Goal: Use online tool/utility: Use online tool/utility

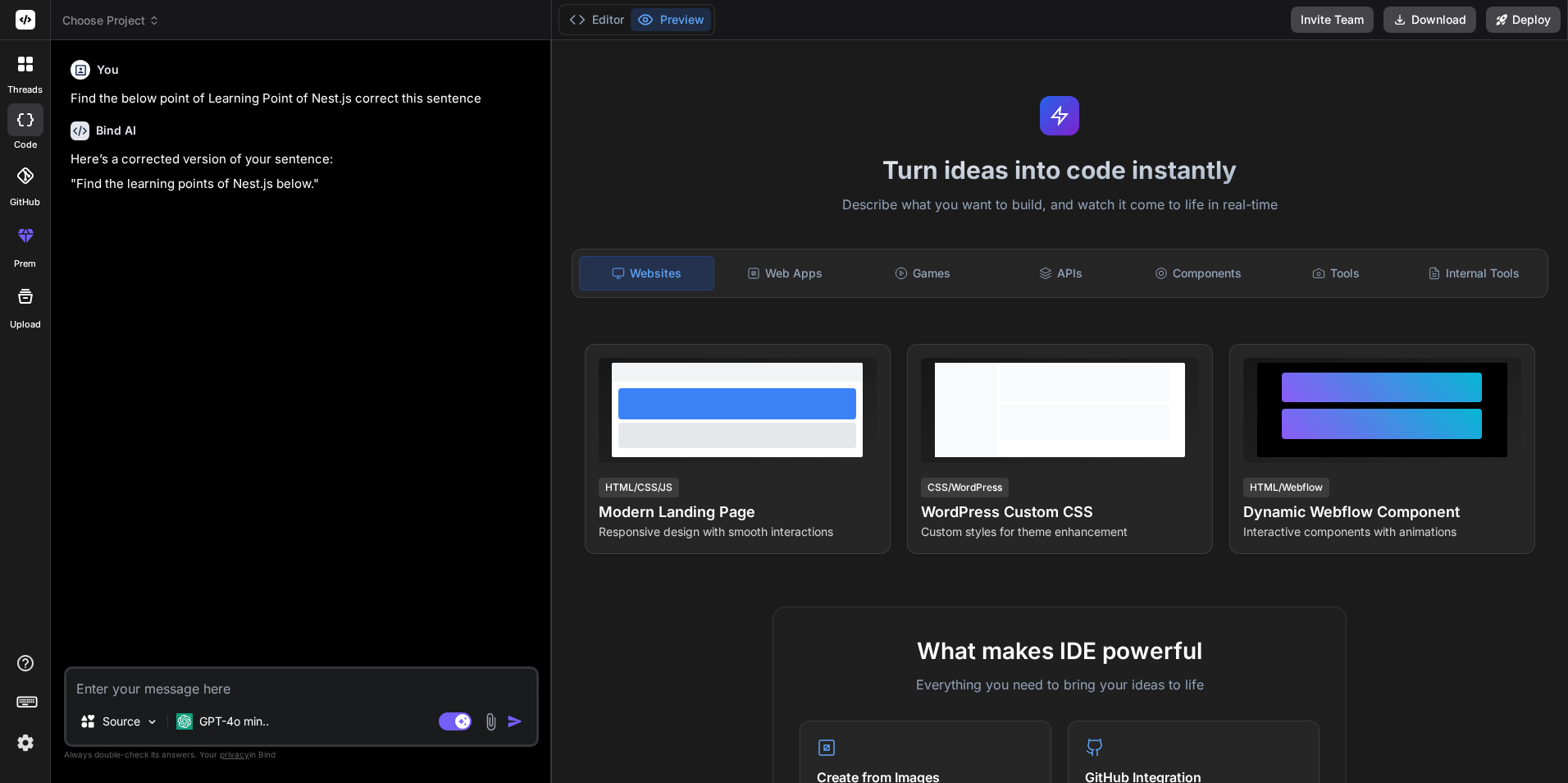
click at [122, 685] on textarea at bounding box center [302, 683] width 470 height 29
type textarea "[Nest] 4848 - [DATE] 6:22:24 PM ERROR [MongooseModule] Unable to connect to the…"
type textarea "x"
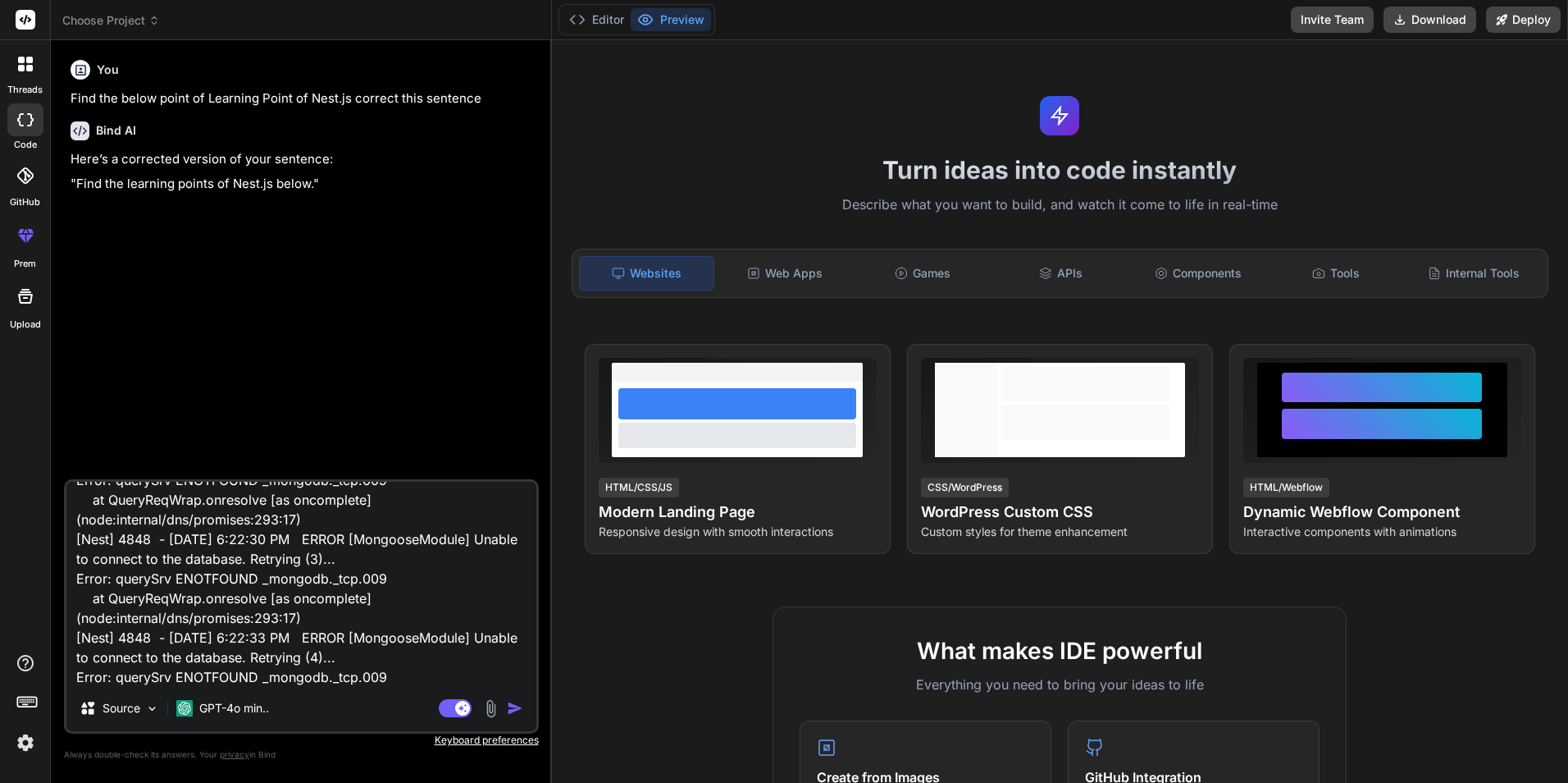
type textarea "[Nest] 4848 - [DATE] 6:22:24 PM ERROR [MongooseModule] Unable to connect to the…"
click at [513, 708] on img "button" at bounding box center [515, 708] width 16 height 16
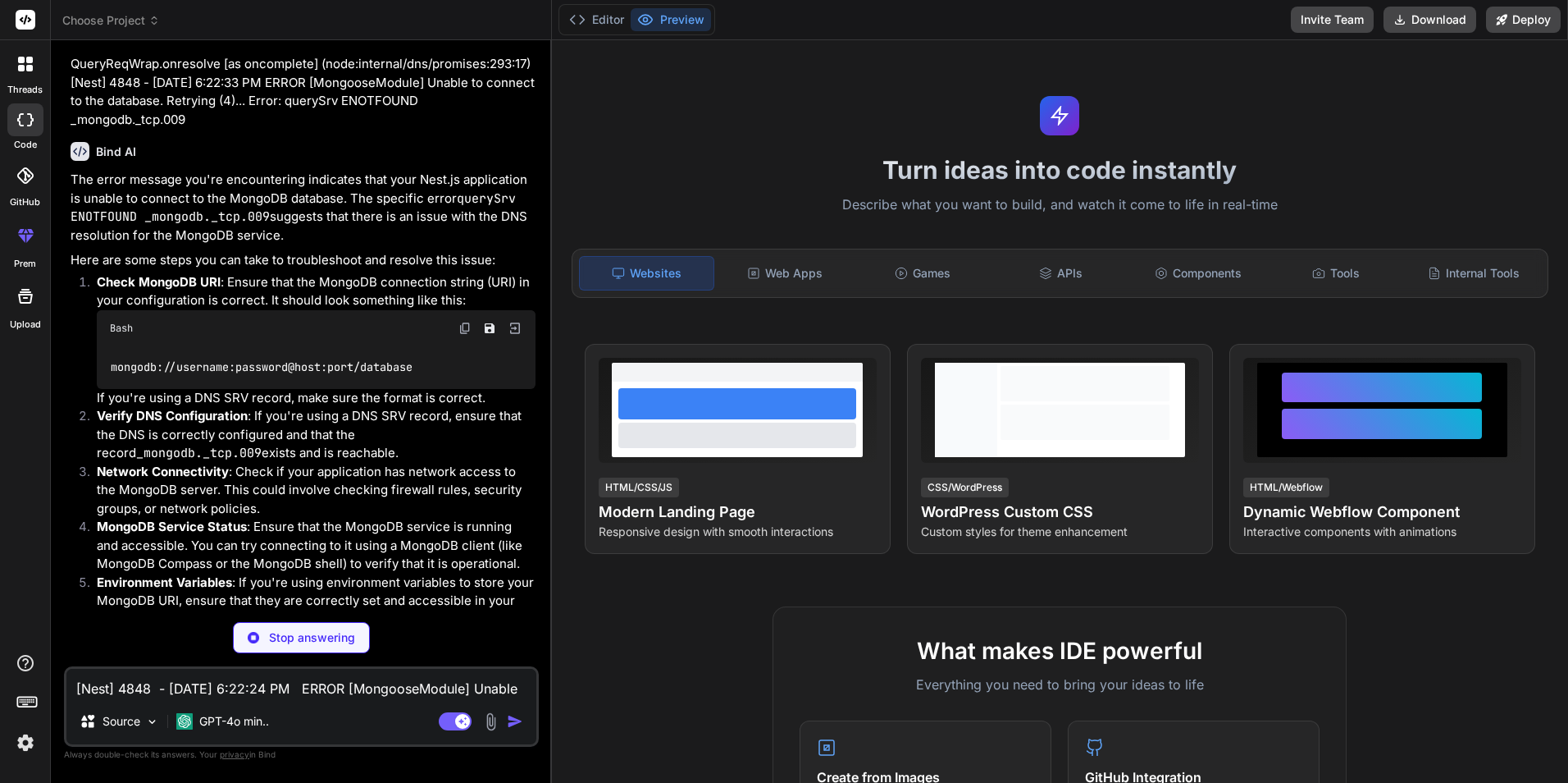
scroll to position [345, 0]
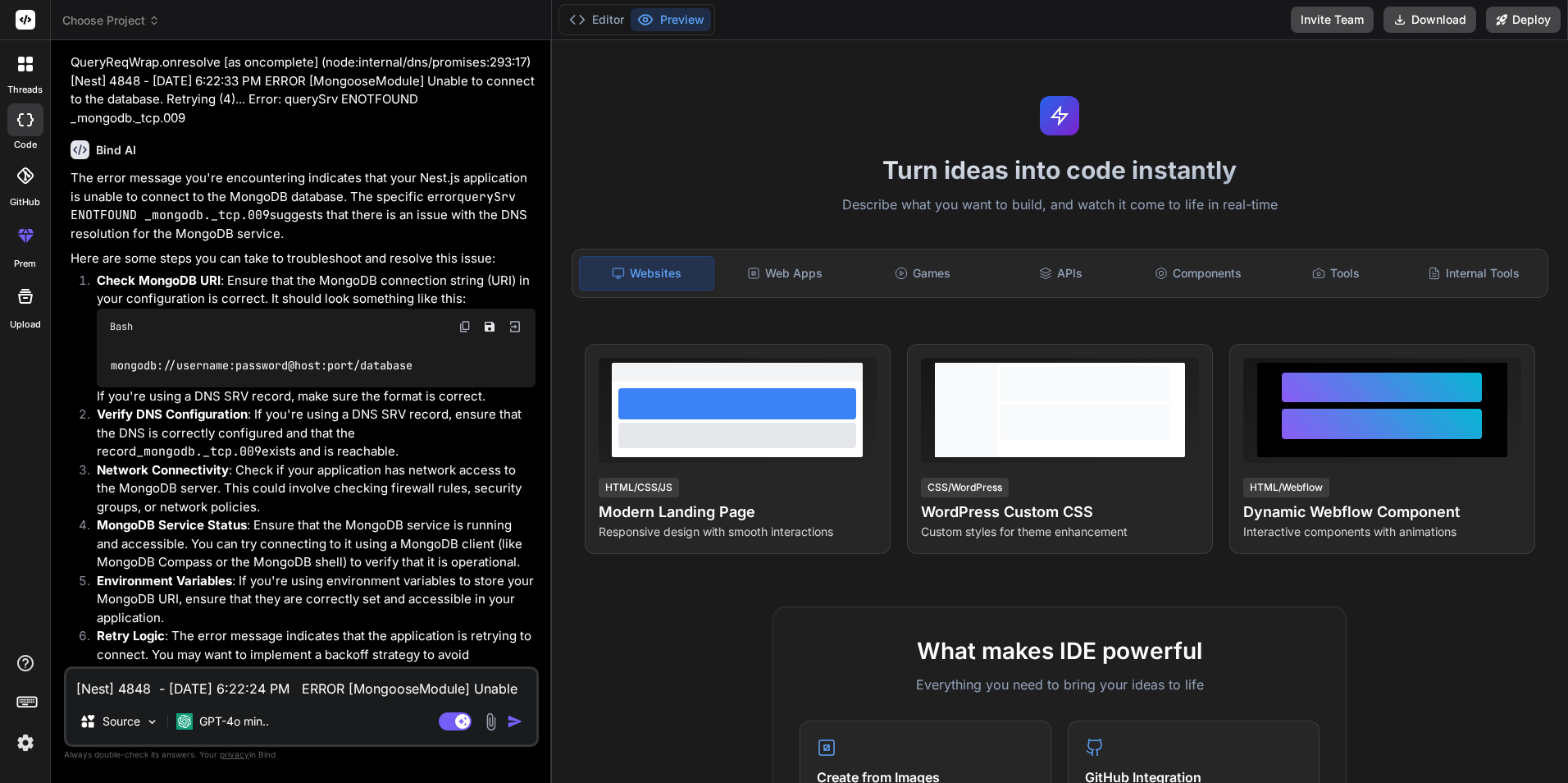
type textarea "x"
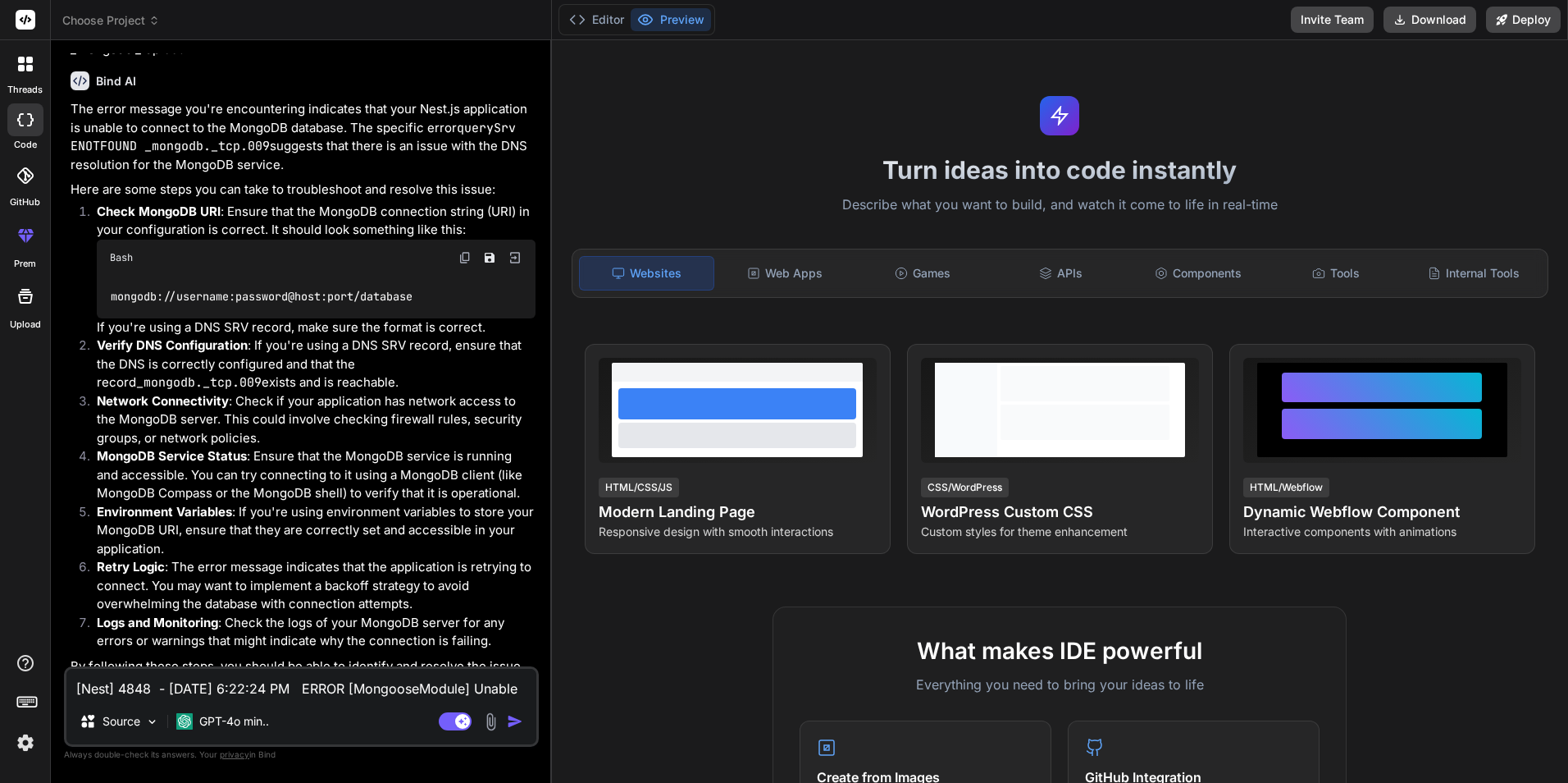
scroll to position [446, 0]
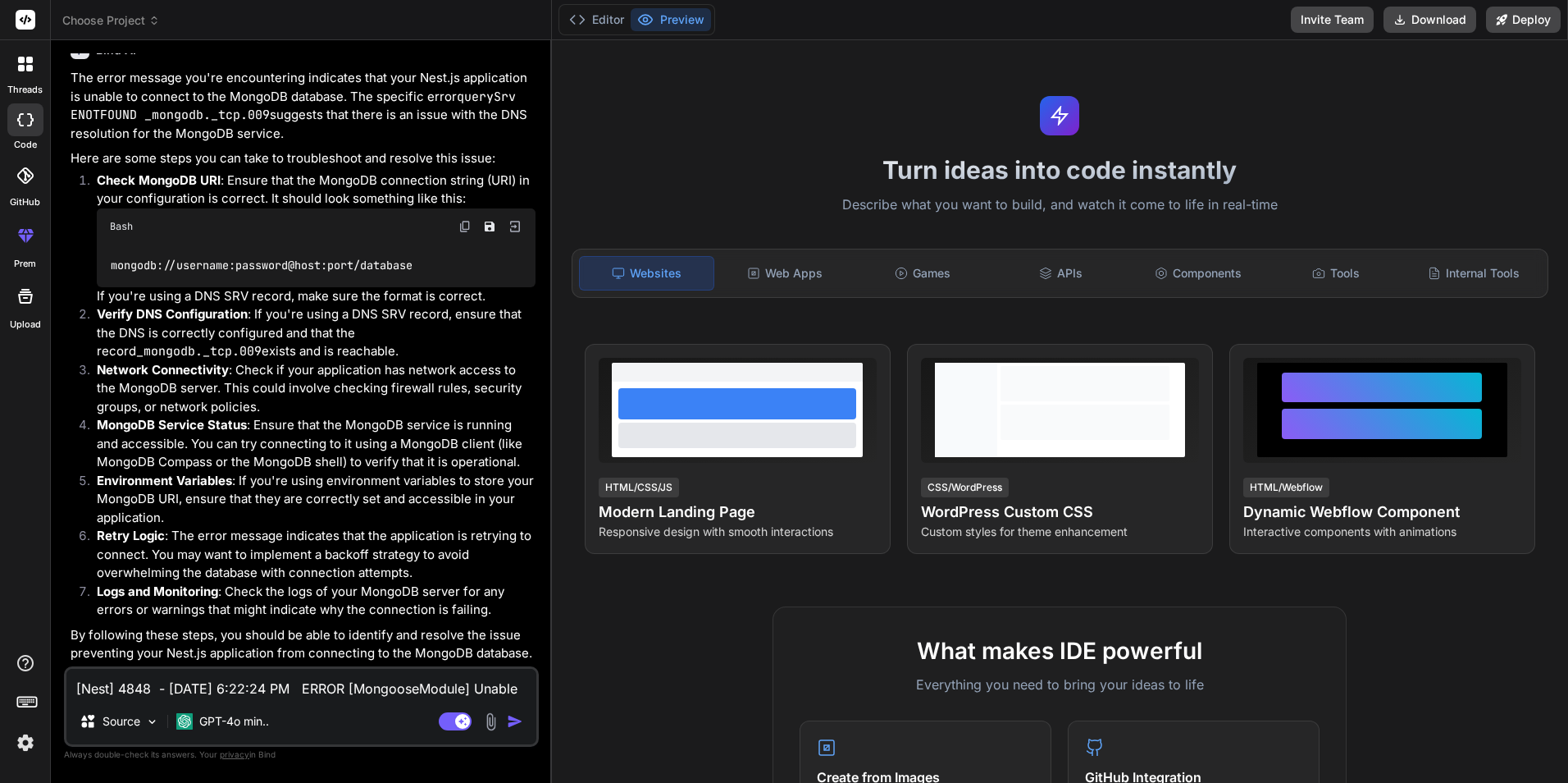
click at [222, 689] on textarea "[Nest] 4848 - [DATE] 6:22:24 PM ERROR [MongooseModule] Unable to connect to the…" at bounding box center [302, 683] width 470 height 29
paste textarea "mongodb+srv://g7223122:Chetu@009@[EMAIL_ADDRESS][URL][DOMAIN_NAME]"
type textarea "mongodb+srv://g7223122:Chetu@009@[EMAIL_ADDRESS][URL][DOMAIN_NAME]"
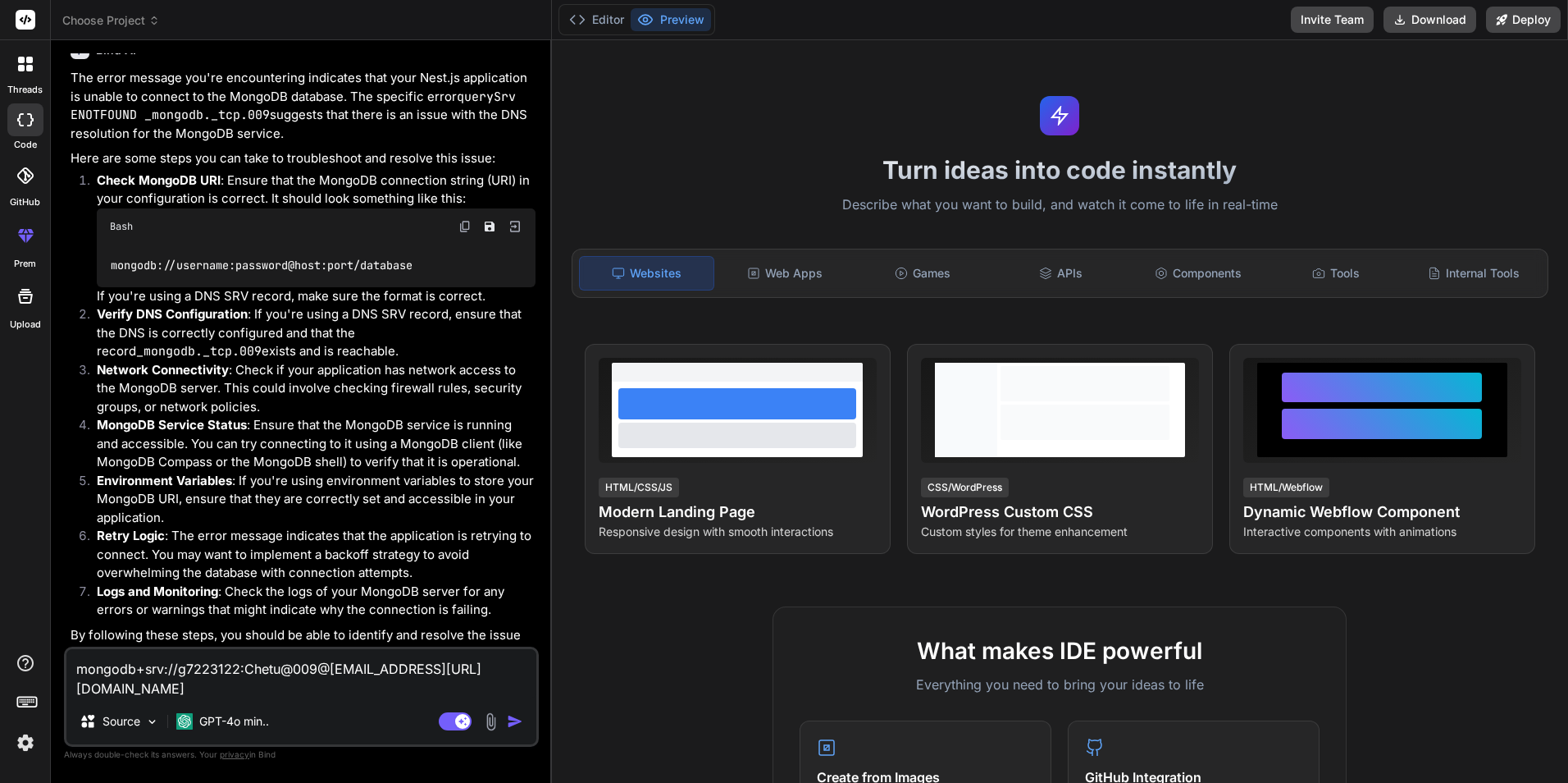
type textarea "x"
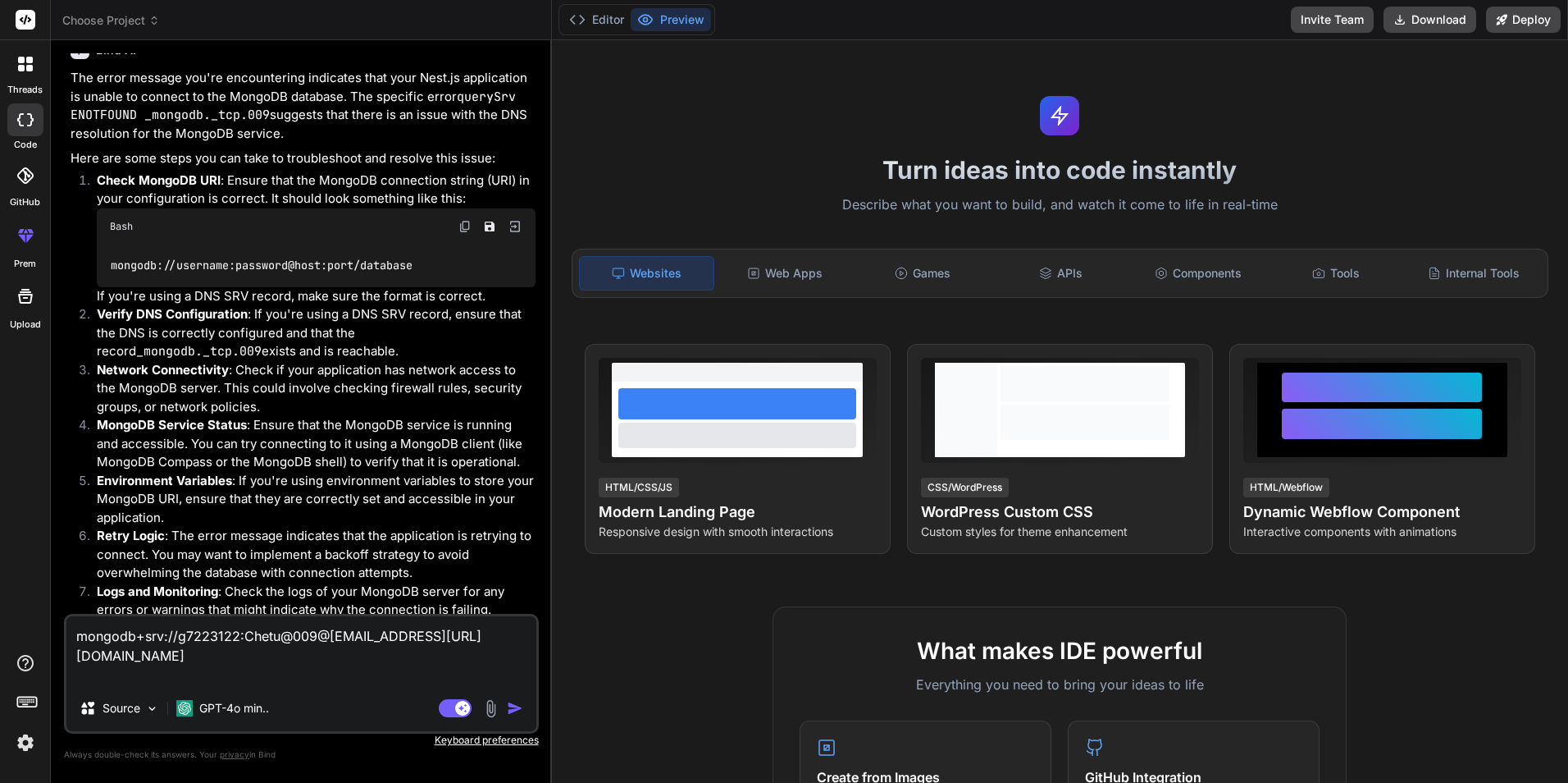
type textarea "mongodb+srv://g7223122:Chetu@009@[EMAIL_ADDRESS][URL][DOMAIN_NAME] i"
type textarea "x"
type textarea "mongodb+srv://g7223122:Chetu@009@[EMAIL_ADDRESS][URL][DOMAIN_NAME] i"
type textarea "x"
type textarea "mongodb+srv://g7223122:Chetu@009@[EMAIL_ADDRESS][URL][DOMAIN_NAME] i a"
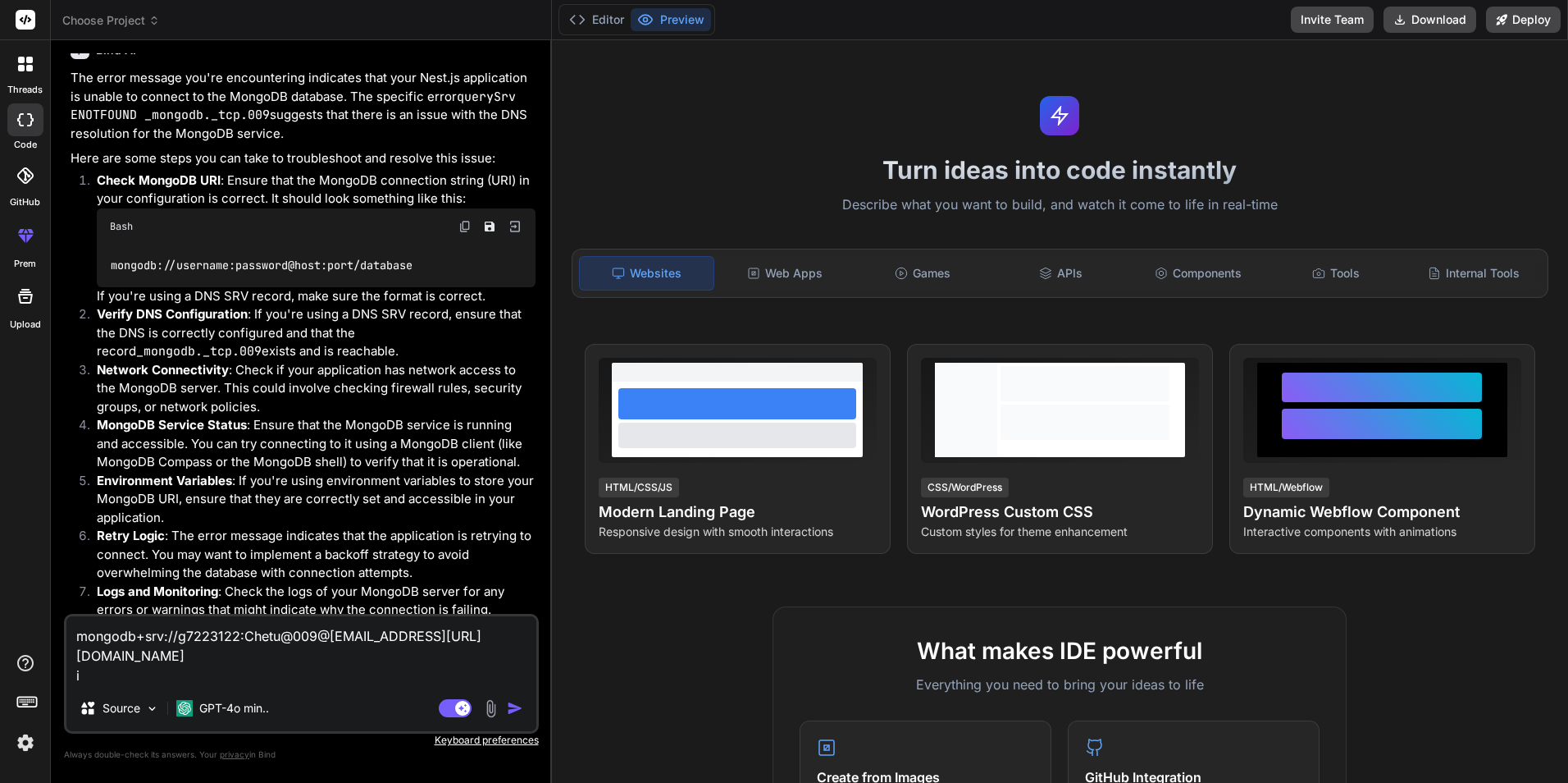
type textarea "x"
type textarea "mongodb+srv://g7223122:Chetu@009@[EMAIL_ADDRESS][URL][DOMAIN_NAME] i am"
type textarea "x"
type textarea "mongodb+srv://g7223122:Chetu@009@[EMAIL_ADDRESS][URL][DOMAIN_NAME] i am"
type textarea "x"
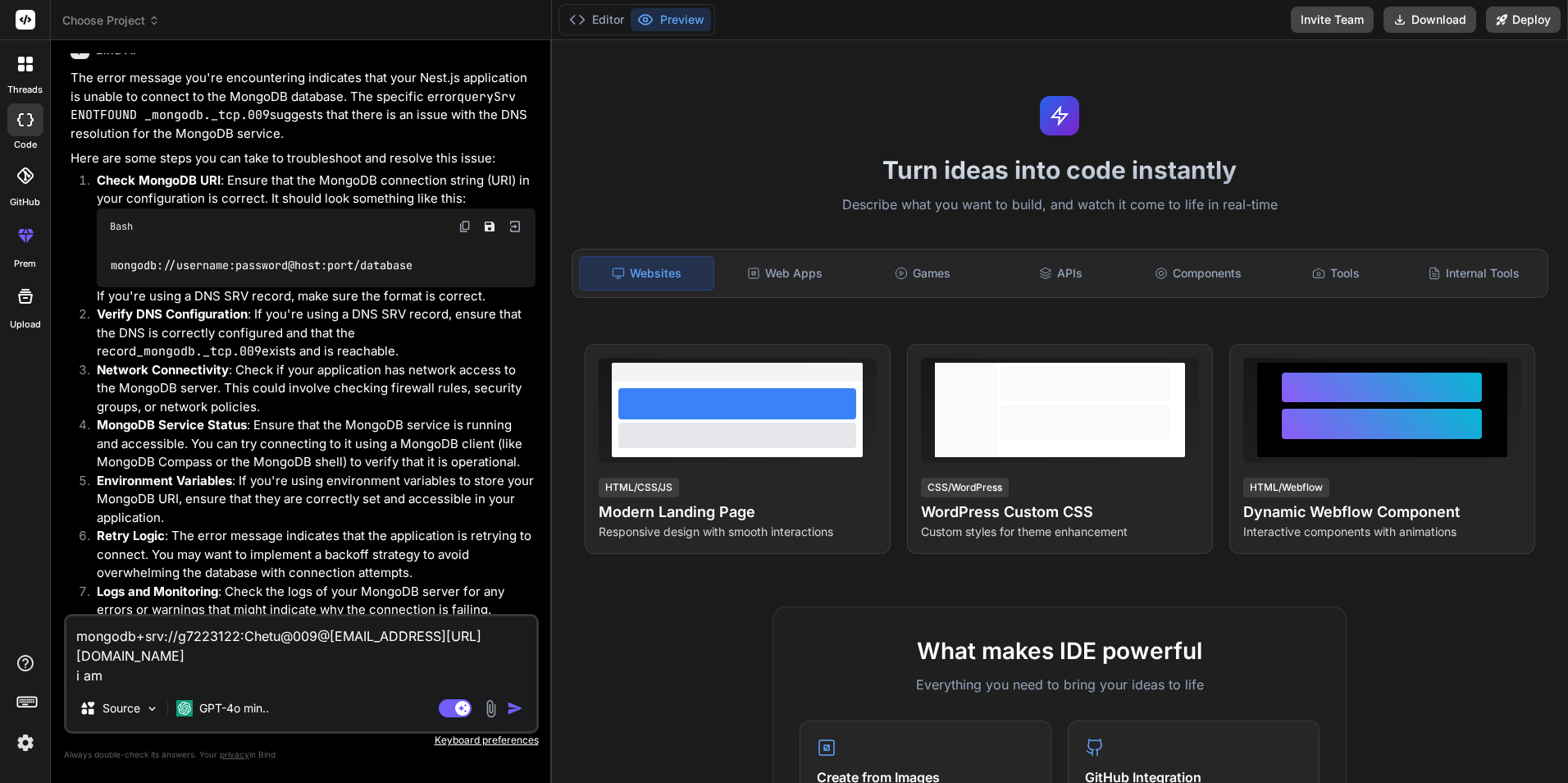
type textarea "mongodb+srv://g7223122:Chetu@009@[EMAIL_ADDRESS][URL][DOMAIN_NAME] i am u"
type textarea "x"
type textarea "mongodb+srv://g7223122:Chetu@009@[EMAIL_ADDRESS][URL][DOMAIN_NAME] i am us"
type textarea "x"
type textarea "mongodb+srv://g7223122:Chetu@009@[EMAIL_ADDRESS][URL][DOMAIN_NAME] i am usi"
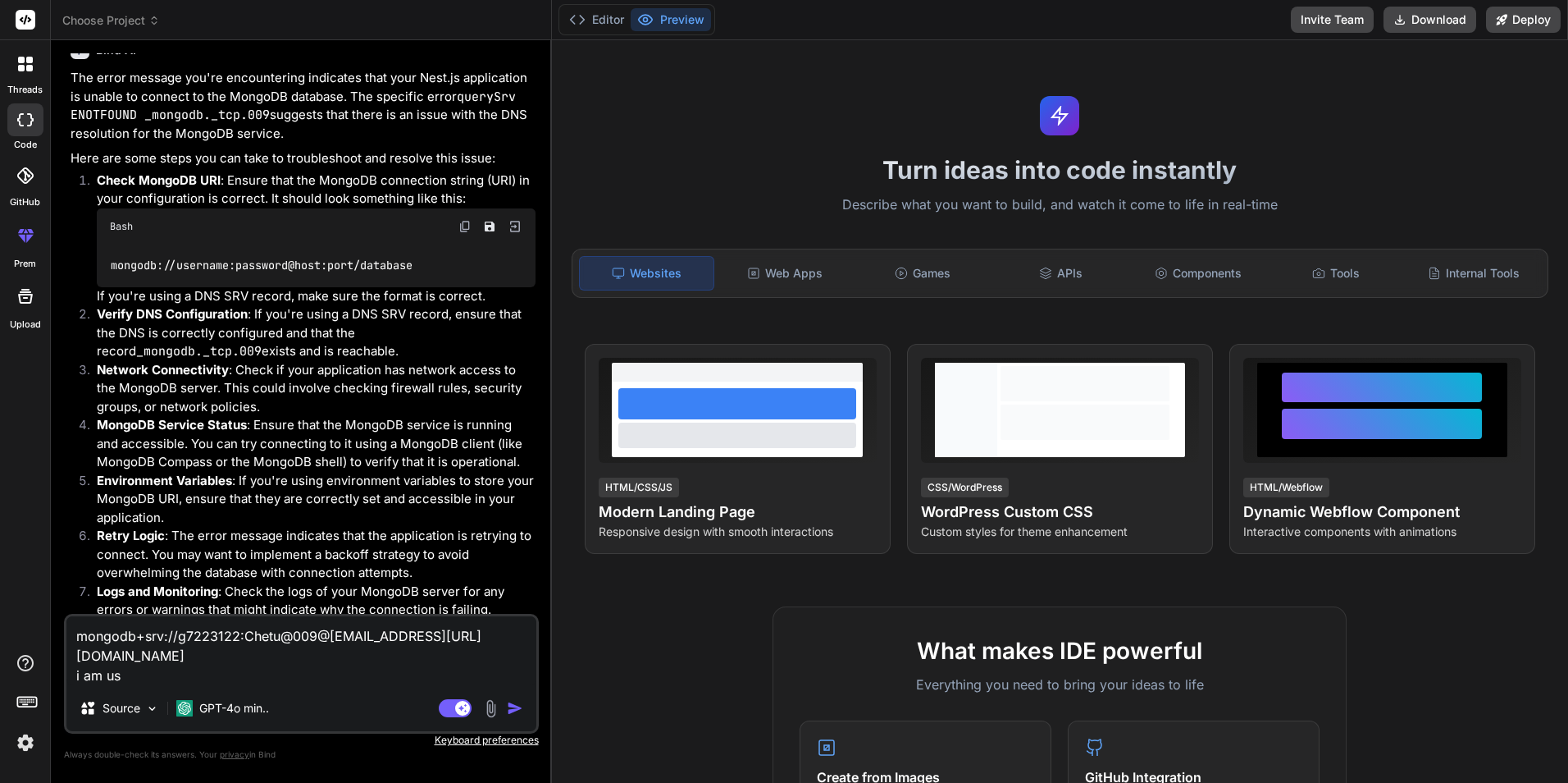
type textarea "x"
type textarea "mongodb+srv://g7223122:Chetu@009@[EMAIL_ADDRESS][URL][DOMAIN_NAME] i am usin"
type textarea "x"
type textarea "mongodb+srv://g7223122:Chetu@009@[EMAIL_ADDRESS][URL][DOMAIN_NAME] i am using"
type textarea "x"
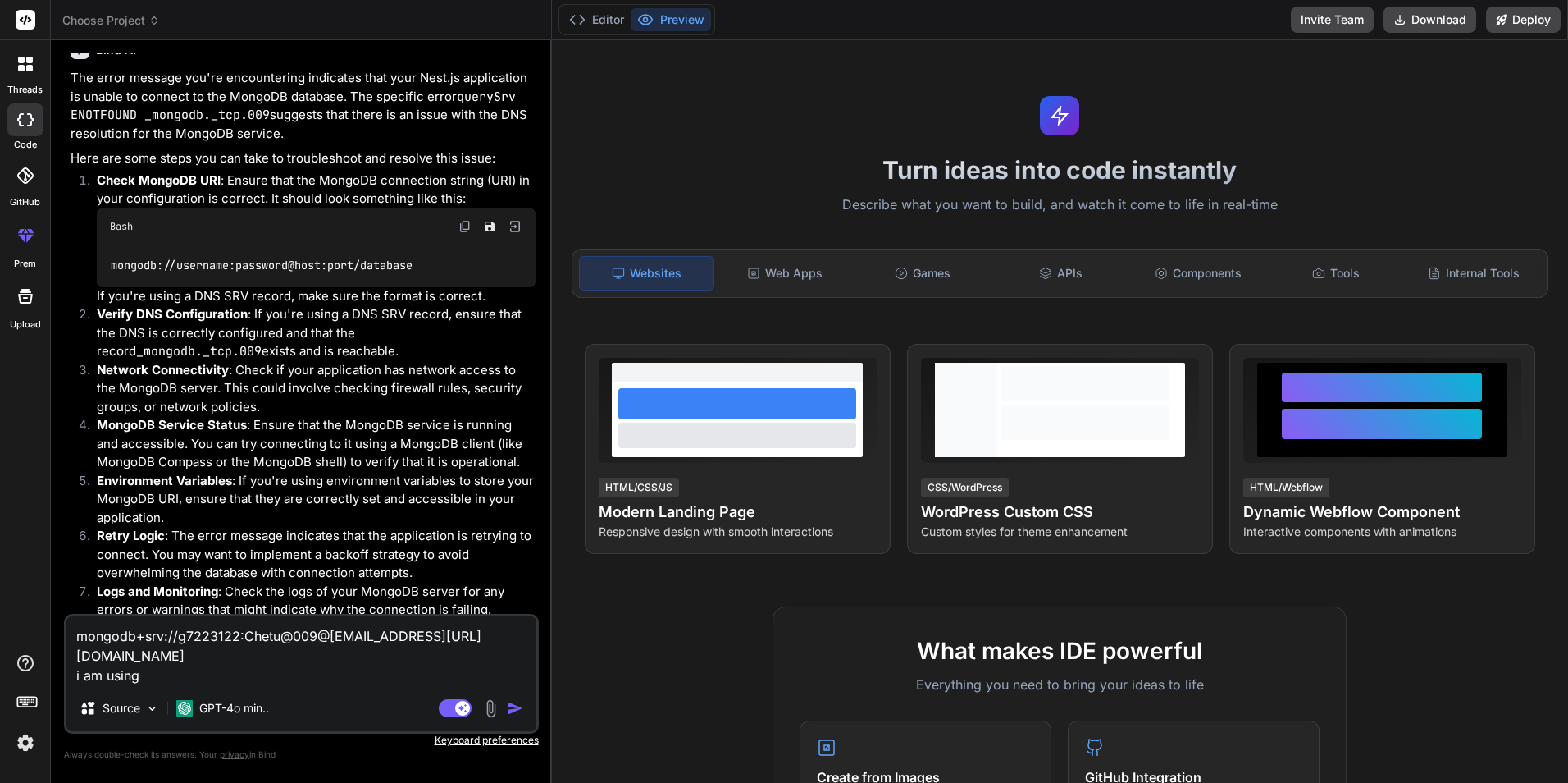
type textarea "mongodb+srv://g7223122:Chetu@009@[EMAIL_ADDRESS][URL][DOMAIN_NAME] i am using"
type textarea "x"
type textarea "mongodb+srv://g7223122:Chetu@009@[EMAIL_ADDRESS][URL][DOMAIN_NAME] i am using t"
type textarea "x"
type textarea "mongodb+srv://g7223122:Chetu@009@[EMAIL_ADDRESS][URL][DOMAIN_NAME] i am using th"
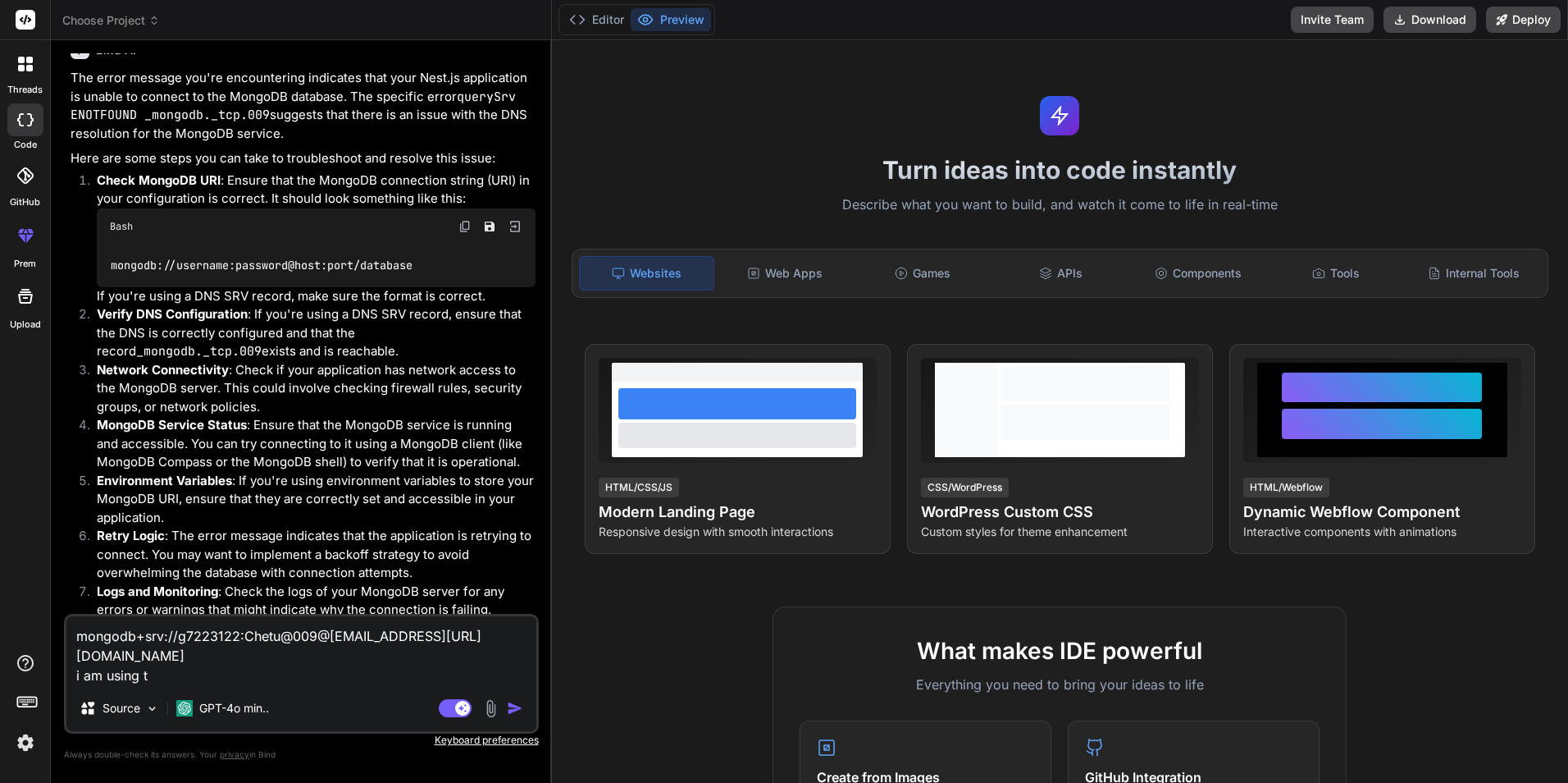
type textarea "x"
type textarea "mongodb+srv://g7223122:Chetu@009@[EMAIL_ADDRESS][URL][DOMAIN_NAME] i am using t…"
type textarea "x"
type textarea "mongodb+srv://g7223122:Chetu@009@[EMAIL_ADDRESS][URL][DOMAIN_NAME] i am using t…"
type textarea "x"
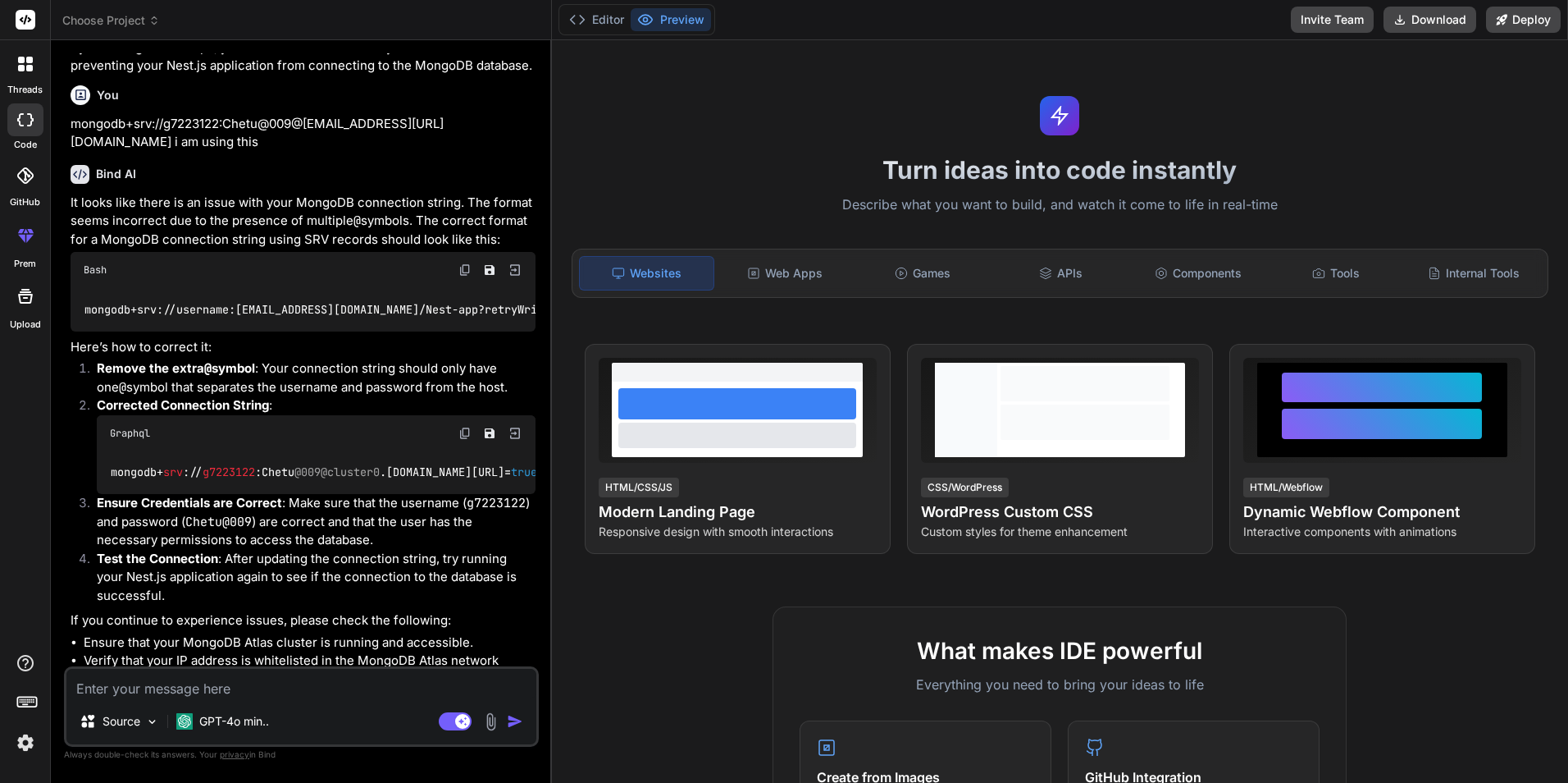
scroll to position [1045, 0]
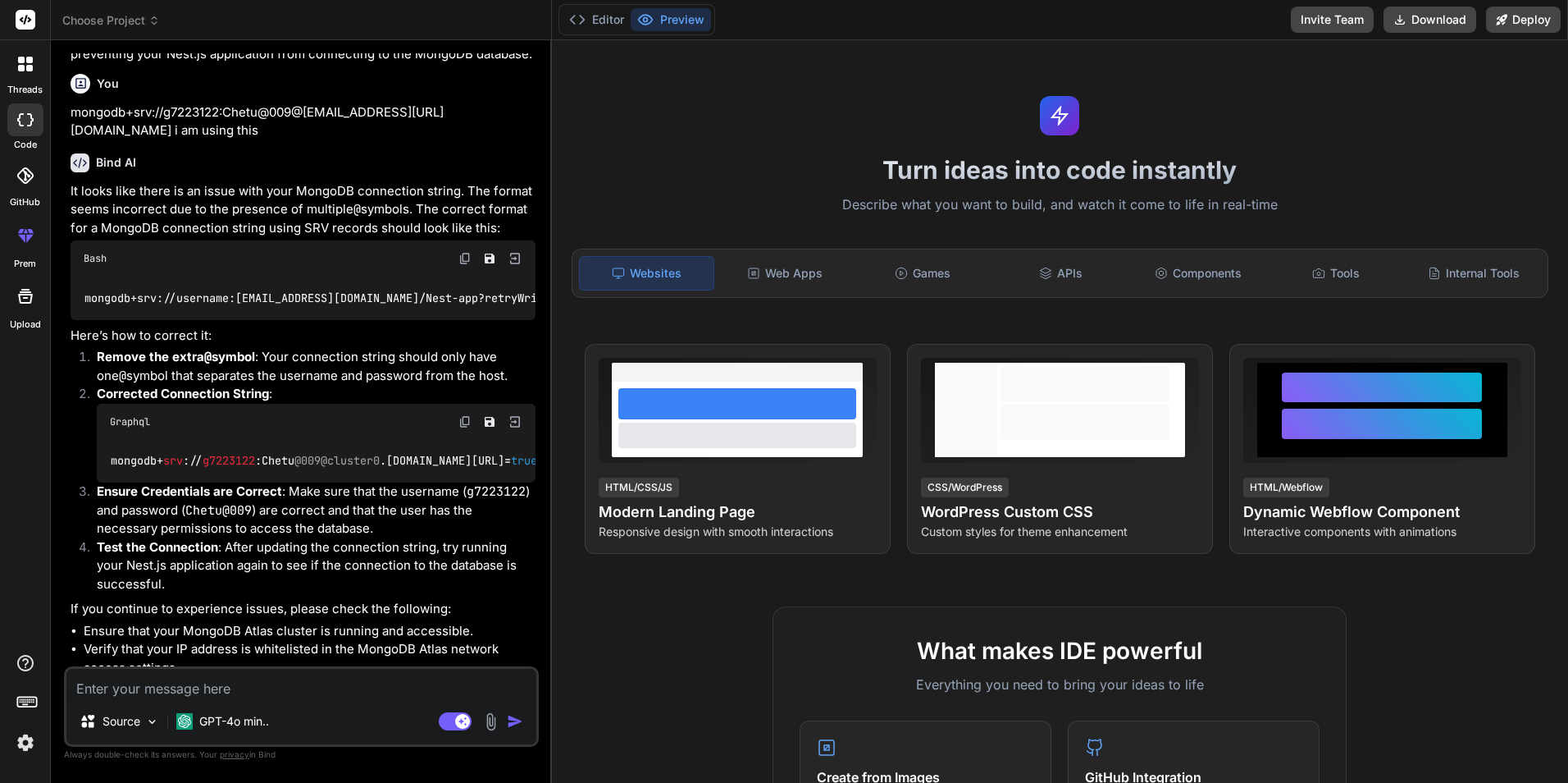
type textarea "x"
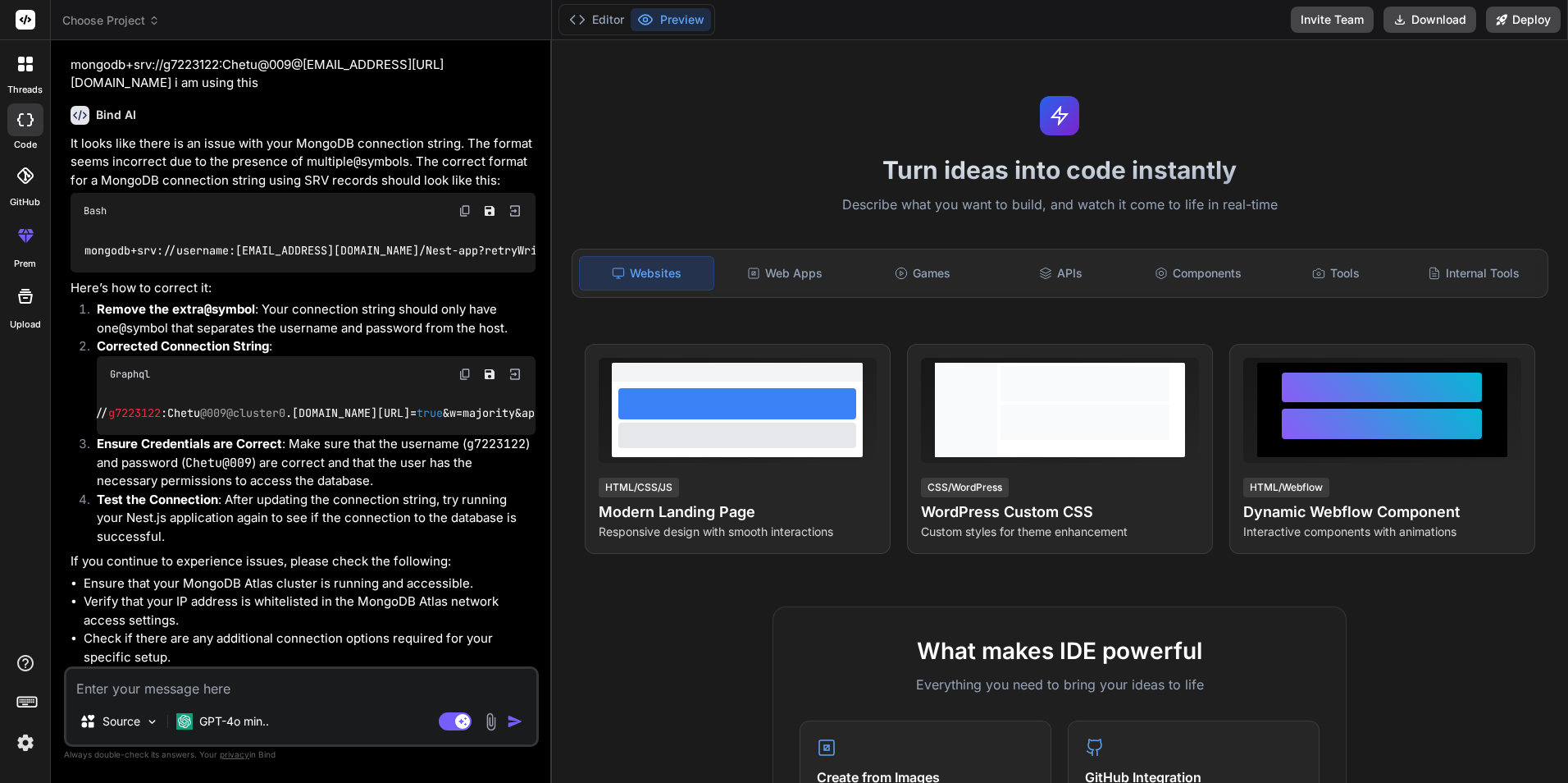
scroll to position [0, 0]
click at [463, 368] on img at bounding box center [465, 374] width 13 height 13
click at [169, 680] on textarea at bounding box center [302, 683] width 470 height 29
paste textarea "[Nest] 13948 - [DATE] 6:31:11 PM ERROR [ExceptionHandler] Error: querySrv ENOTF…"
type textarea "[Nest] 13948 - [DATE] 6:31:11 PM ERROR [ExceptionHandler] Error: querySrv ENOTF…"
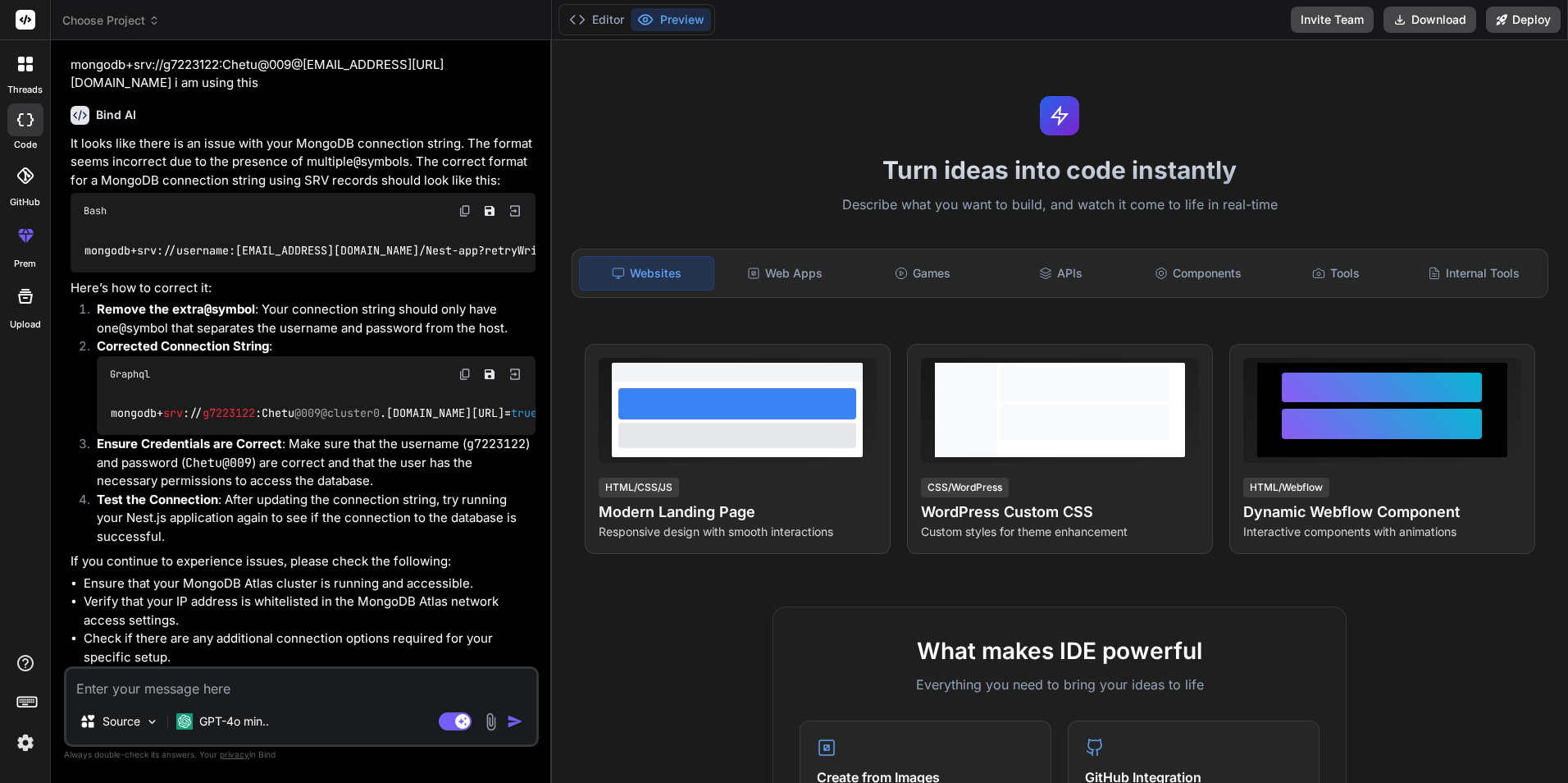
type textarea "x"
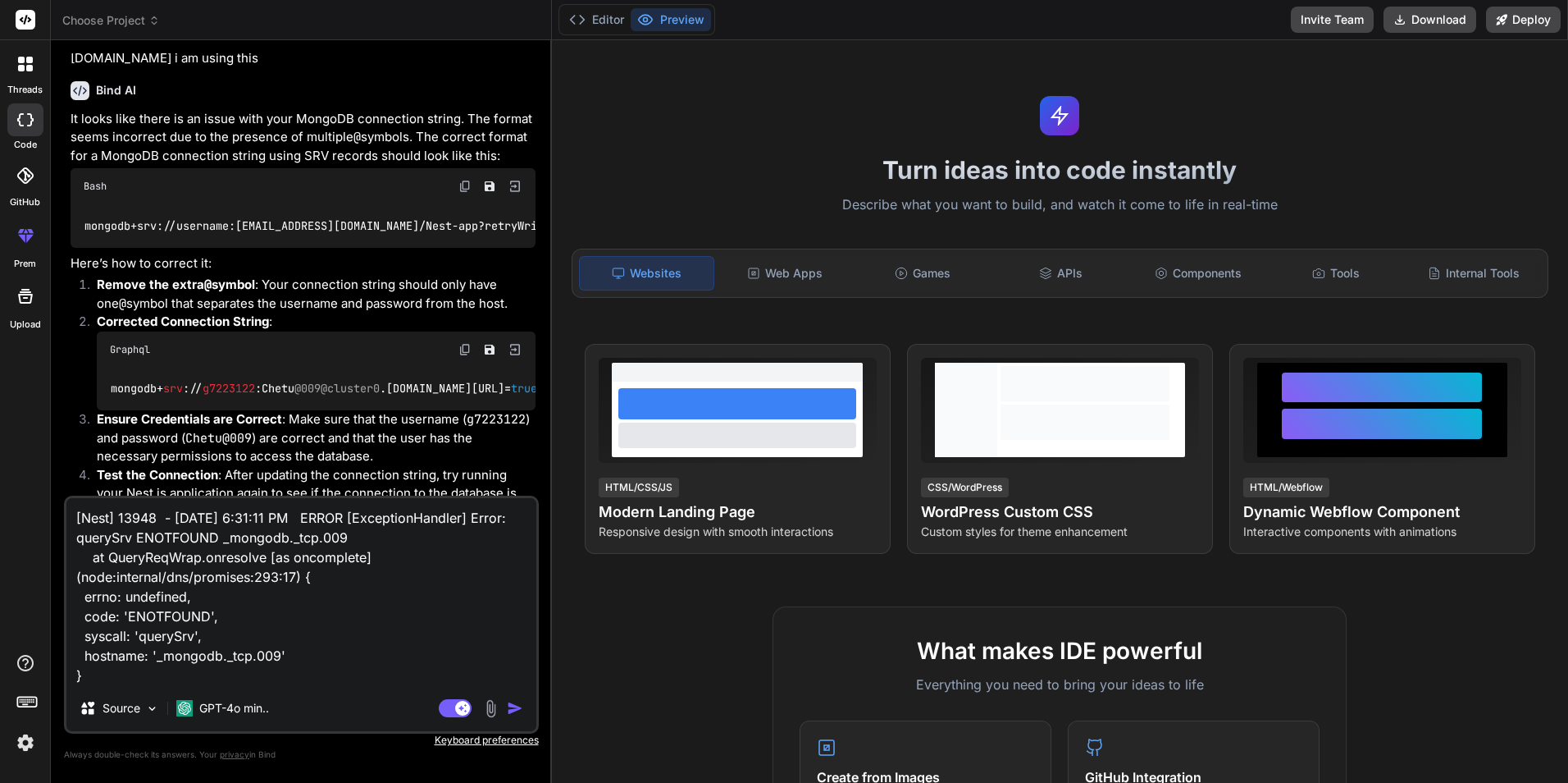
type textarea "[Nest] 13948 - [DATE] 6:31:11 PM ERROR [ExceptionHandler] Error: querySrv ENOTF…"
click at [514, 708] on img "button" at bounding box center [515, 708] width 16 height 16
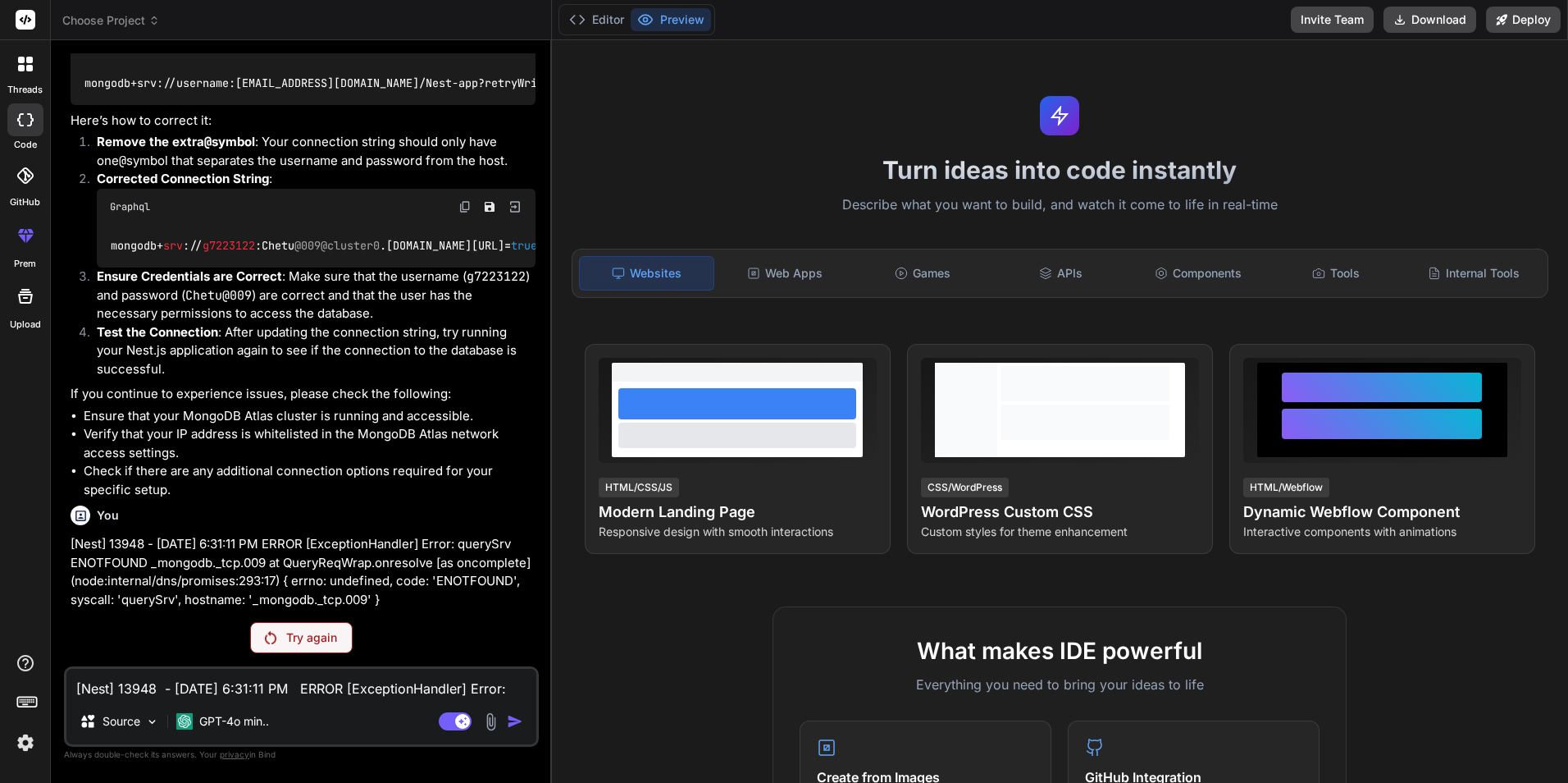
scroll to position [1285, 0]
click at [327, 642] on p "Try again" at bounding box center [311, 637] width 51 height 16
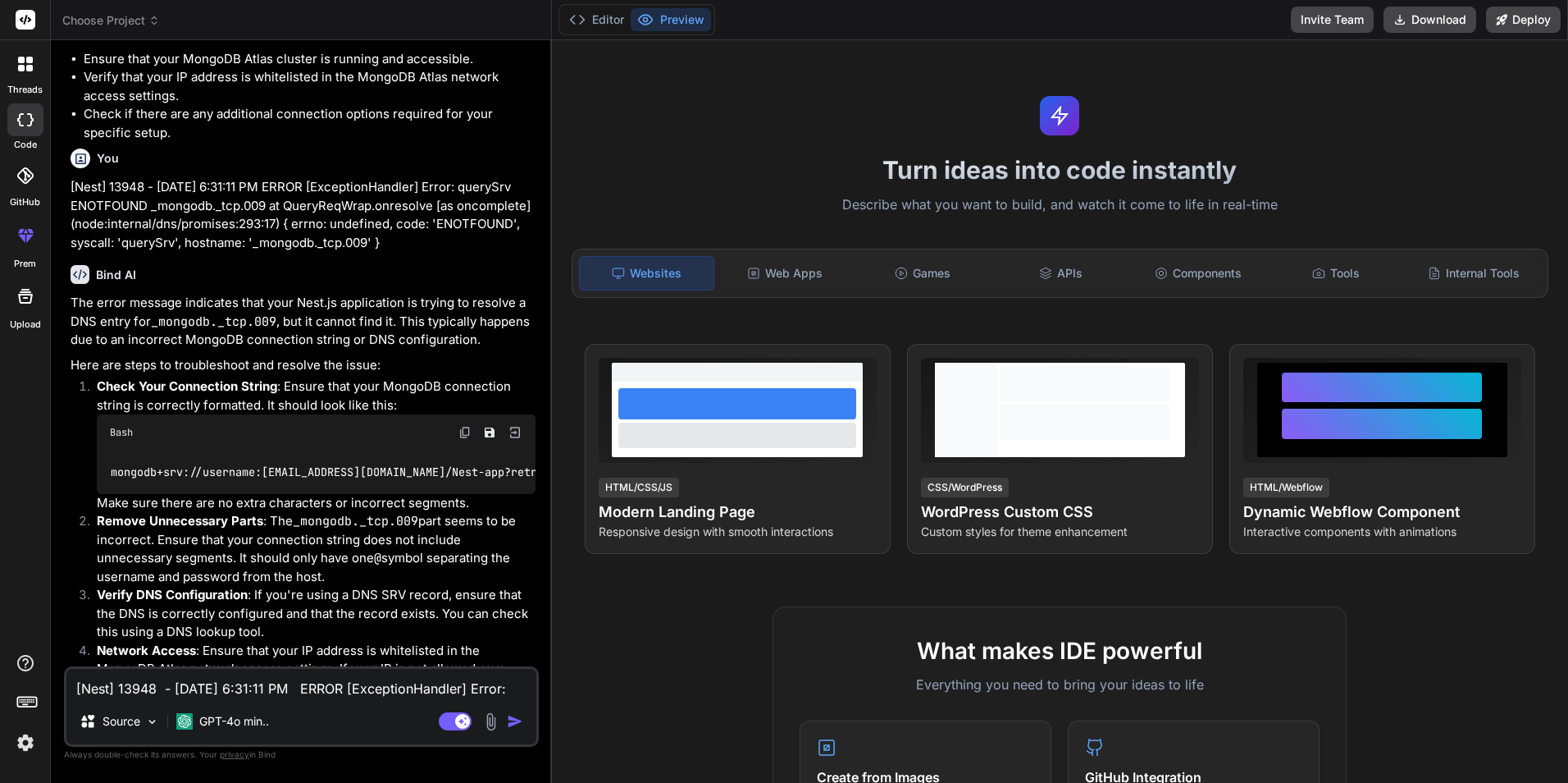
scroll to position [1646, 0]
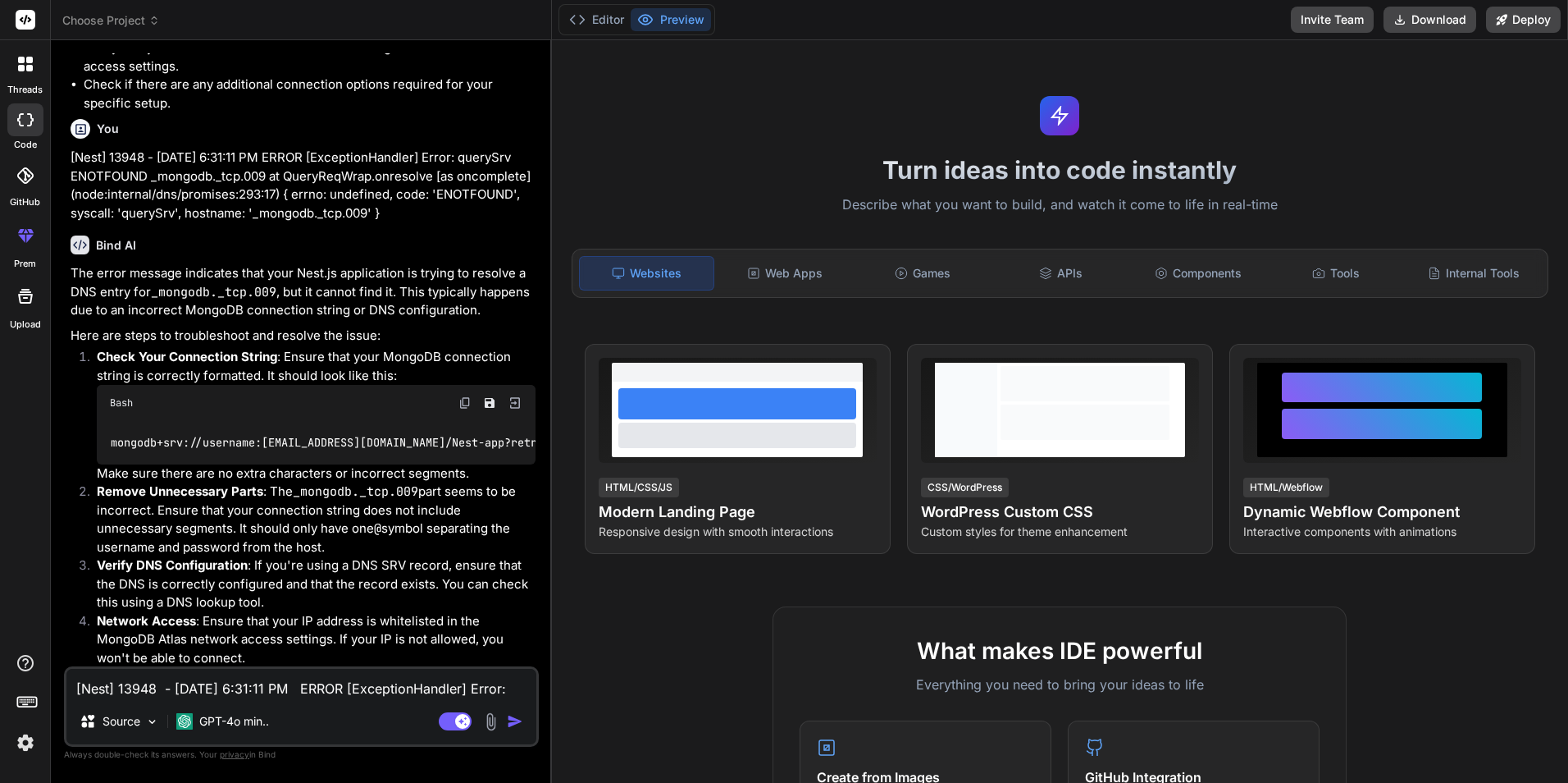
type textarea "x"
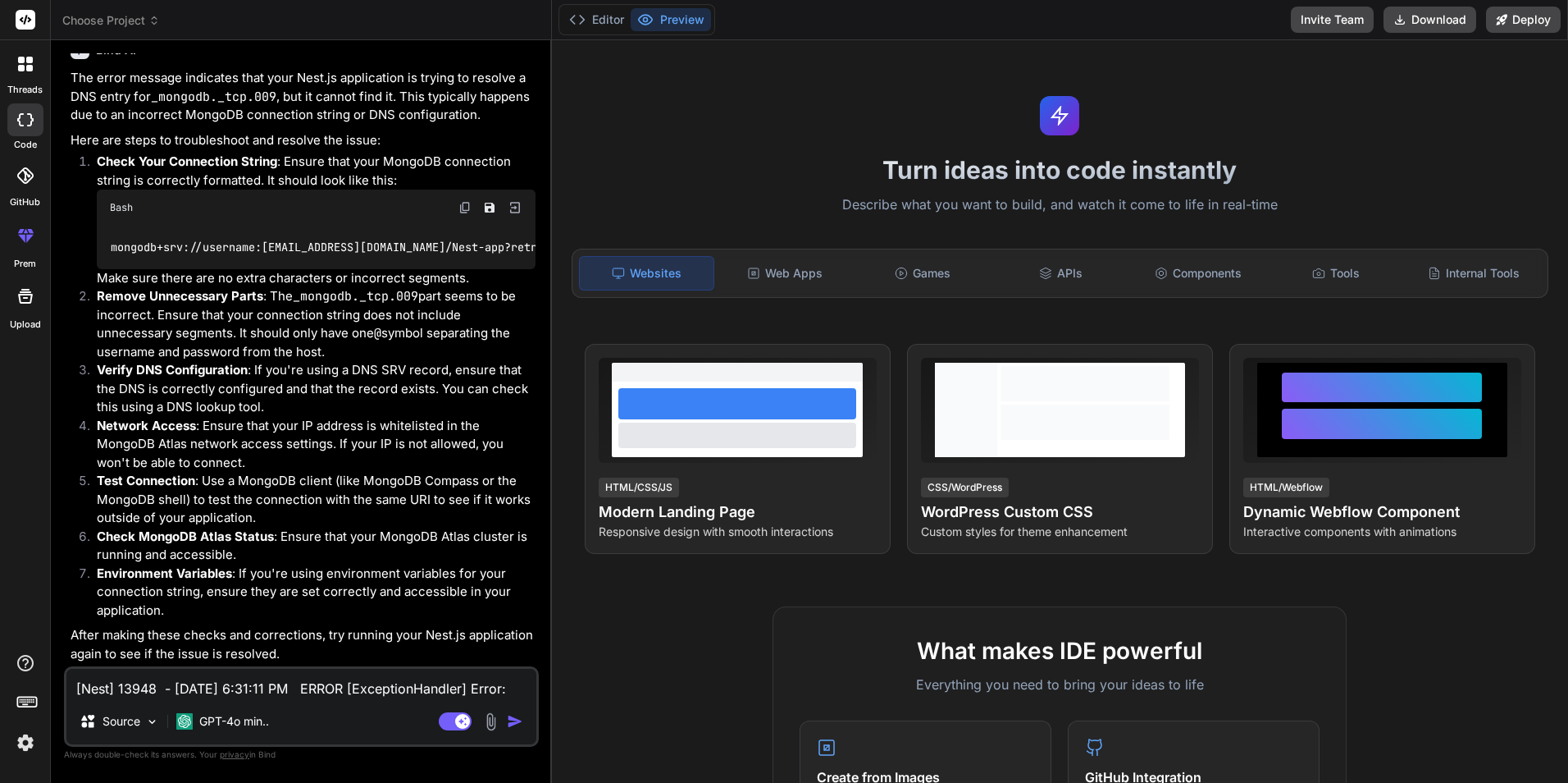
scroll to position [1878, 0]
click at [177, 677] on textarea "[Nest] 13948 - [DATE] 6:31:11 PM ERROR [ExceptionHandler] Error: querySrv ENOTF…" at bounding box center [302, 683] width 470 height 29
paste textarea "Wooffer-dev"
type textarea "Wooffer-dev"
type textarea "x"
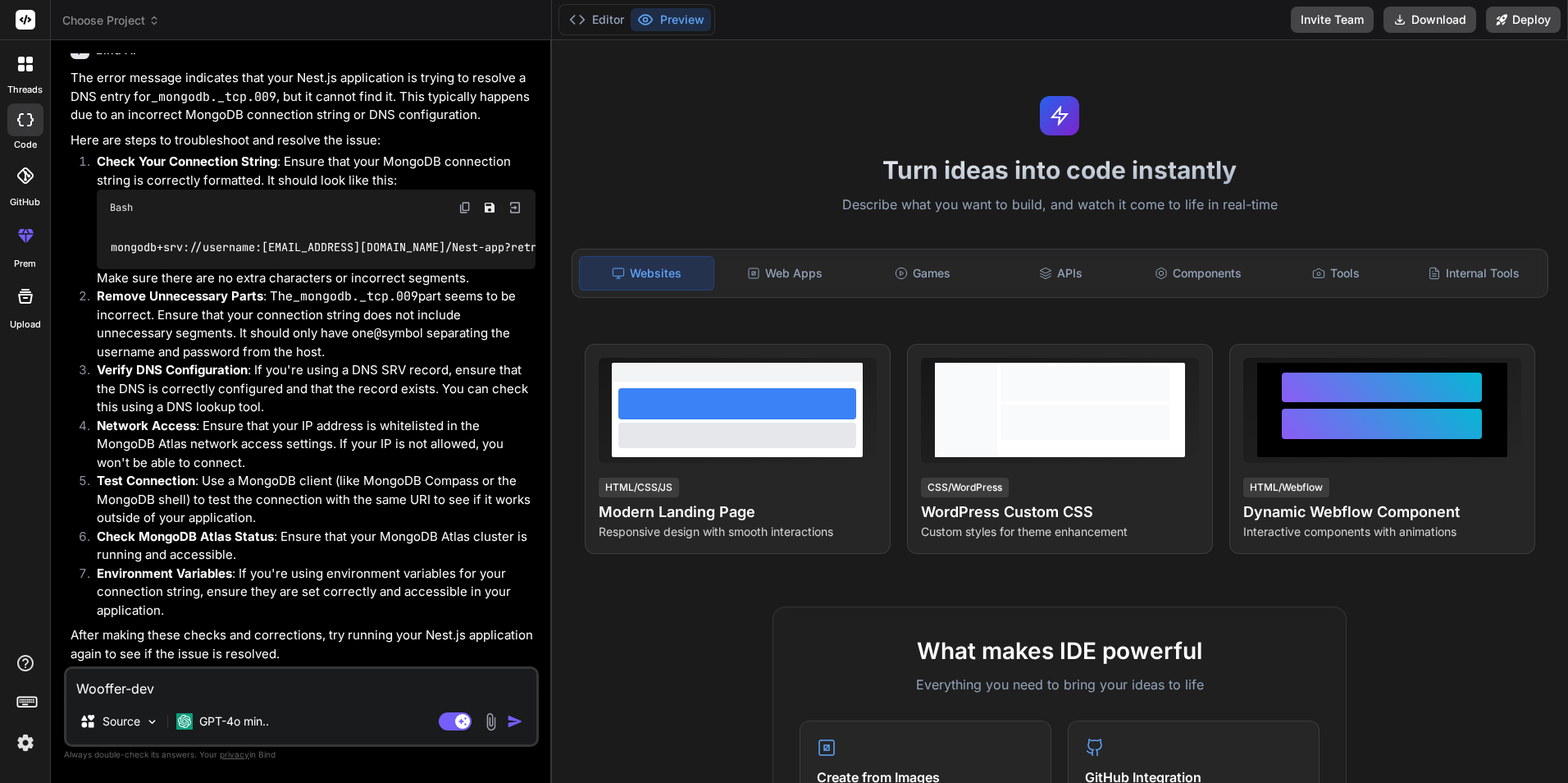
drag, startPoint x: 171, startPoint y: 692, endPoint x: 63, endPoint y: 684, distance: 108.3
click at [63, 684] on div "Bind AI Web Search Created with Pixso. Code Generator You Find the below point …" at bounding box center [301, 411] width 501 height 742
type textarea "x"
click at [199, 689] on textarea at bounding box center [302, 683] width 470 height 29
paste textarea "mongodb+srv://g7223122:Chetu@009@[EMAIL_ADDRESS][URL][DOMAIN_NAME]"
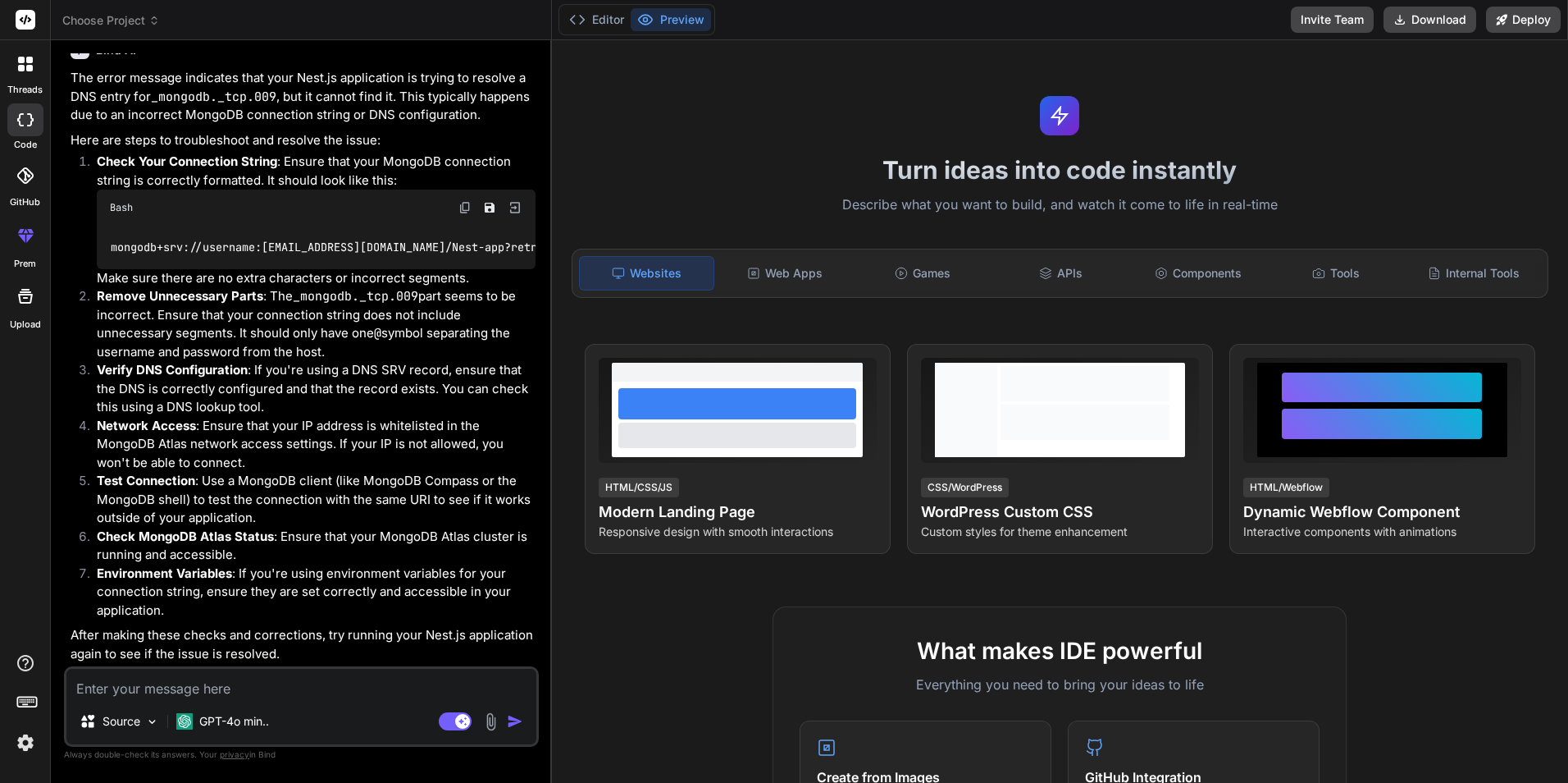
type textarea "mongodb+srv://g7223122:Chetu@009@[EMAIL_ADDRESS][URL][DOMAIN_NAME]"
type textarea "x"
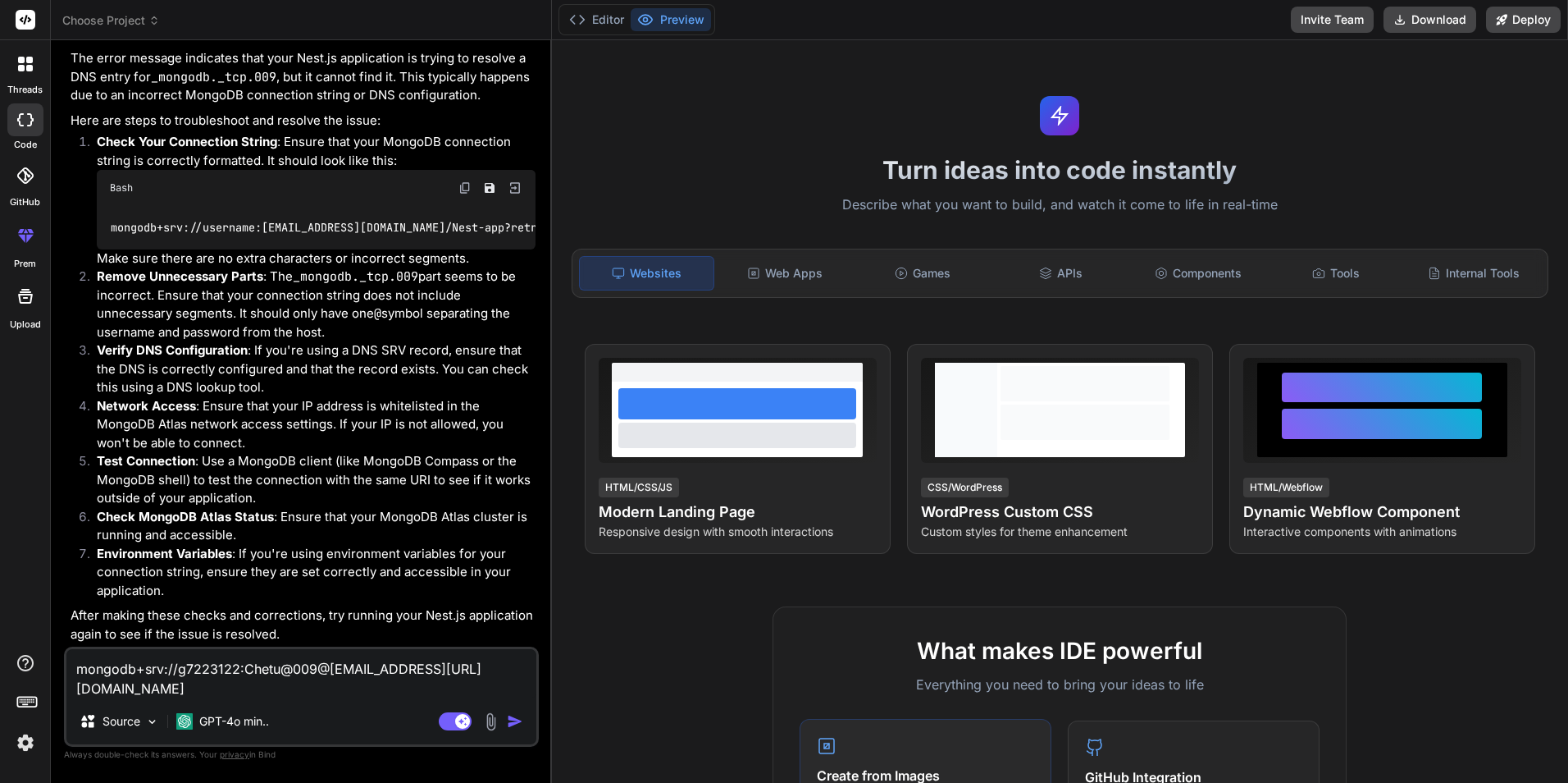
type textarea "mongodb+srv://g7223122:Chetu@009@[EMAIL_ADDRESS][URL][DOMAIN_NAME]"
click at [242, 716] on p "GPT-4o min.." at bounding box center [234, 721] width 70 height 16
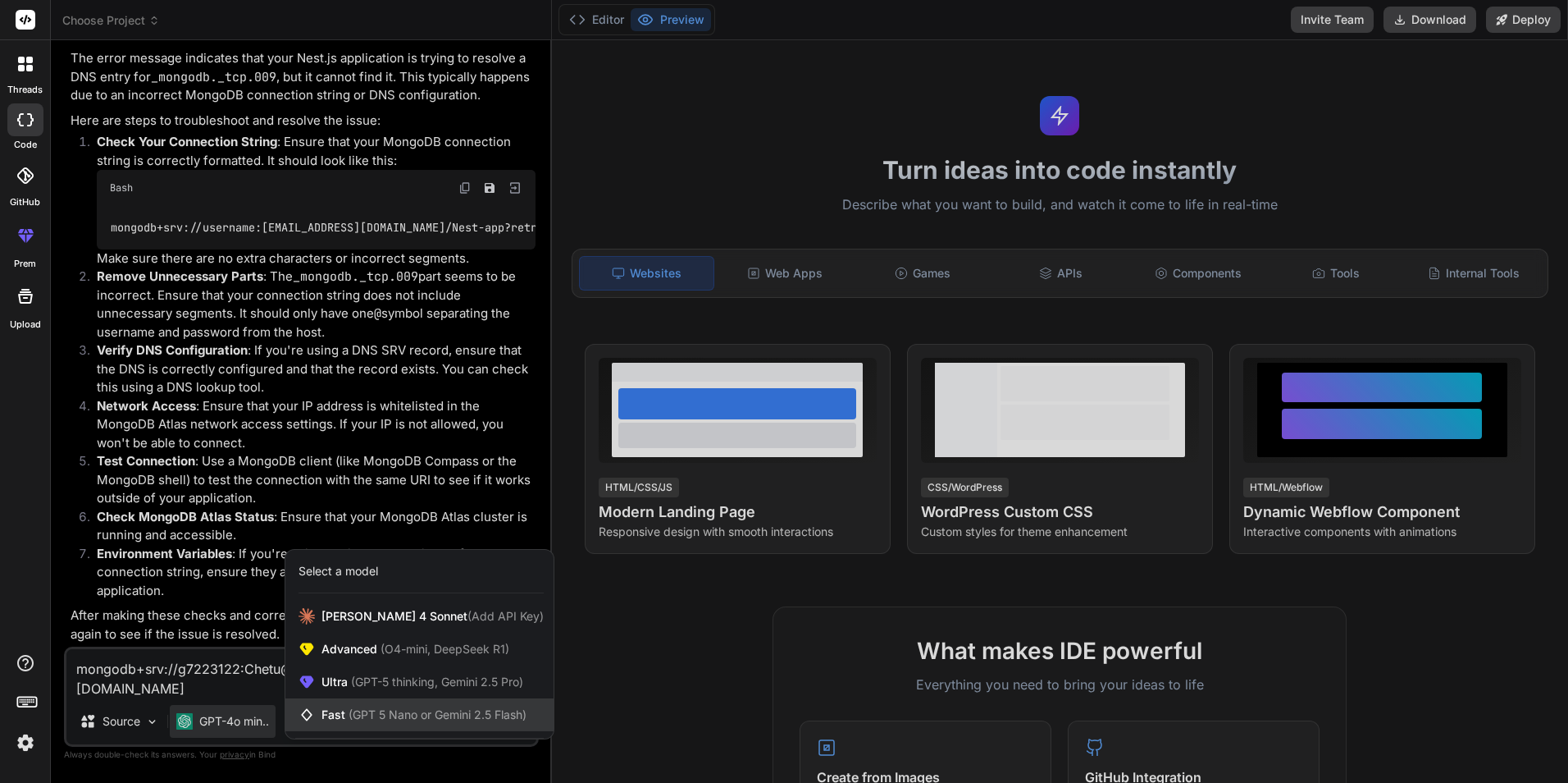
click at [361, 711] on span "(GPT 5 Nano or Gemini 2.5 Flash)" at bounding box center [437, 715] width 178 height 14
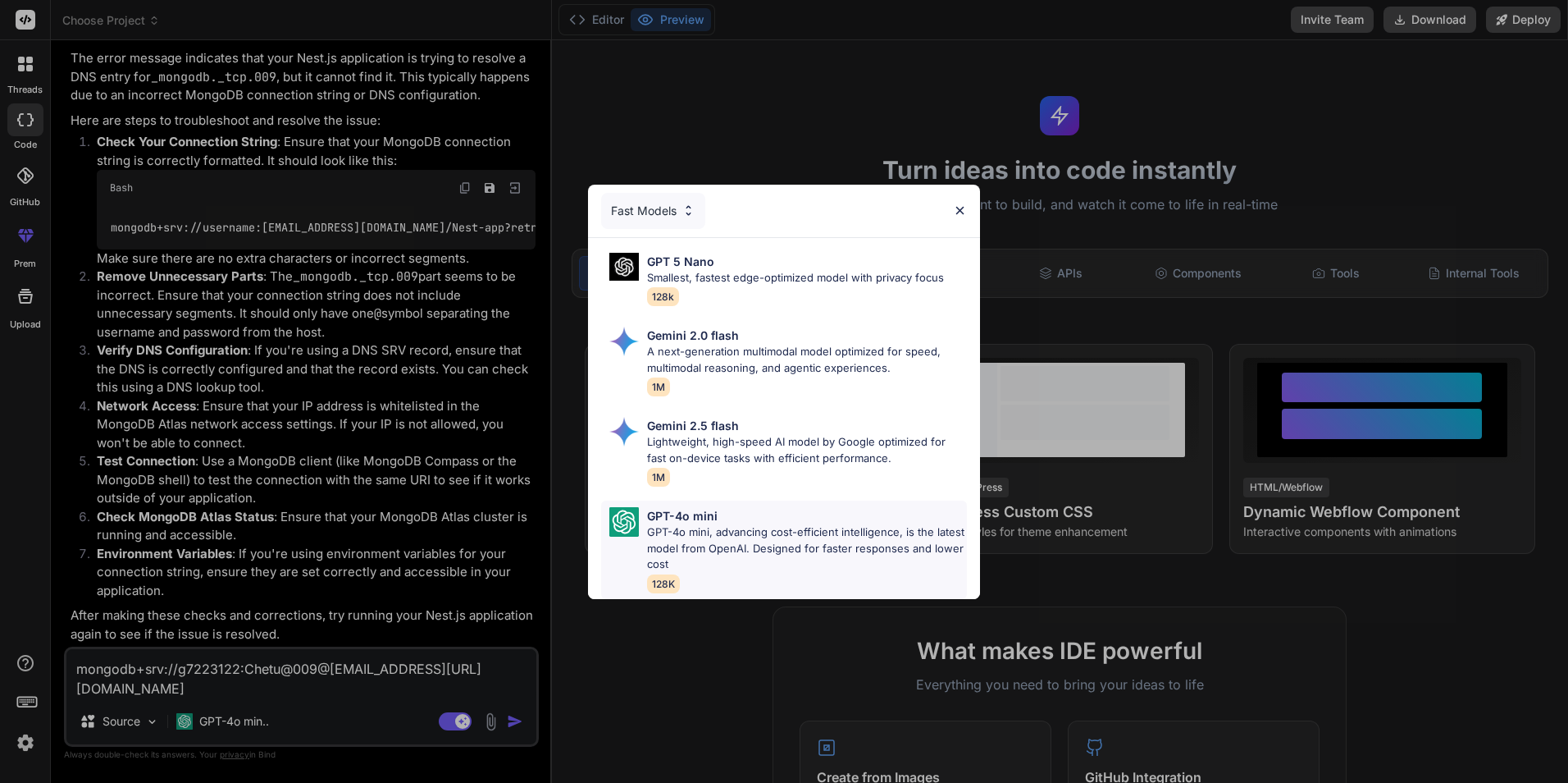
click at [689, 525] on p "GPT-4o mini, advancing cost-efficient intelligence, is the latest model from Op…" at bounding box center [807, 549] width 319 height 49
type textarea "x"
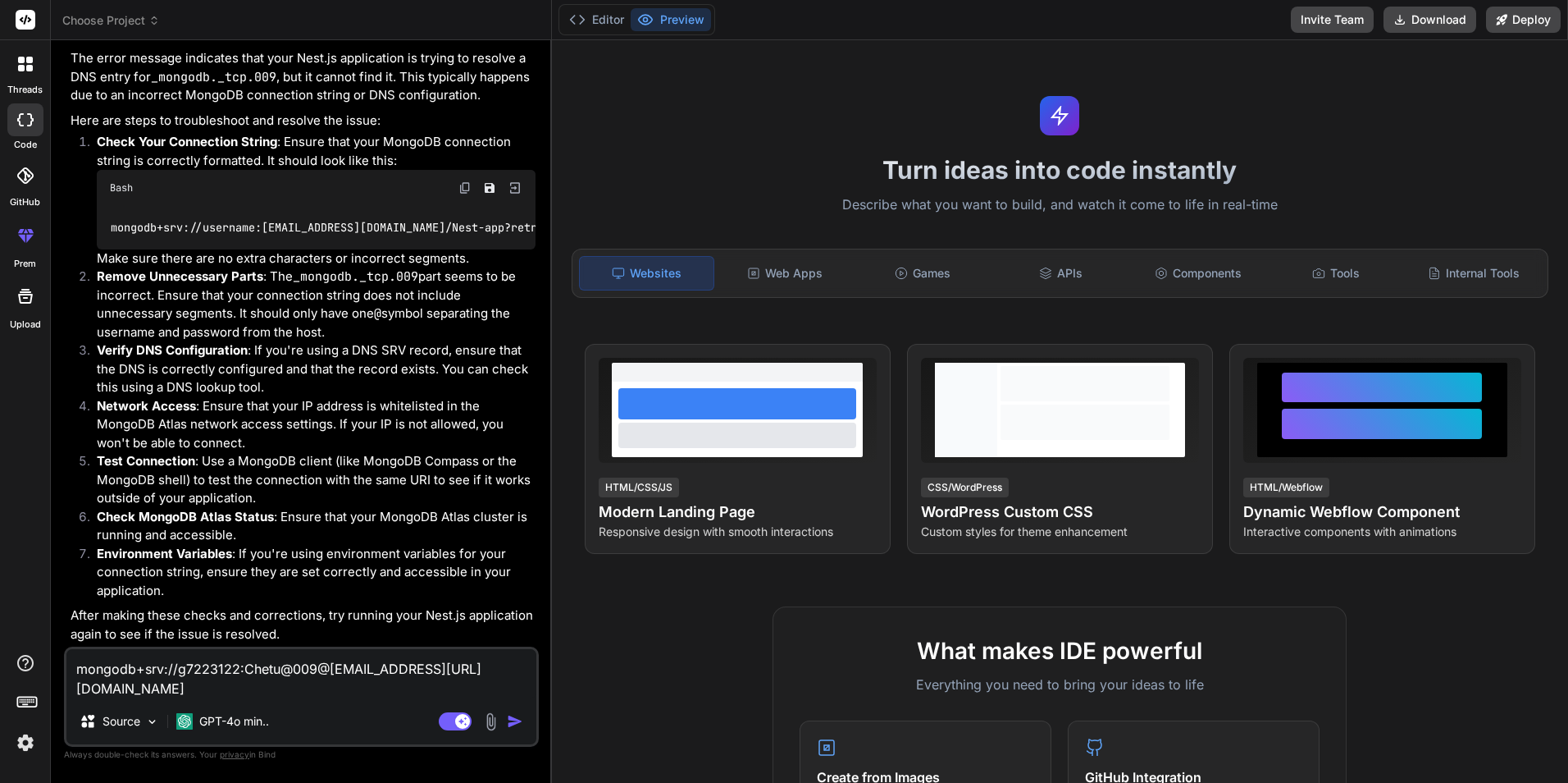
drag, startPoint x: 520, startPoint y: 689, endPoint x: 67, endPoint y: 665, distance: 453.6
click at [67, 665] on textarea "mongodb+srv://g7223122:Chetu@009@[EMAIL_ADDRESS][URL][DOMAIN_NAME]" at bounding box center [302, 673] width 470 height 49
paste textarea "[DATE] 6:33:24 PM ERROR [MongooseModule] Unable to connect to the database. Ret…"
type textarea "[DATE] 6:33:24 PM ERROR [MongooseModule] Unable to connect to the database. Ret…"
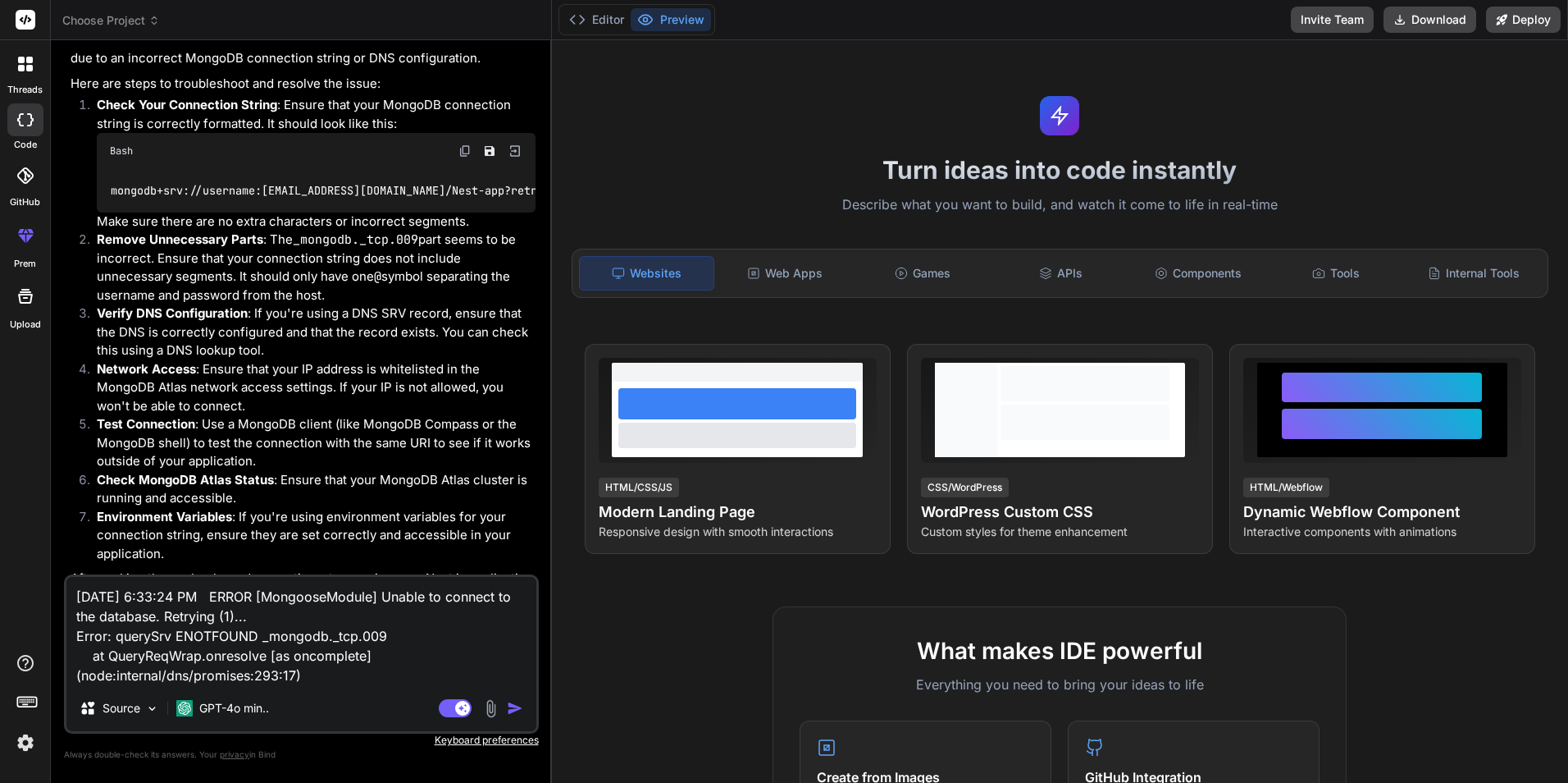
type textarea "x"
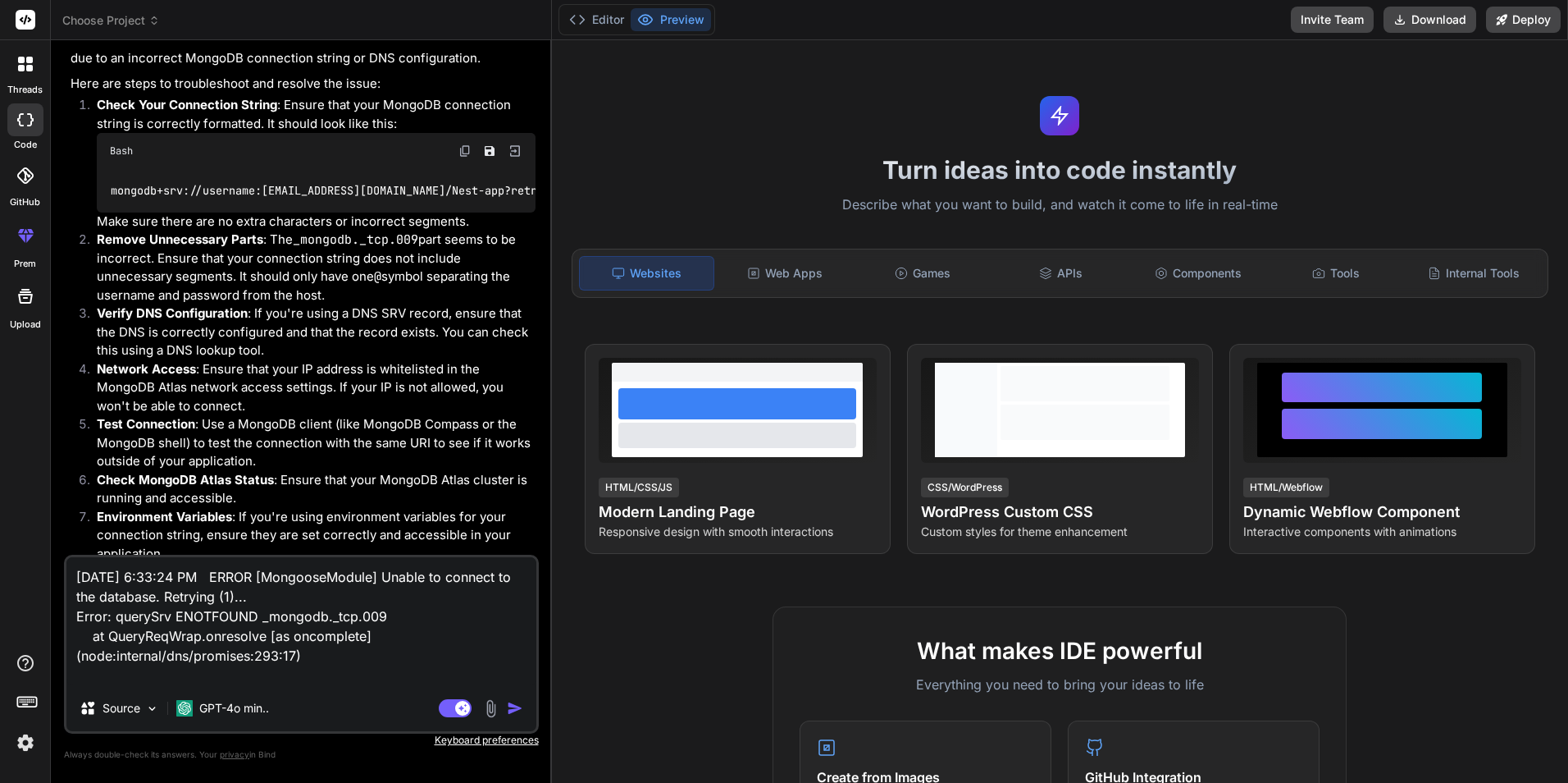
type textarea "[DATE] 6:33:24 PM ERROR [MongooseModule] Unable to connect to the database. Ret…"
type textarea "x"
type textarea "[DATE] 6:33:24 PM ERROR [MongooseModule] Unable to connect to the database. Ret…"
type textarea "x"
type textarea "[DATE] 6:33:24 PM ERROR [MongooseModule] Unable to connect to the database. Ret…"
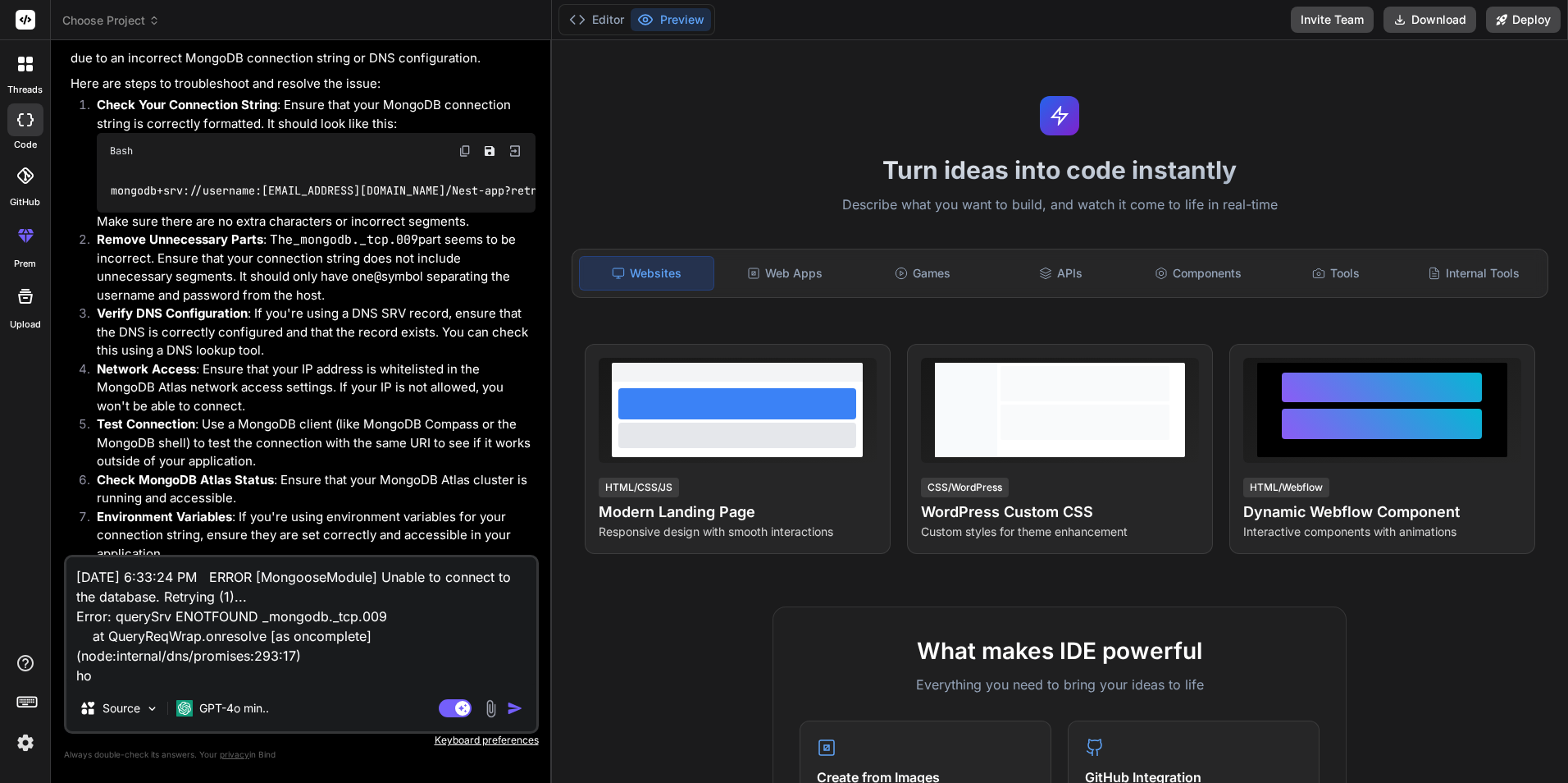
type textarea "x"
type textarea "[DATE] 6:33:24 PM ERROR [MongooseModule] Unable to connect to the database. Ret…"
type textarea "x"
type textarea "[DATE] 6:33:24 PM ERROR [MongooseModule] Unable to connect to the database. Ret…"
type textarea "x"
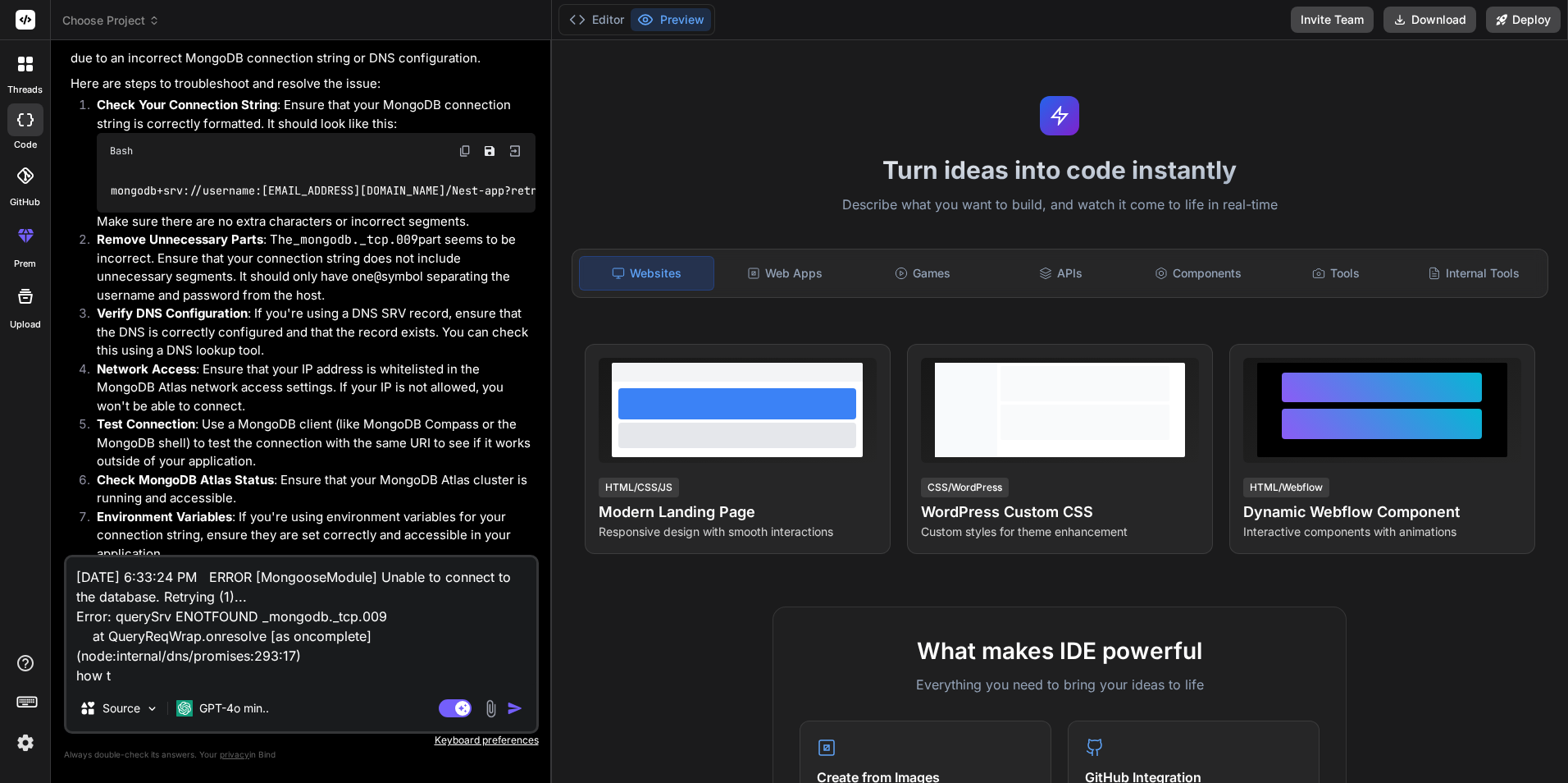
type textarea "[DATE] 6:33:24 PM ERROR [MongooseModule] Unable to connect to the database. Ret…"
type textarea "x"
type textarea "[DATE] 6:33:24 PM ERROR [MongooseModule] Unable to connect to the database. Ret…"
type textarea "x"
type textarea "[DATE] 6:33:24 PM ERROR [MongooseModule] Unable to connect to the database. Ret…"
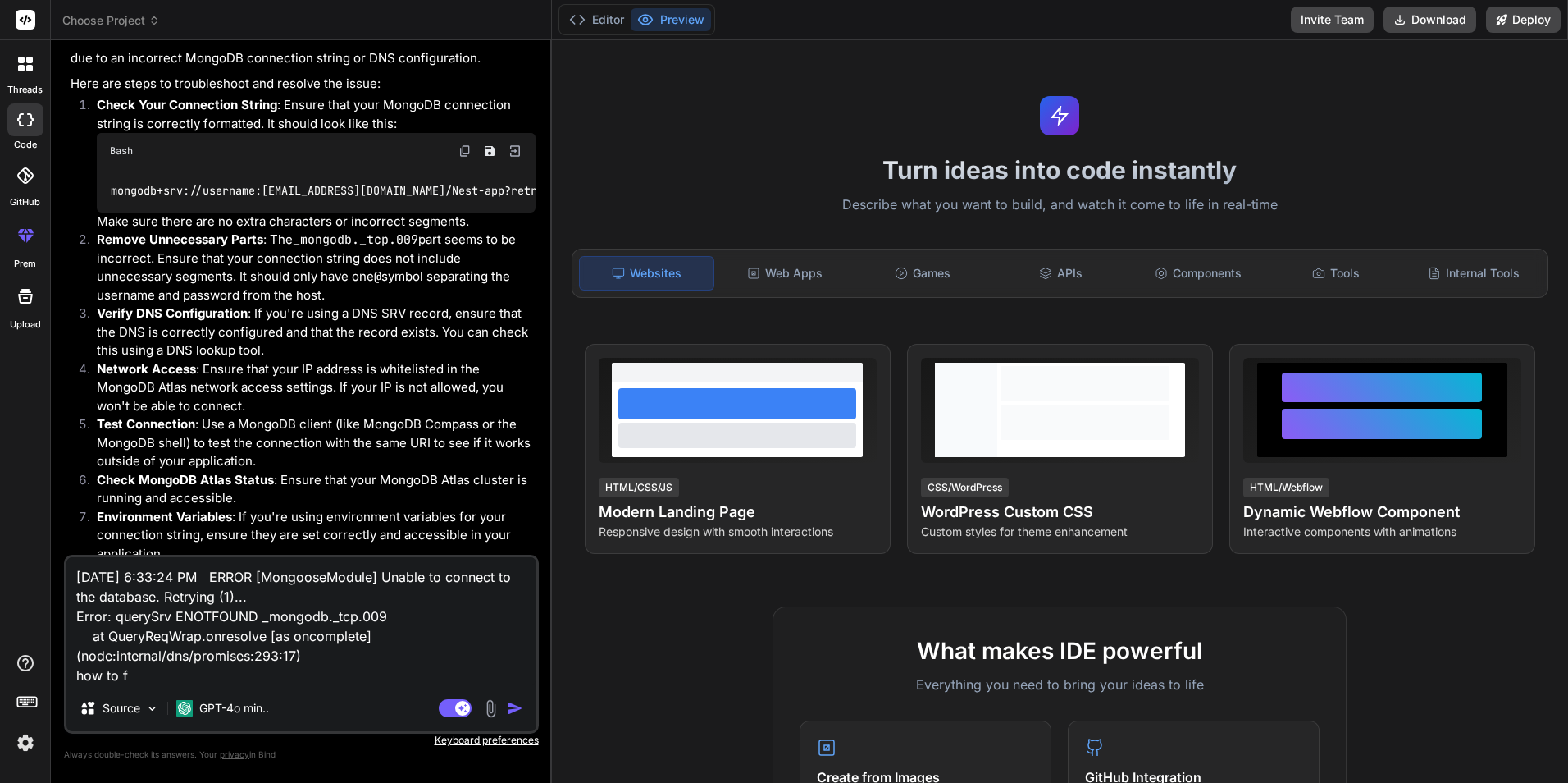
type textarea "x"
type textarea "[DATE] 6:33:24 PM ERROR [MongooseModule] Unable to connect to the database. Ret…"
type textarea "x"
type textarea "[DATE] 6:33:24 PM ERROR [MongooseModule] Unable to connect to the database. Ret…"
type textarea "x"
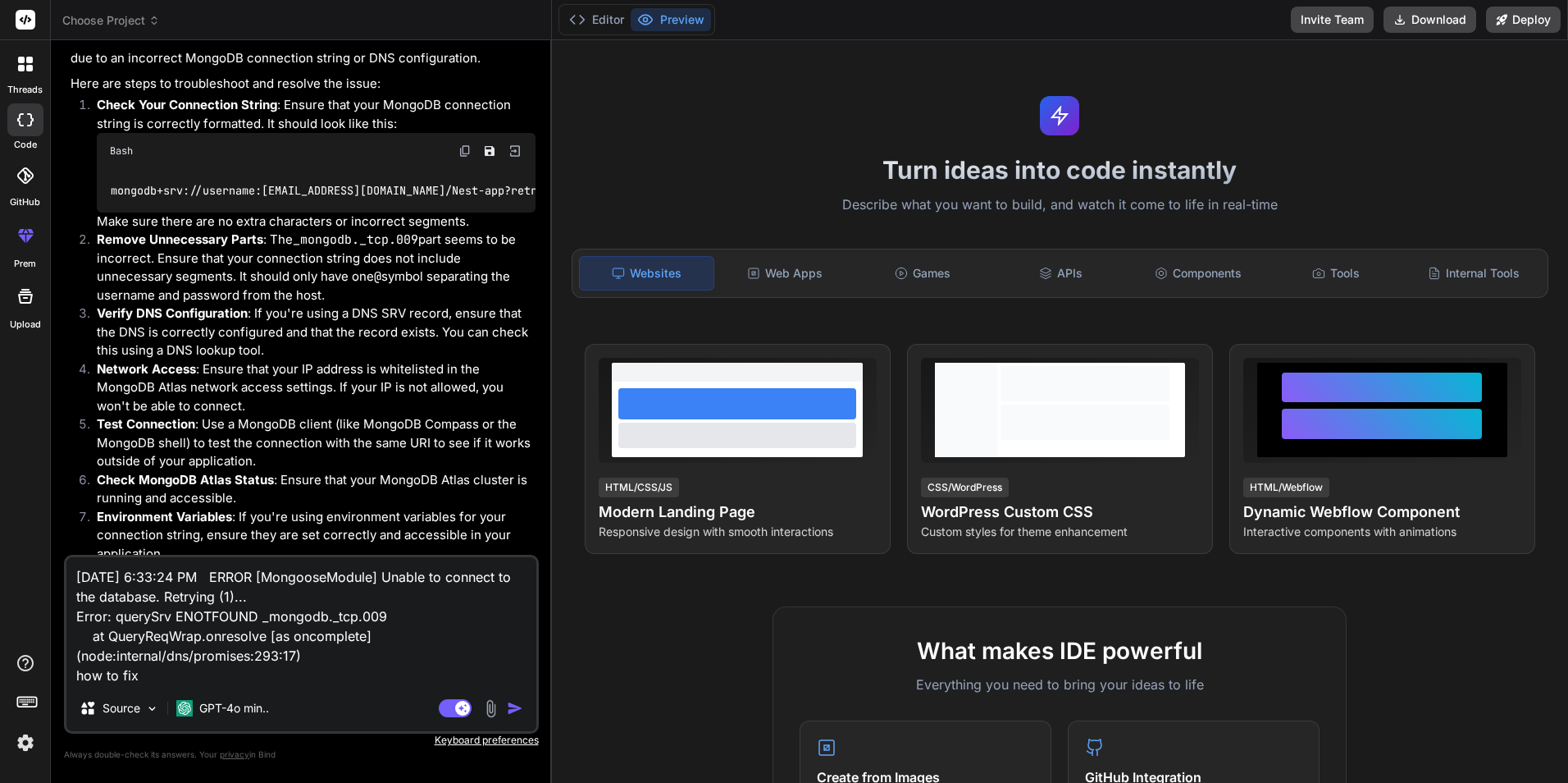
type textarea "[DATE] 6:33:24 PM ERROR [MongooseModule] Unable to connect to the database. Ret…"
type textarea "x"
type textarea "[DATE] 6:33:24 PM ERROR [MongooseModule] Unable to connect to the database. Ret…"
type textarea "x"
type textarea "[DATE] 6:33:24 PM ERROR [MongooseModule] Unable to connect to the database. Ret…"
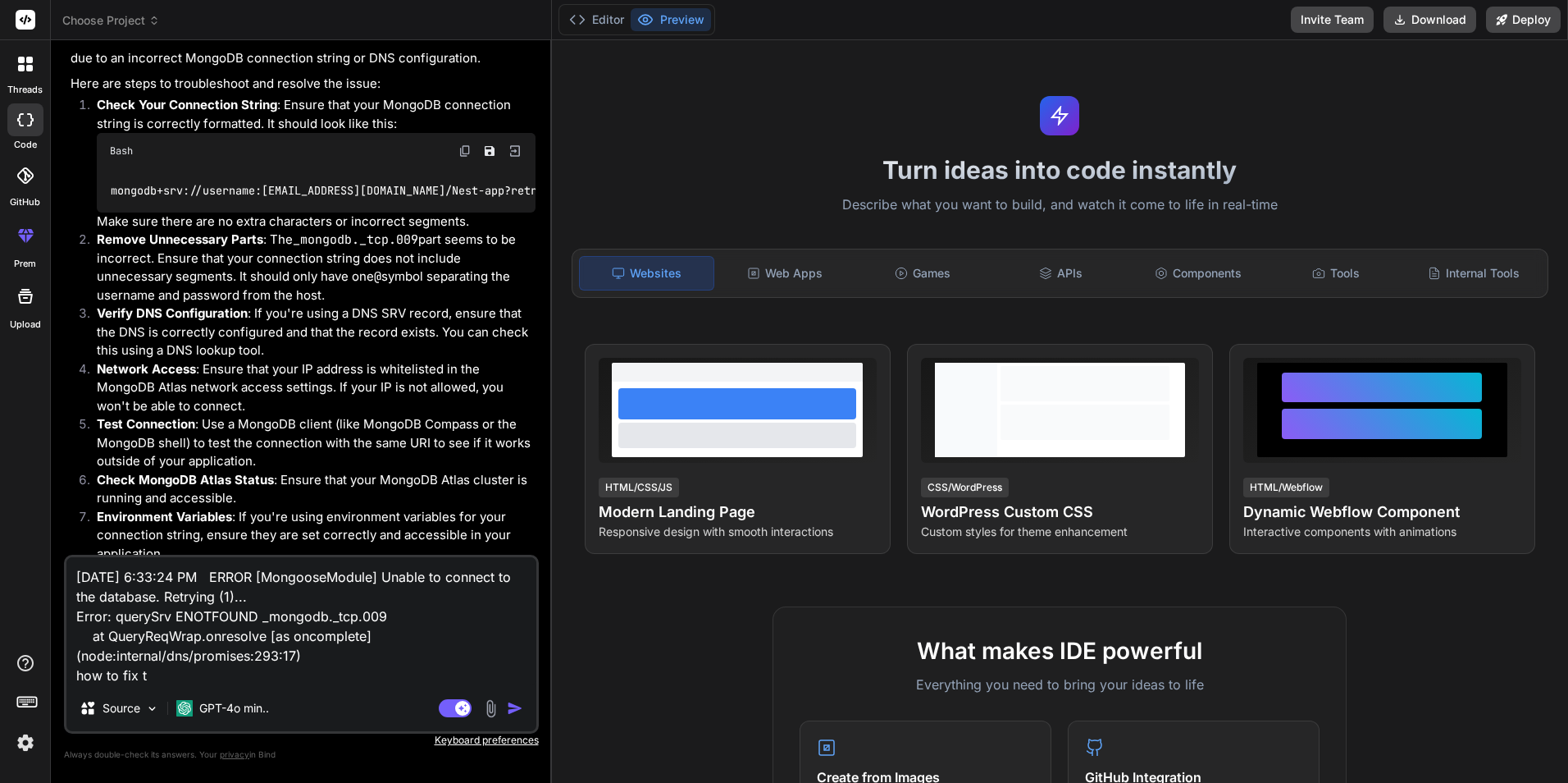
type textarea "x"
type textarea "[DATE] 6:33:24 PM ERROR [MongooseModule] Unable to connect to the database. Ret…"
type textarea "x"
type textarea "[DATE] 6:33:24 PM ERROR [MongooseModule] Unable to connect to the database. Ret…"
type textarea "x"
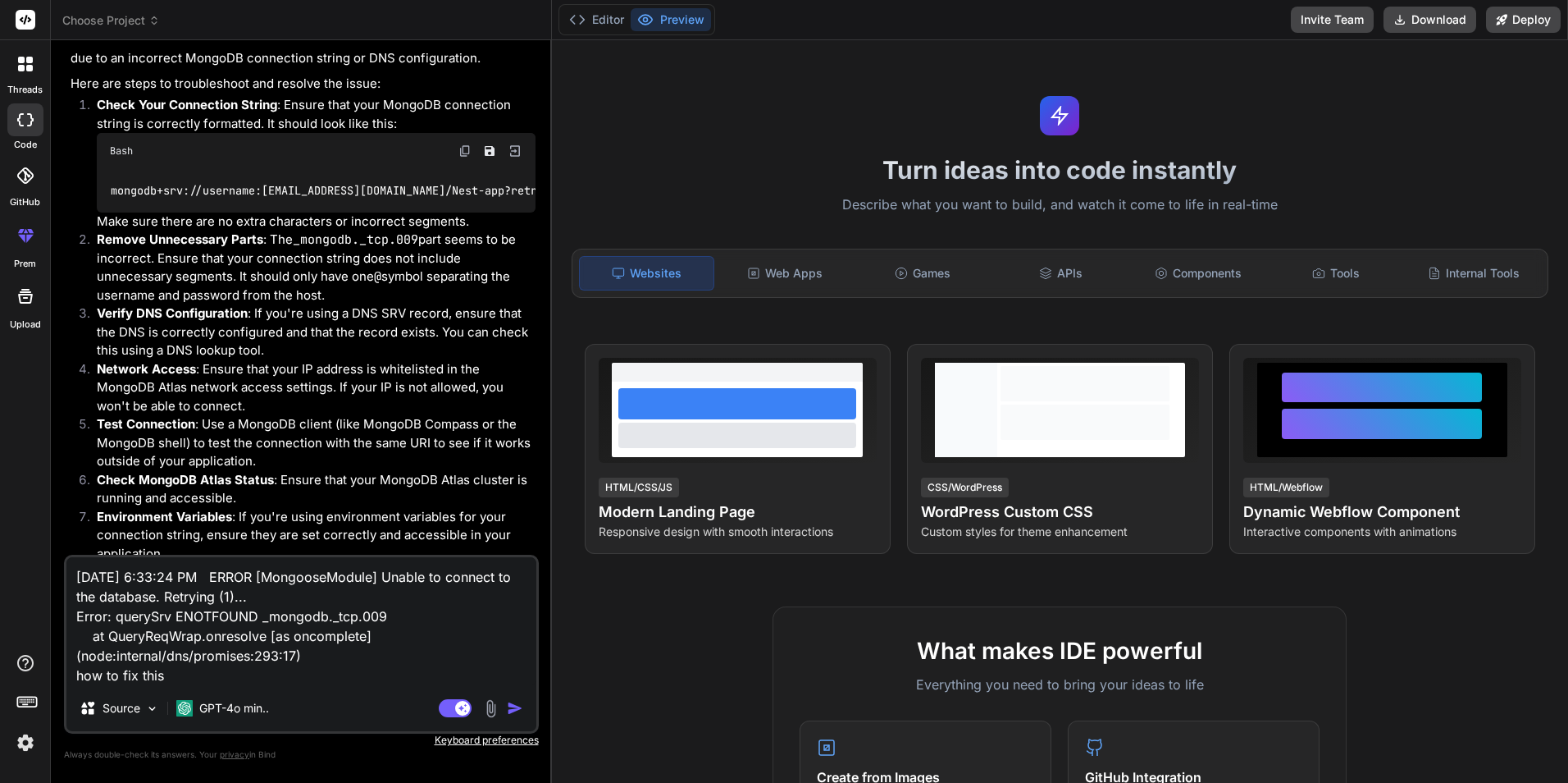
type textarea "[DATE] 6:33:24 PM ERROR [MongooseModule] Unable to connect to the database. Ret…"
type textarea "x"
type textarea "[DATE] 6:33:24 PM ERROR [MongooseModule] Unable to connect to the database. Ret…"
type textarea "x"
type textarea "[DATE] 6:33:24 PM ERROR [MongooseModule] Unable to connect to the database. Ret…"
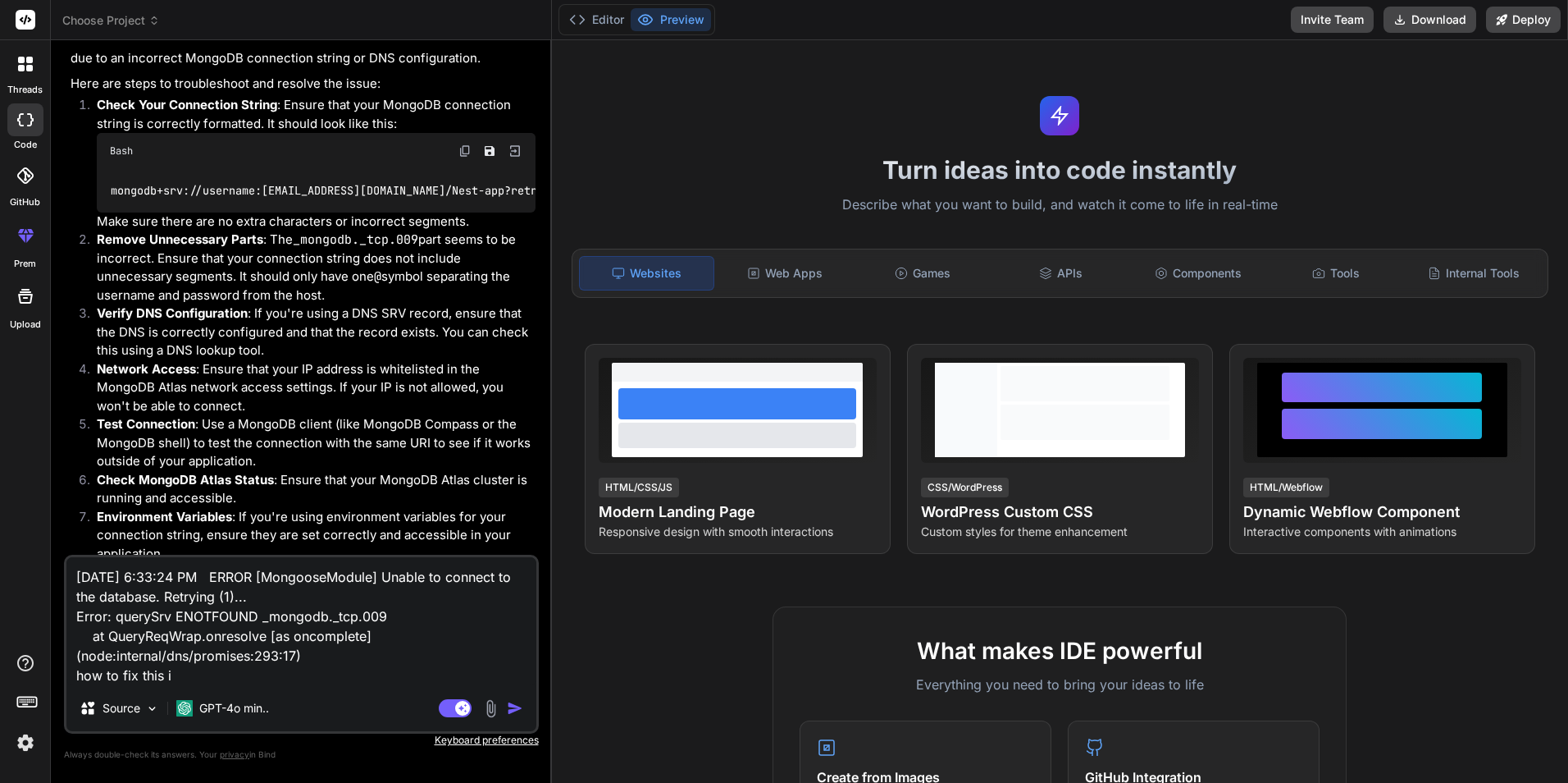
type textarea "x"
type textarea "[DATE] 6:33:24 PM ERROR [MongooseModule] Unable to connect to the database. Ret…"
type textarea "x"
type textarea "[DATE] 6:33:24 PM ERROR [MongooseModule] Unable to connect to the database. Ret…"
type textarea "x"
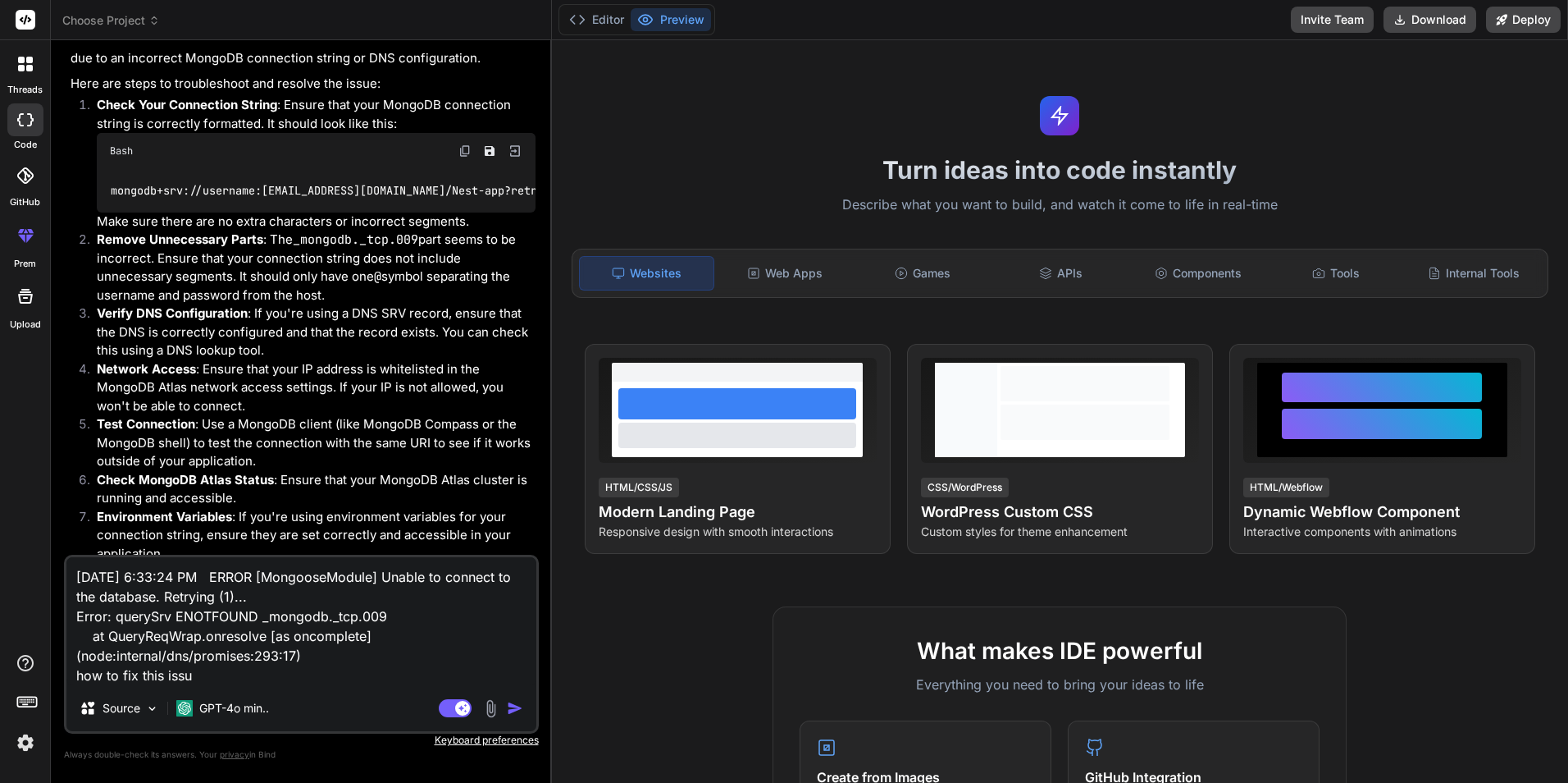
type textarea "[DATE] 6:33:24 PM ERROR [MongooseModule] Unable to connect to the database. Ret…"
type textarea "x"
type textarea "[DATE] 6:33:24 PM ERROR [MongooseModule] Unable to connect to the database. Ret…"
click at [509, 710] on img "button" at bounding box center [515, 708] width 16 height 16
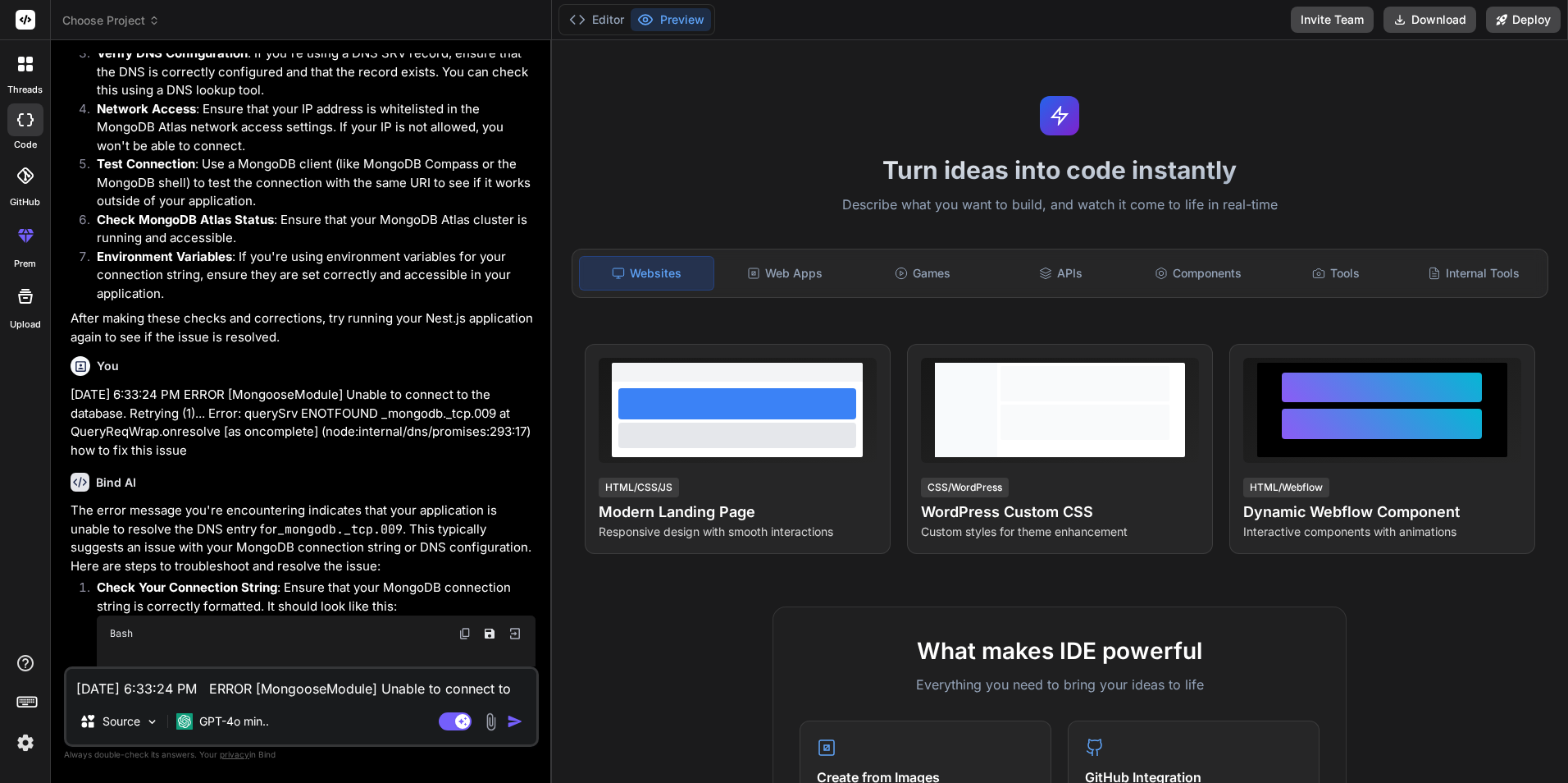
scroll to position [2268, 0]
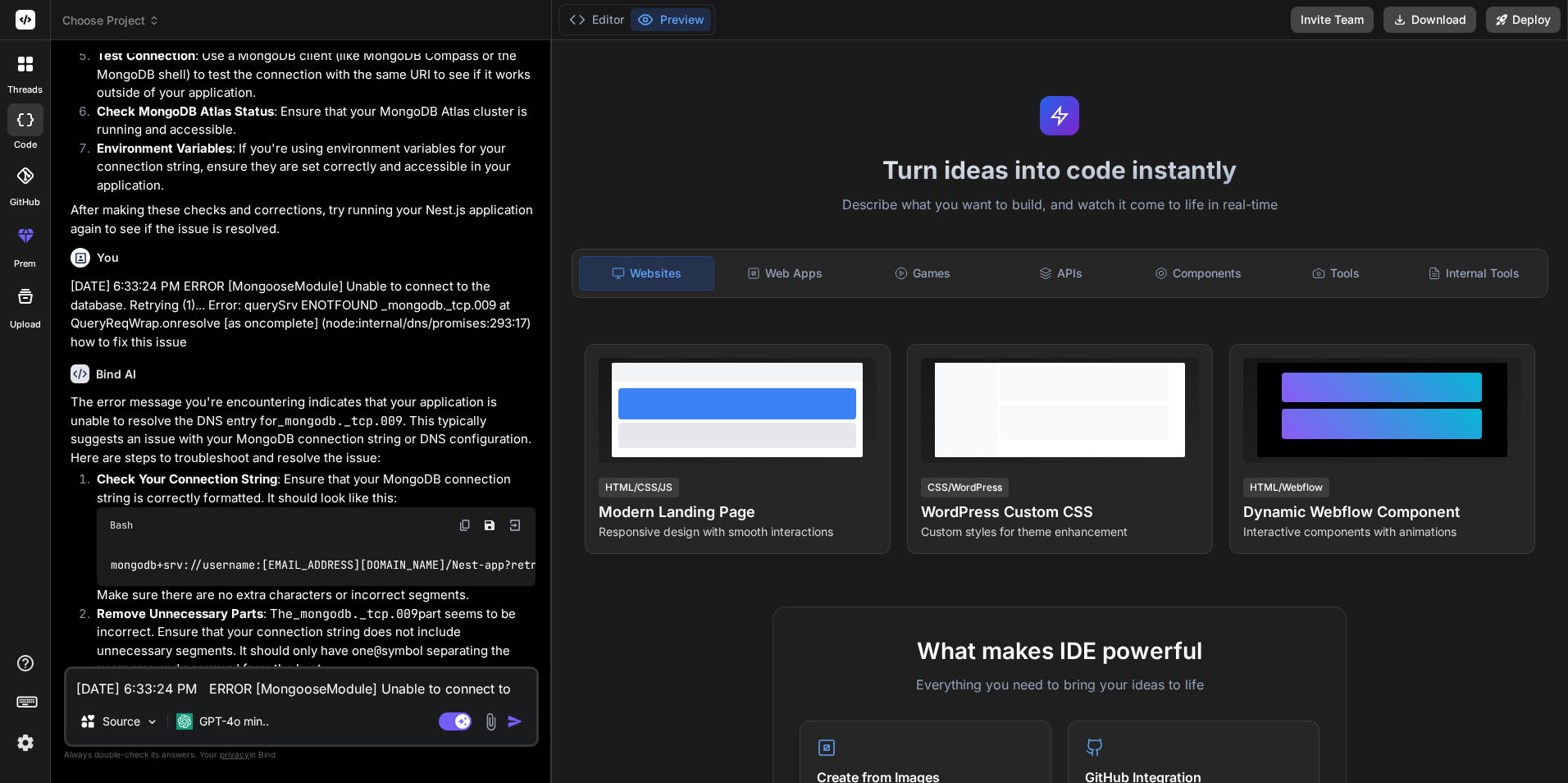
type textarea "x"
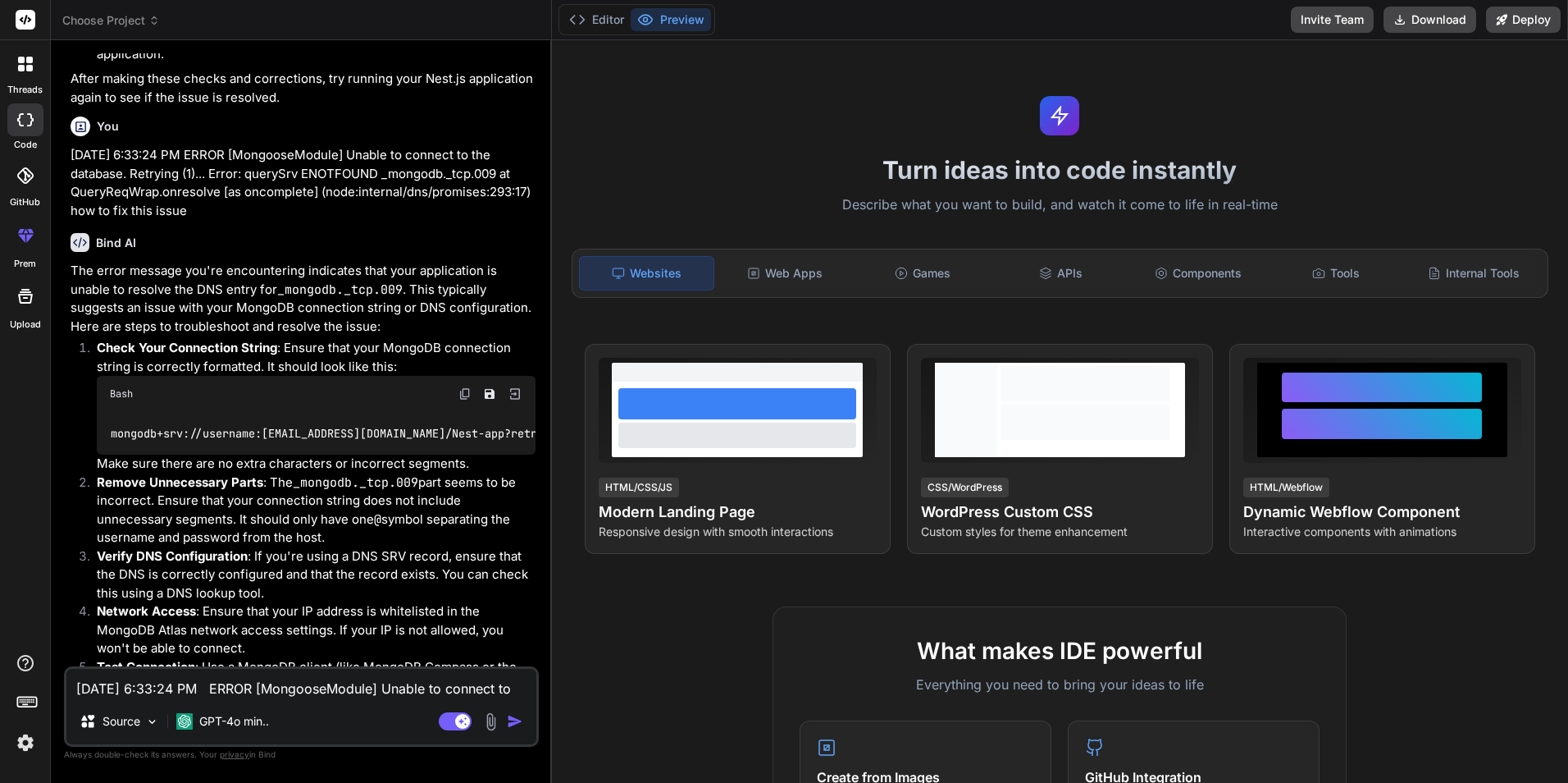
scroll to position [2551, 0]
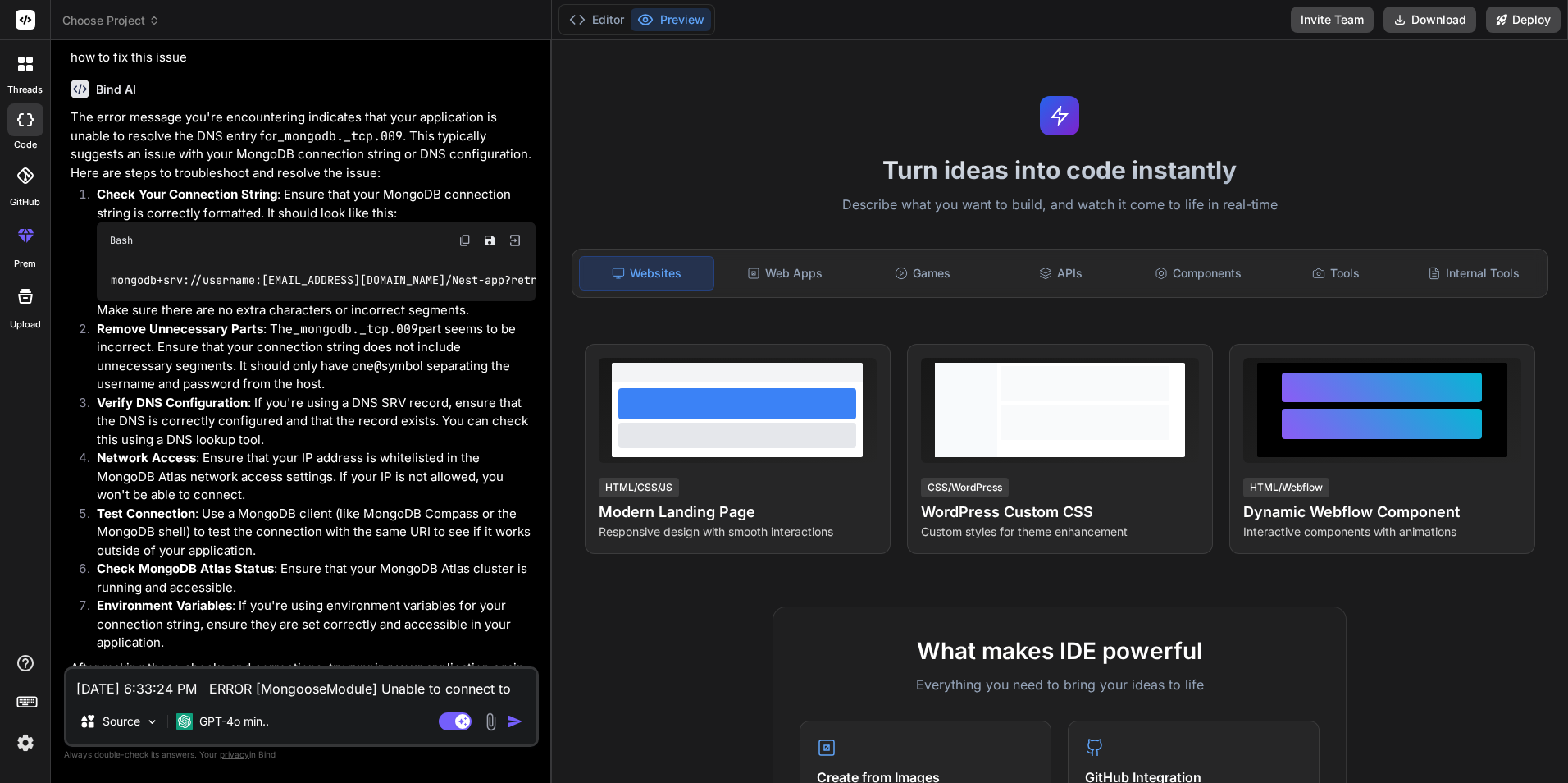
click at [177, 683] on textarea "[DATE] 6:33:24 PM ERROR [MongooseModule] Unable to connect to the database. Ret…" at bounding box center [302, 683] width 470 height 29
paste textarea "mongodb+srv://g7223122:Chetu@009@[EMAIL_ADDRESS][URL][DOMAIN_NAME]""
type textarea "mongodb+srv://g7223122:Chetu@009@[EMAIL_ADDRESS][URL][DOMAIN_NAME]""
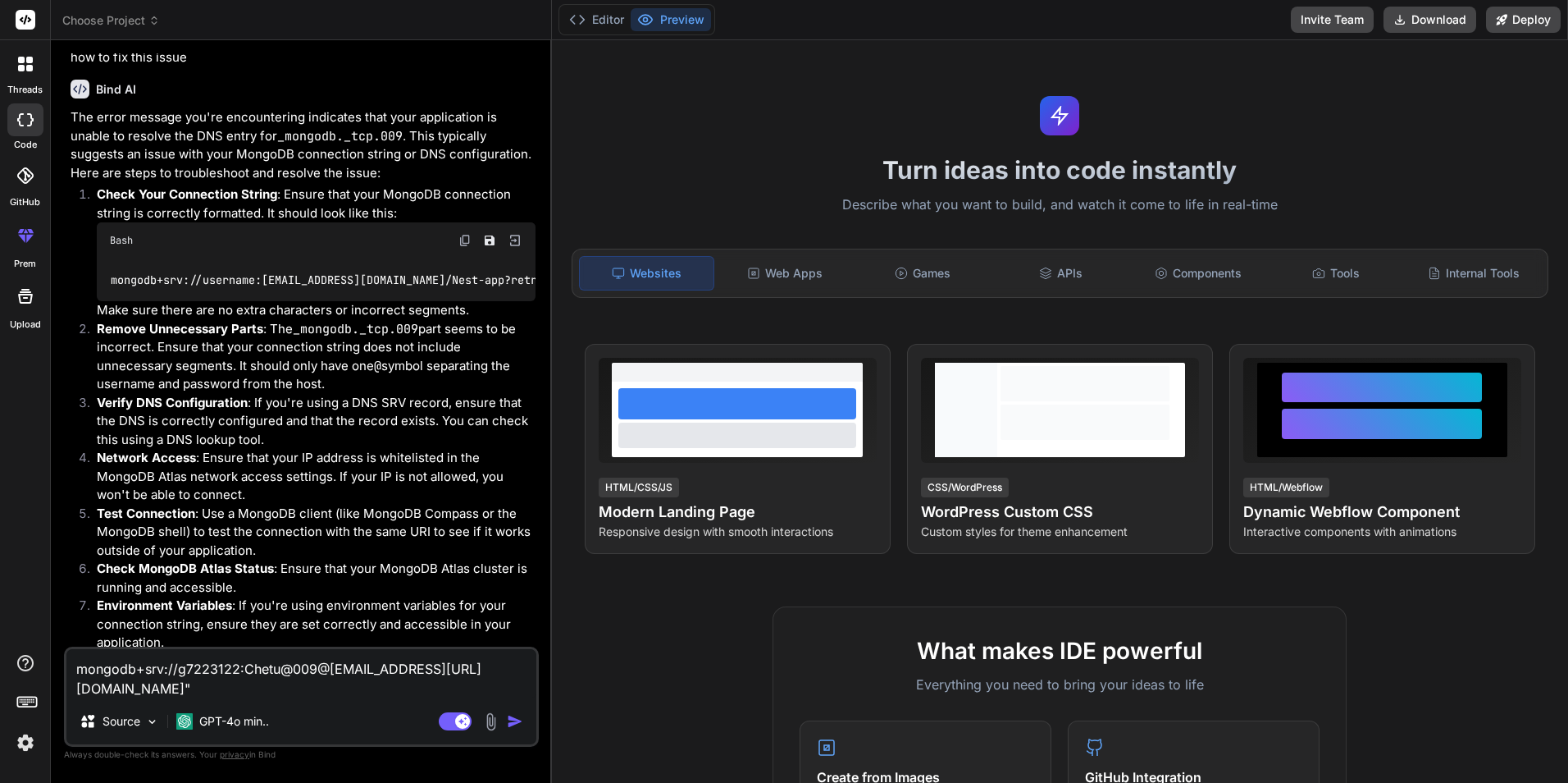
type textarea "x"
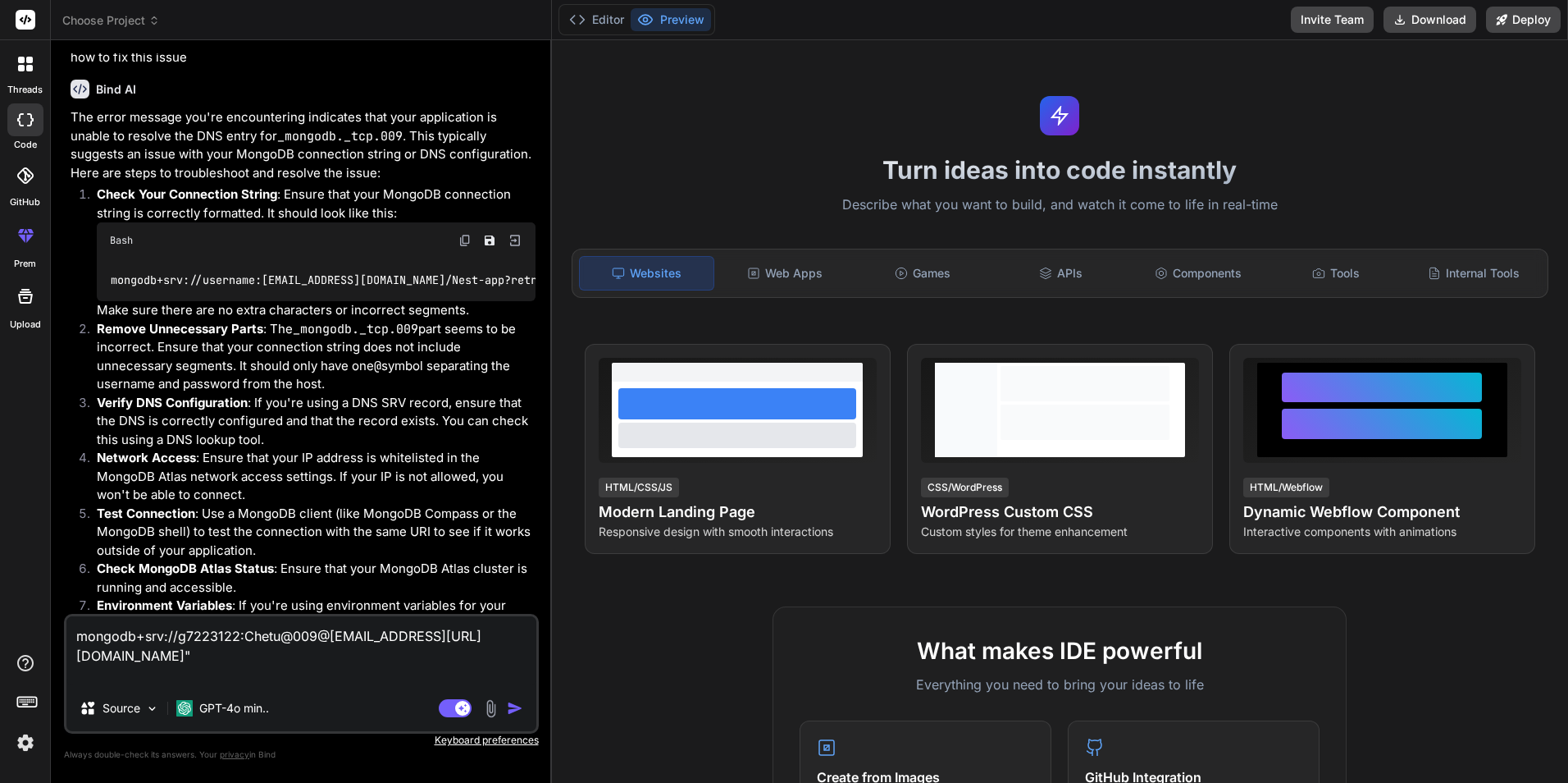
type textarea "mongodb+srv://g7223122:Chetu@009@[EMAIL_ADDRESS][URL][DOMAIN_NAME]" t"
type textarea "x"
type textarea "mongodb+srv://g7223122:Chetu@009@[EMAIL_ADDRESS][URL][DOMAIN_NAME]" th"
type textarea "x"
type textarea "mongodb+srv://g7223122:Chetu@009@[EMAIL_ADDRESS][URL][DOMAIN_NAME]" thi"
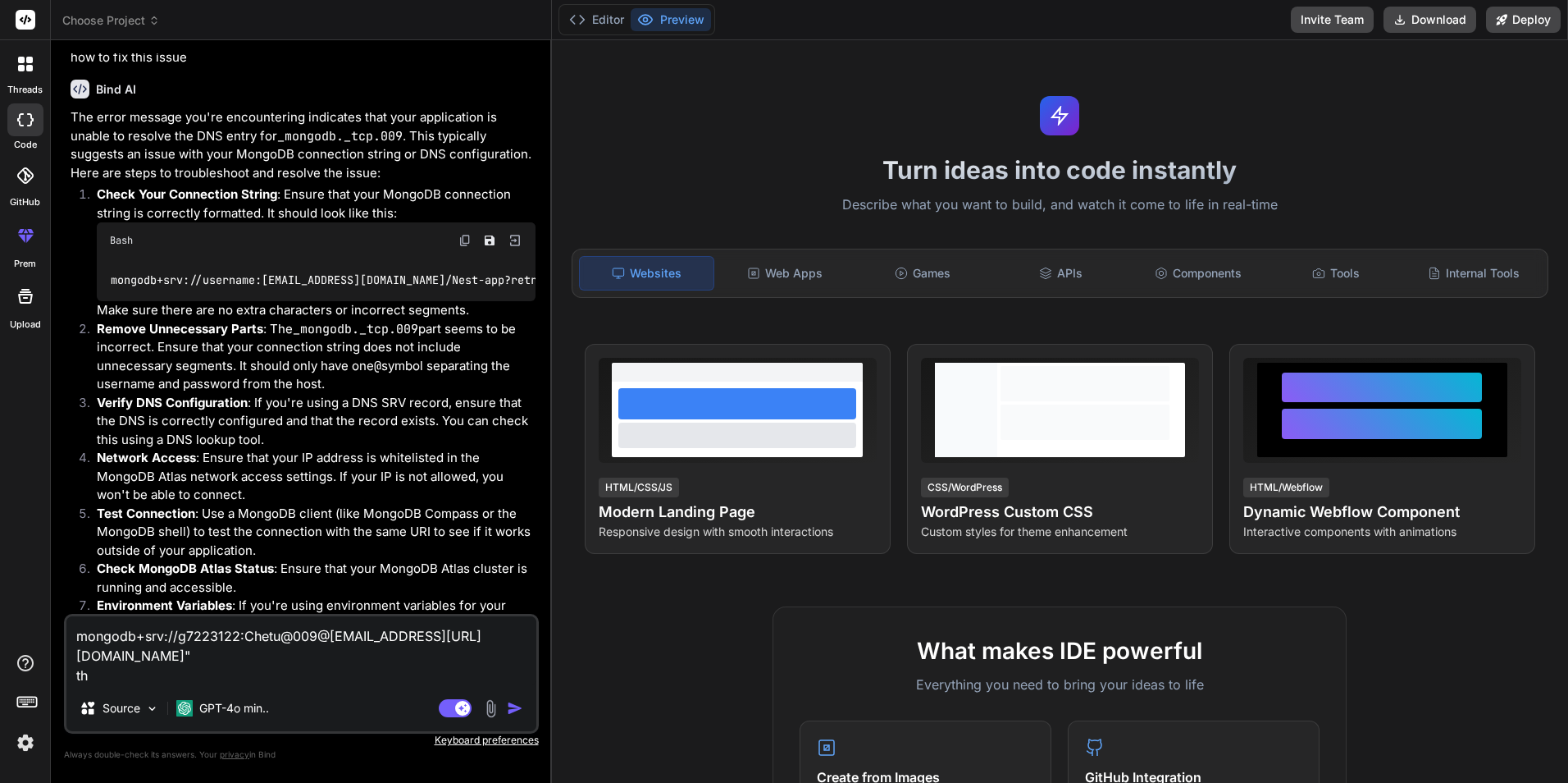
type textarea "x"
type textarea "mongodb+srv://g7223122:Chetu@009@[EMAIL_ADDRESS][URL][DOMAIN_NAME]" this"
type textarea "x"
type textarea "mongodb+srv://g7223122:Chetu@009@[EMAIL_ADDRESS][URL][DOMAIN_NAME]" this"
type textarea "x"
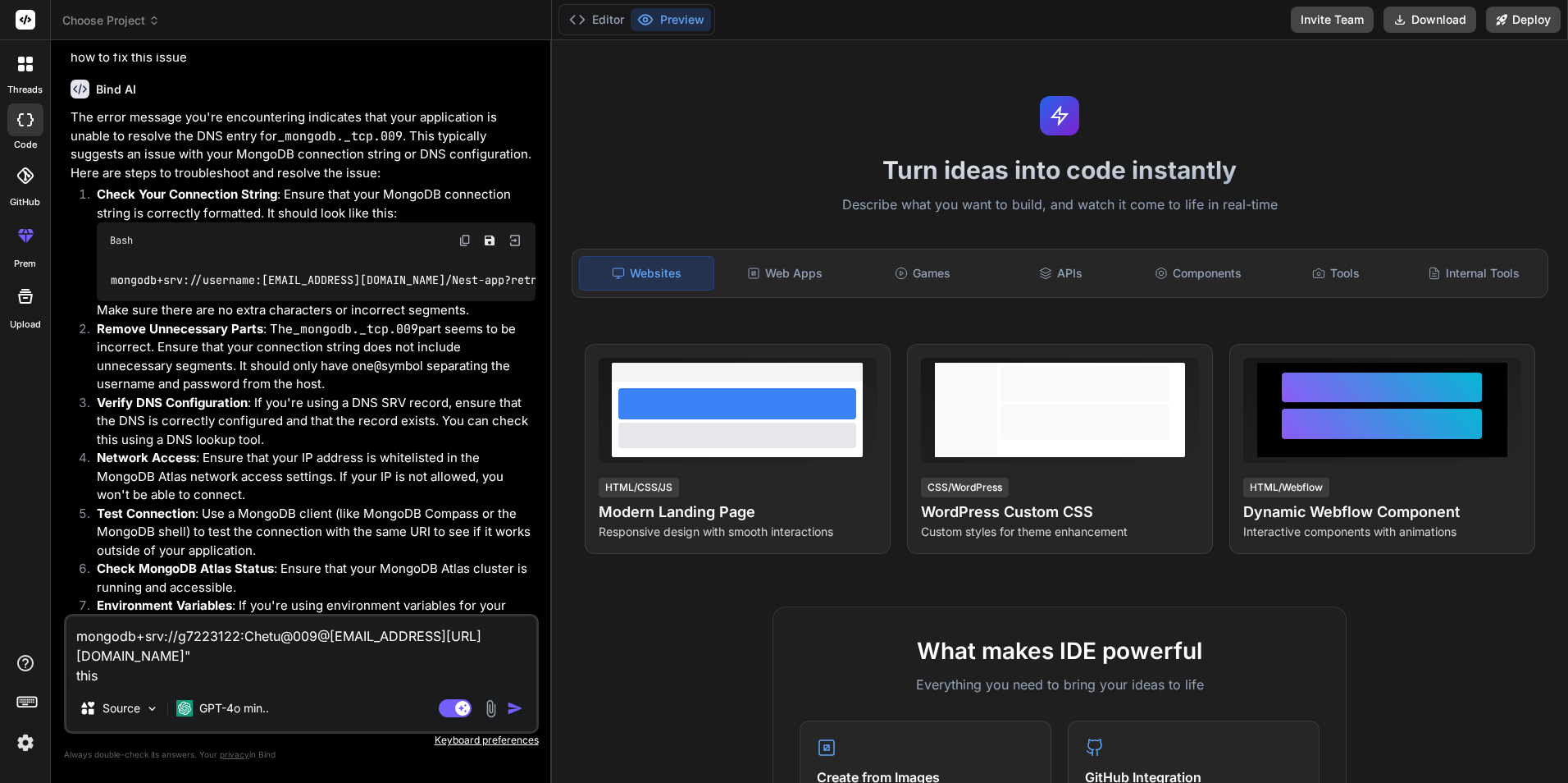
type textarea "mongodb+srv://g7223122:Chetu@009@[EMAIL_ADDRESS][URL][DOMAIN_NAME]" this i"
type textarea "x"
type textarea "mongodb+srv://g7223122:Chetu@009@[EMAIL_ADDRESS][URL][DOMAIN_NAME]" this is"
type textarea "x"
type textarea "mongodb+srv://g7223122:Chetu@009@[EMAIL_ADDRESS][URL][DOMAIN_NAME]" this is"
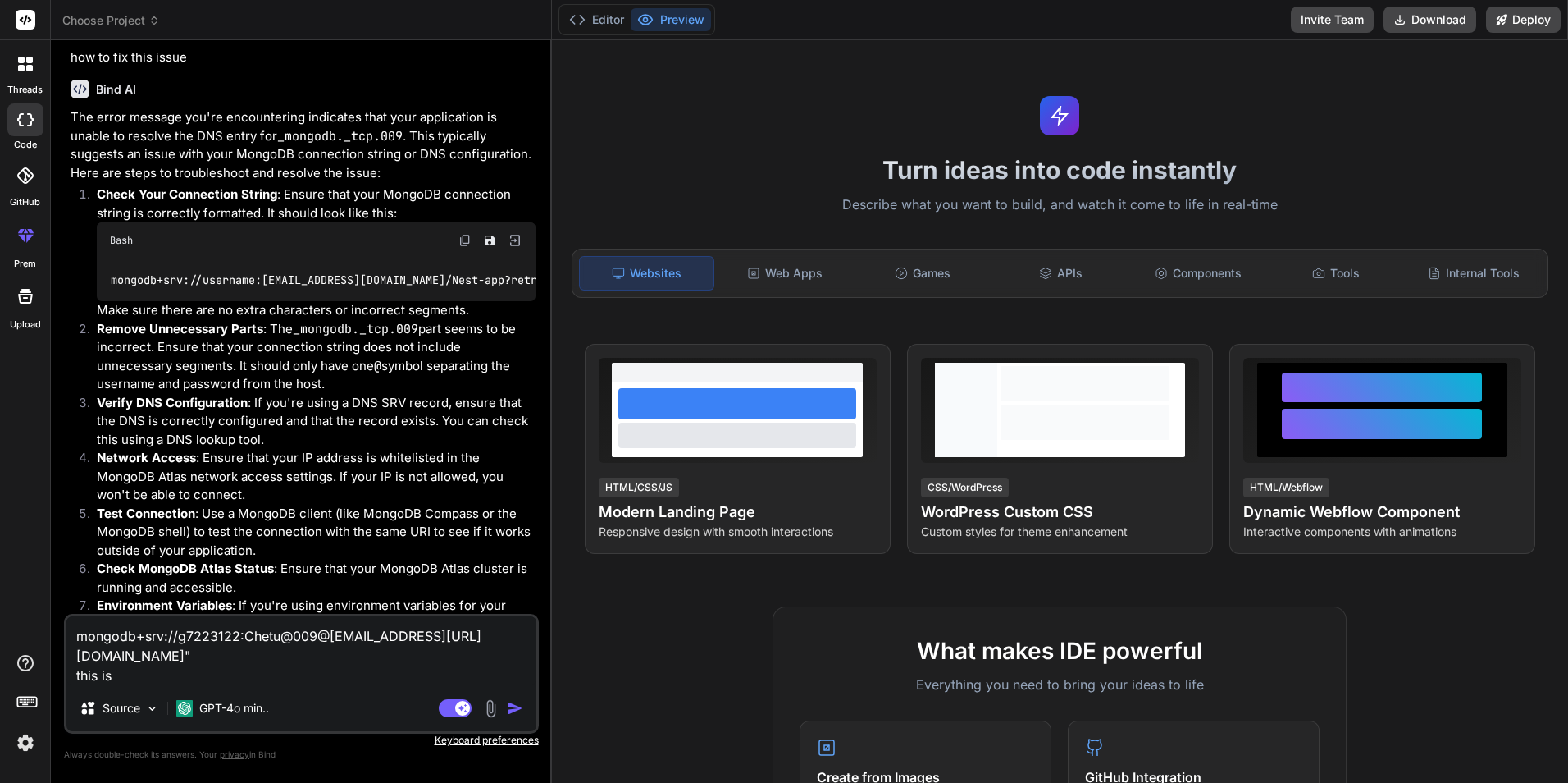
type textarea "x"
type textarea "mongodb+srv://g7223122:Chetu@009@[EMAIL_ADDRESS][URL][DOMAIN_NAME]" this is m"
type textarea "x"
type textarea "mongodb+srv://g7223122:Chetu@009@[EMAIL_ADDRESS][URL][DOMAIN_NAME]" this is my"
type textarea "x"
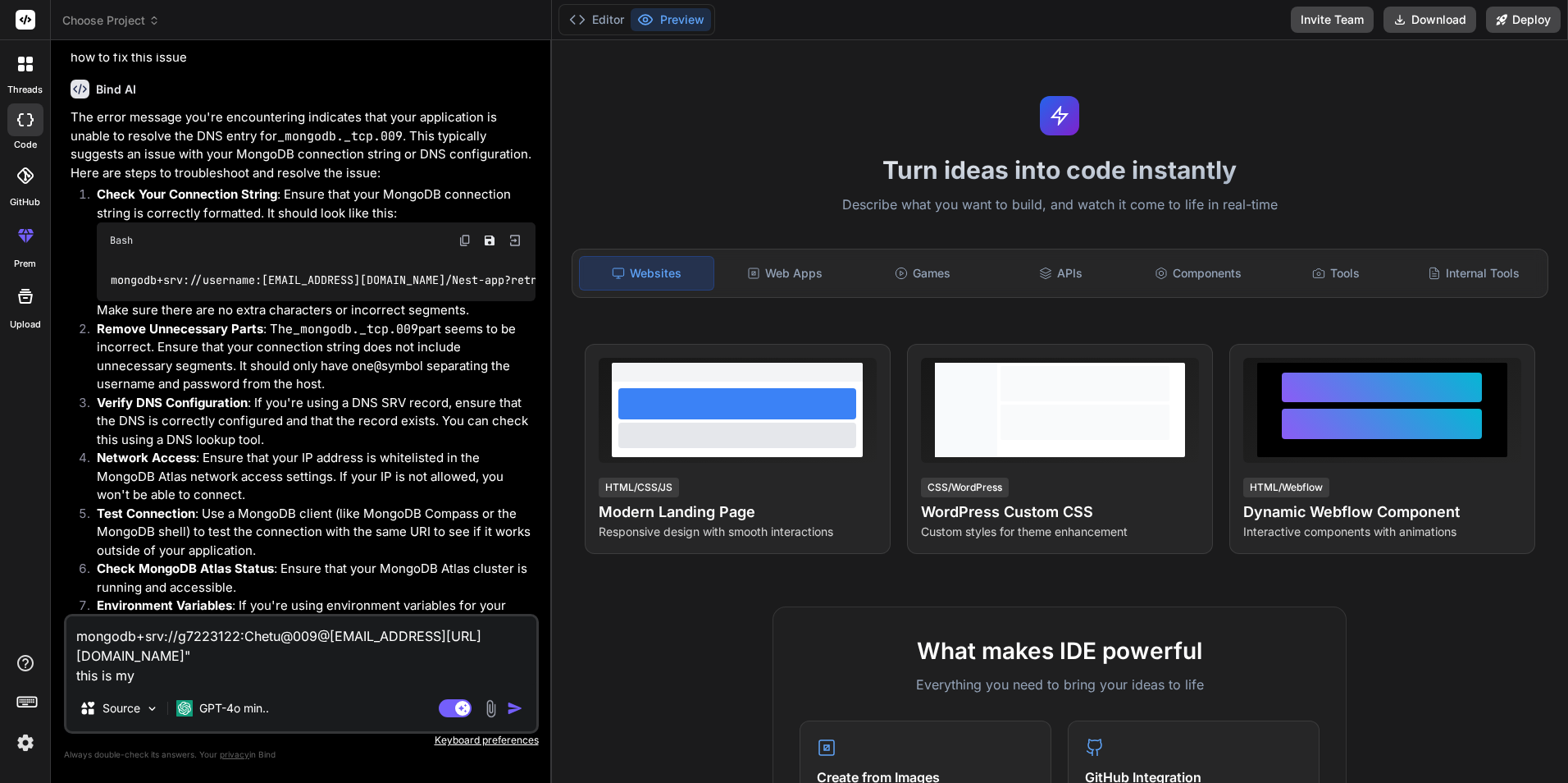
type textarea "mongodb+srv://g7223122:Chetu@009@[EMAIL_ADDRESS][URL][DOMAIN_NAME]" this is my"
type textarea "x"
type textarea "mongodb+srv://g7223122:Chetu@009@[EMAIL_ADDRESS][URL][DOMAIN_NAME]" this is my m"
type textarea "x"
type textarea "mongodb+srv://g7223122:Chetu@009@[EMAIL_ADDRESS][URL][DOMAIN_NAME]" this is my …"
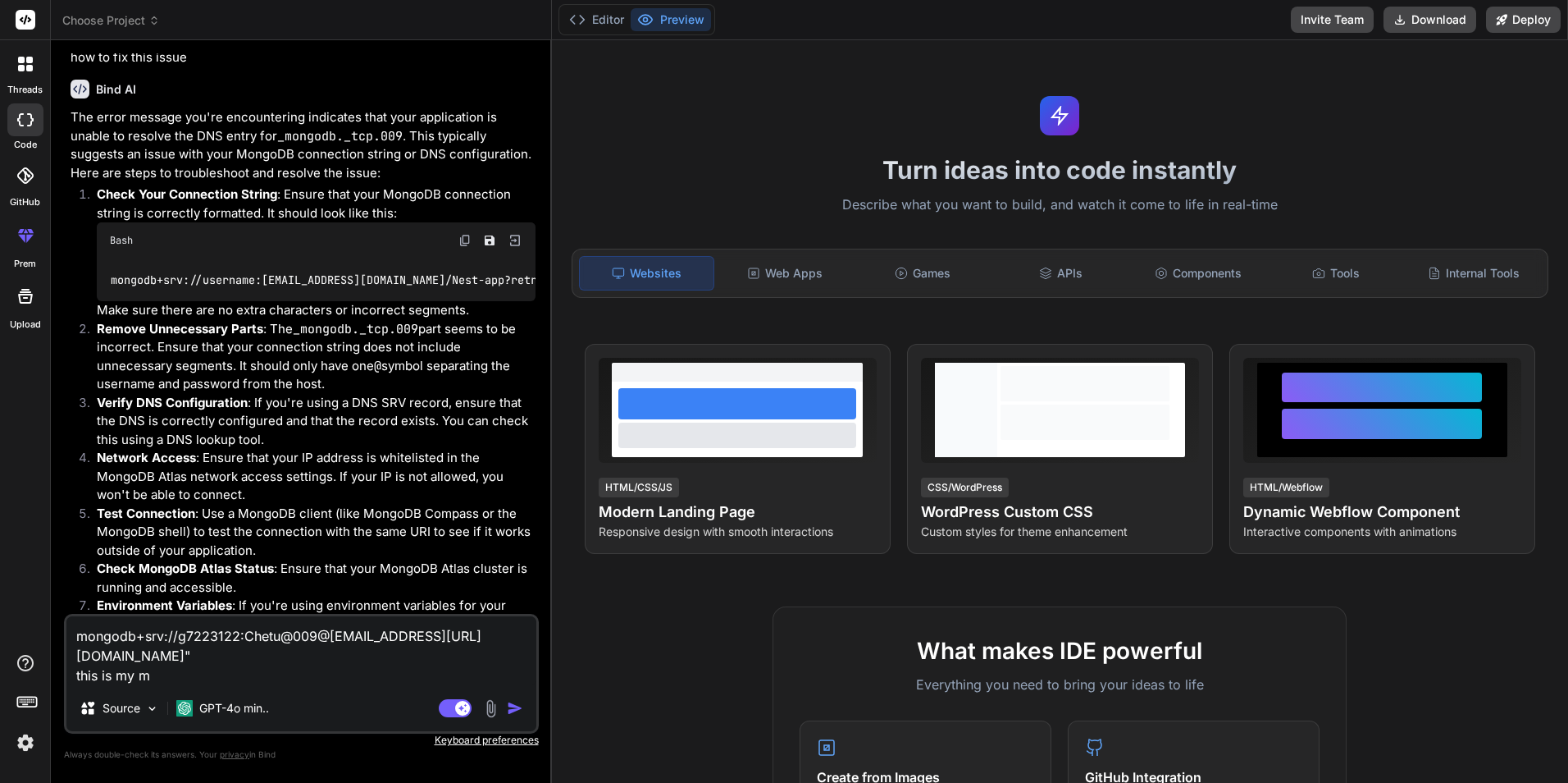
type textarea "x"
type textarea "mongodb+srv://g7223122:Chetu@009@[EMAIL_ADDRESS][URL][DOMAIN_NAME]" this is my …"
type textarea "x"
type textarea "mongodb+srv://g7223122:Chetu@009@[EMAIL_ADDRESS][URL][DOMAIN_NAME]" this is my …"
type textarea "x"
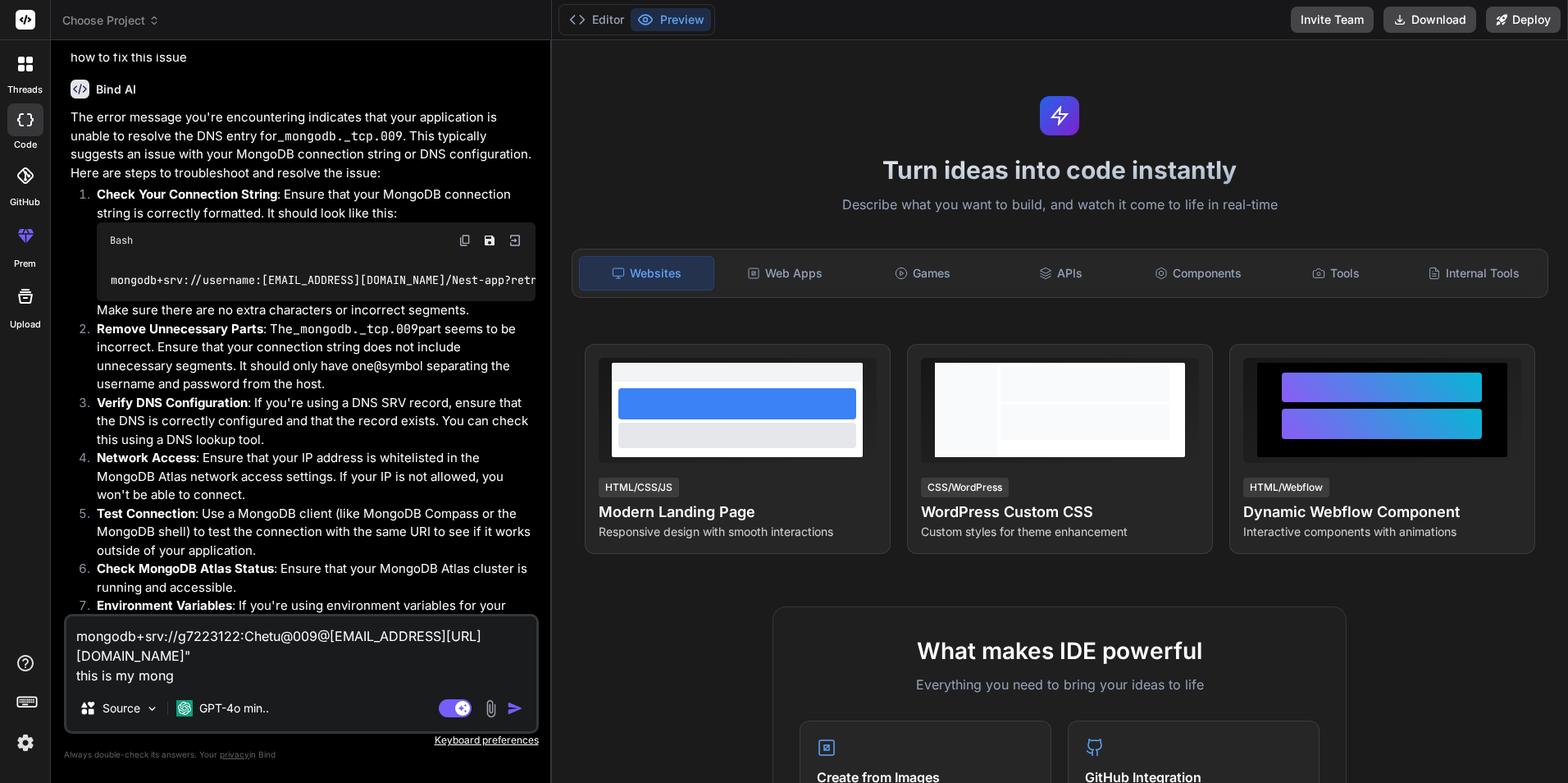
type textarea "mongodb+srv://g7223122:Chetu@009@[EMAIL_ADDRESS][URL][DOMAIN_NAME]" this is my …"
type textarea "x"
type textarea "mongodb+srv://g7223122:Chetu@009@[EMAIL_ADDRESS][URL][DOMAIN_NAME]" this is my …"
type textarea "x"
type textarea "mongodb+srv://g7223122:Chetu@009@[EMAIL_ADDRESS][URL][DOMAIN_NAME]" this is my …"
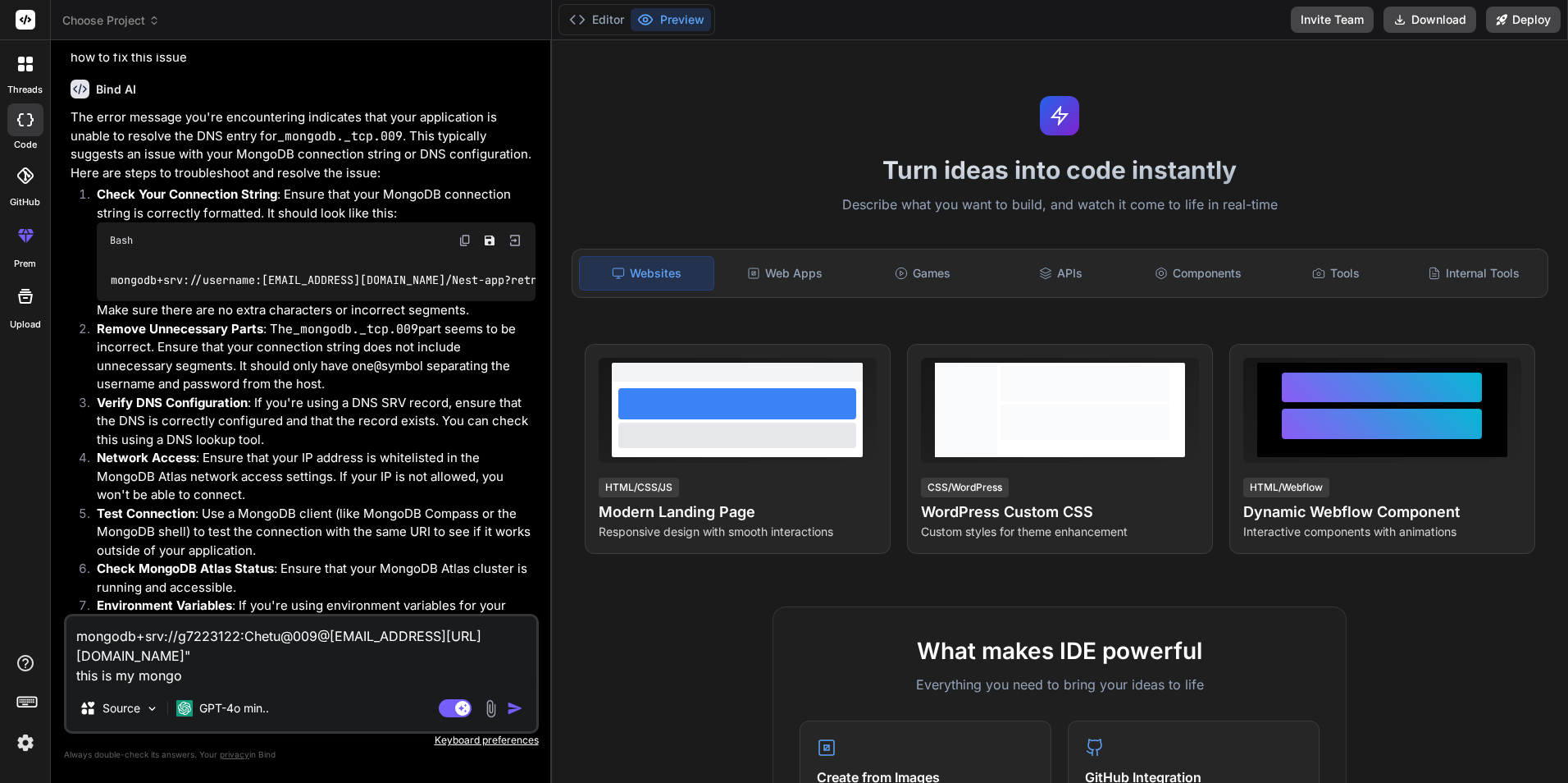
type textarea "x"
type textarea "mongodb+srv://g7223122:Chetu@009@[EMAIL_ADDRESS][URL][DOMAIN_NAME]" this is my …"
type textarea "x"
type textarea "mongodb+srv://g7223122:Chetu@009@[EMAIL_ADDRESS][URL][DOMAIN_NAME]" this is my …"
type textarea "x"
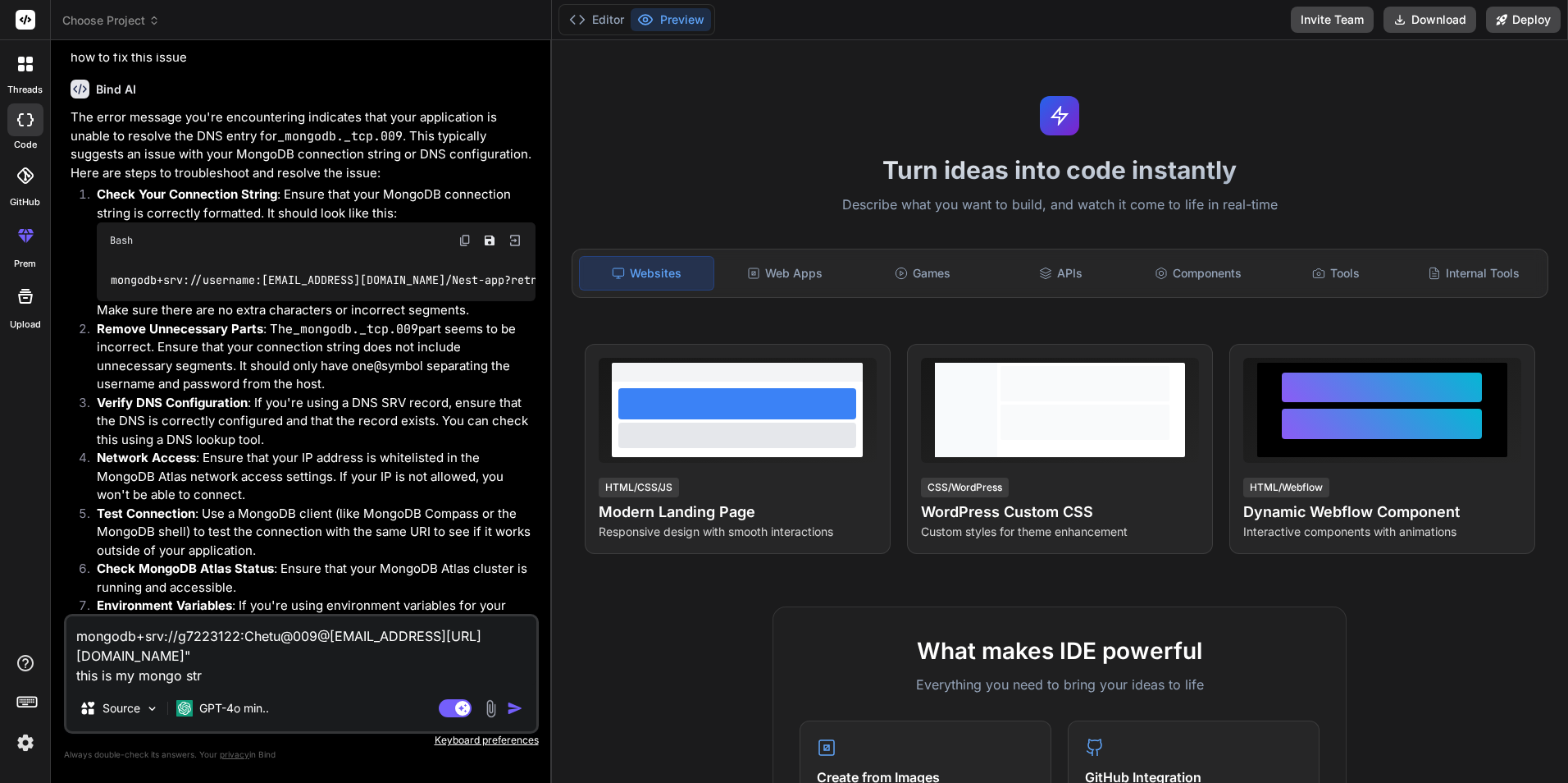
type textarea "mongodb+srv://g7223122:Chetu@009@[EMAIL_ADDRESS][URL][DOMAIN_NAME]" this is my …"
type textarea "x"
type textarea "mongodb+srv://g7223122:Chetu@009@[EMAIL_ADDRESS][URL][DOMAIN_NAME]" this is my …"
type textarea "x"
type textarea "mongodb+srv://g7223122:Chetu@009@[EMAIL_ADDRESS][URL][DOMAIN_NAME]" this is my …"
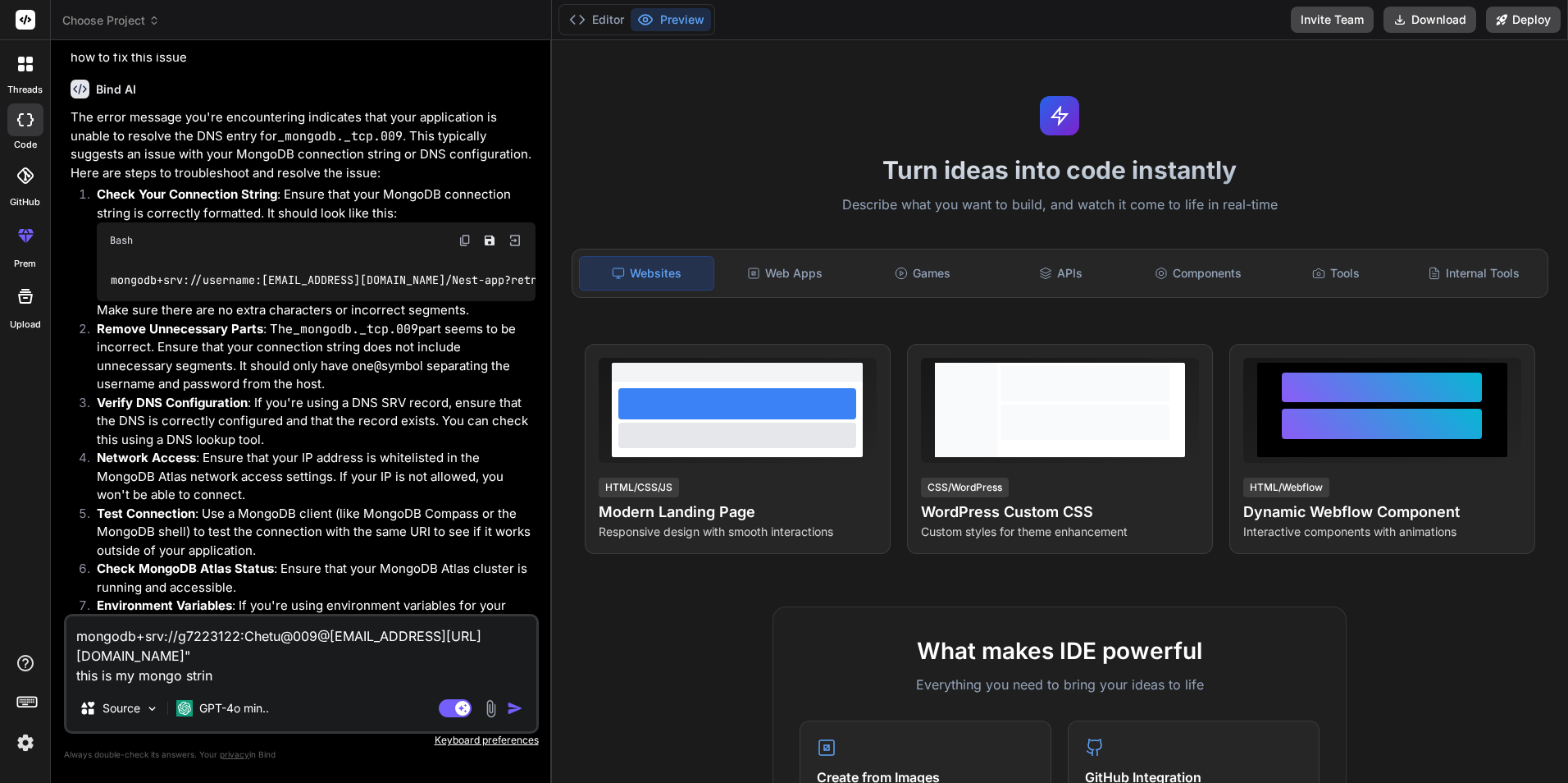
type textarea "x"
type textarea "mongodb+srv://g7223122:Chetu@009@[EMAIL_ADDRESS][URL][DOMAIN_NAME]" this is my …"
type textarea "x"
type textarea "mongodb+srv://g7223122:Chetu@009@[EMAIL_ADDRESS][URL][DOMAIN_NAME]" this is my …"
type textarea "x"
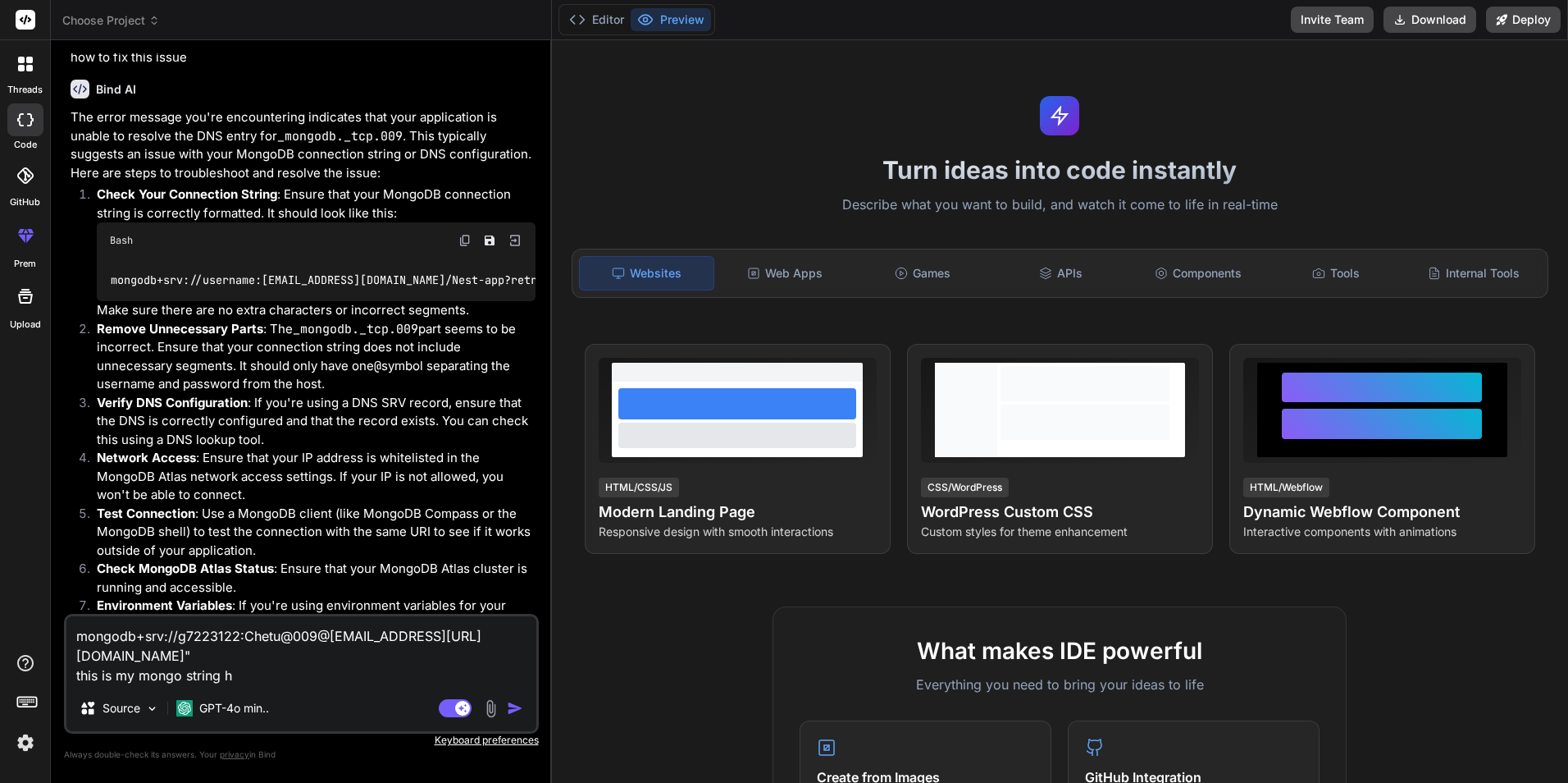
type textarea "mongodb+srv://g7223122:Chetu@009@[EMAIL_ADDRESS][URL][DOMAIN_NAME]" this is my …"
type textarea "x"
type textarea "mongodb+srv://g7223122:Chetu@009@[EMAIL_ADDRESS][URL][DOMAIN_NAME]" this is my …"
type textarea "x"
type textarea "mongodb+srv://g7223122:Chetu@009@[EMAIL_ADDRESS][URL][DOMAIN_NAME]" this is my …"
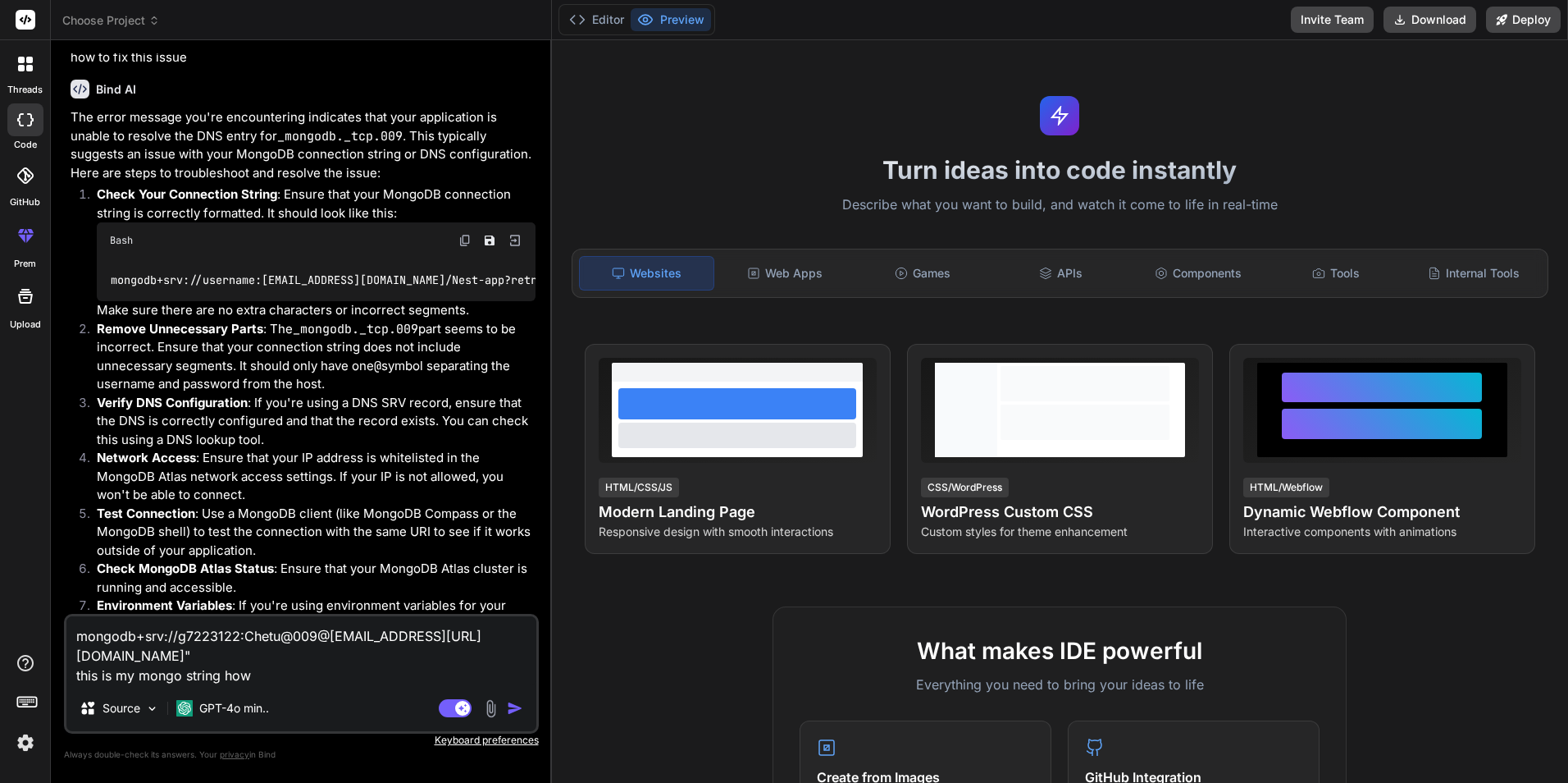
type textarea "x"
type textarea "mongodb+srv://g7223122:Chetu@009@[EMAIL_ADDRESS][URL][DOMAIN_NAME]" this is my …"
type textarea "x"
type textarea "mongodb+srv://g7223122:Chetu@009@[EMAIL_ADDRESS][URL][DOMAIN_NAME]" this is my …"
type textarea "x"
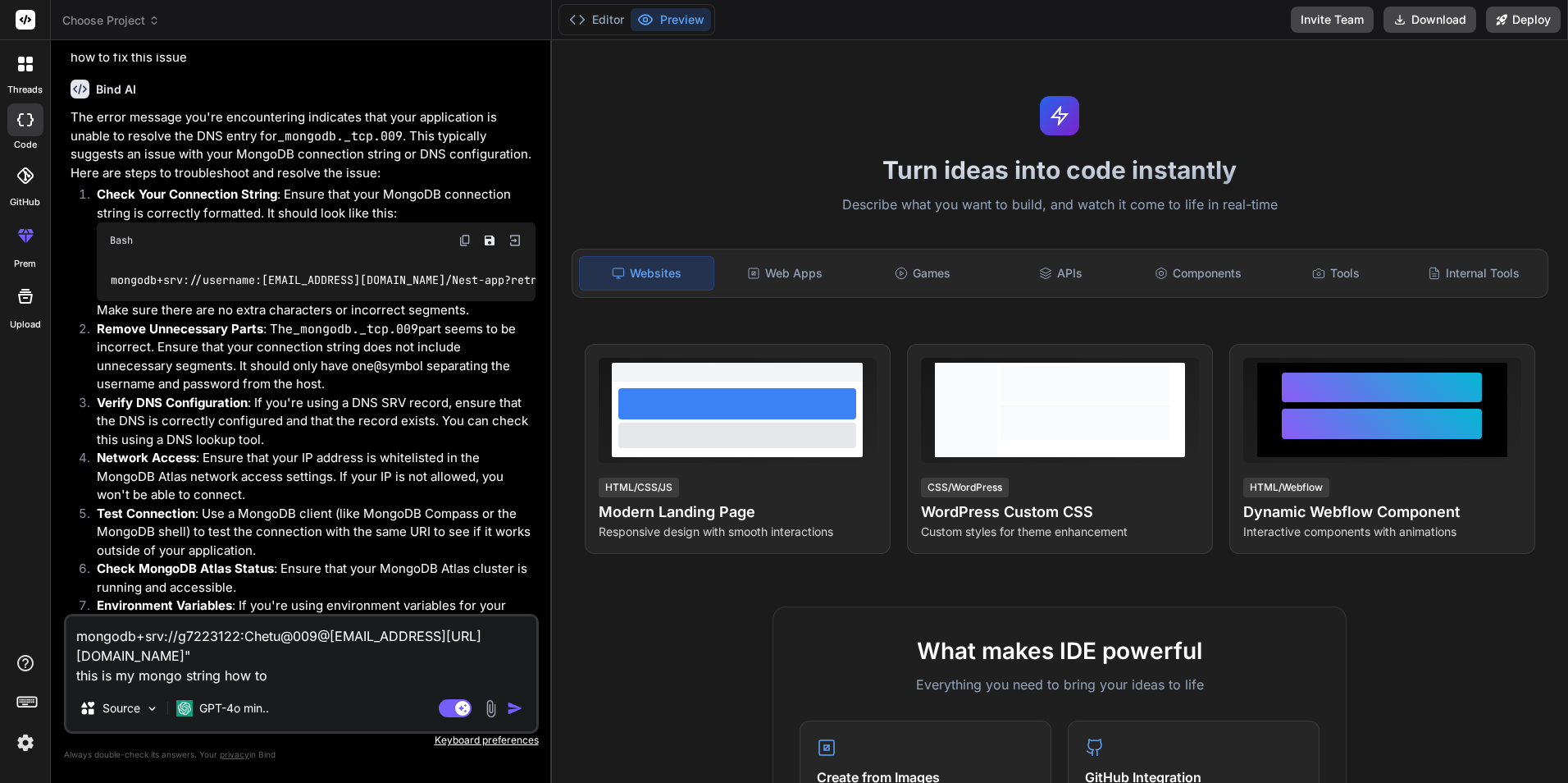
type textarea "mongodb+srv://g7223122:Chetu@009@[EMAIL_ADDRESS][URL][DOMAIN_NAME]" this is my …"
type textarea "x"
type textarea "mongodb+srv://g7223122:Chetu@009@[EMAIL_ADDRESS][URL][DOMAIN_NAME]" this is my …"
type textarea "x"
type textarea "mongodb+srv://g7223122:Chetu@009@[EMAIL_ADDRESS][URL][DOMAIN_NAME]" this is my …"
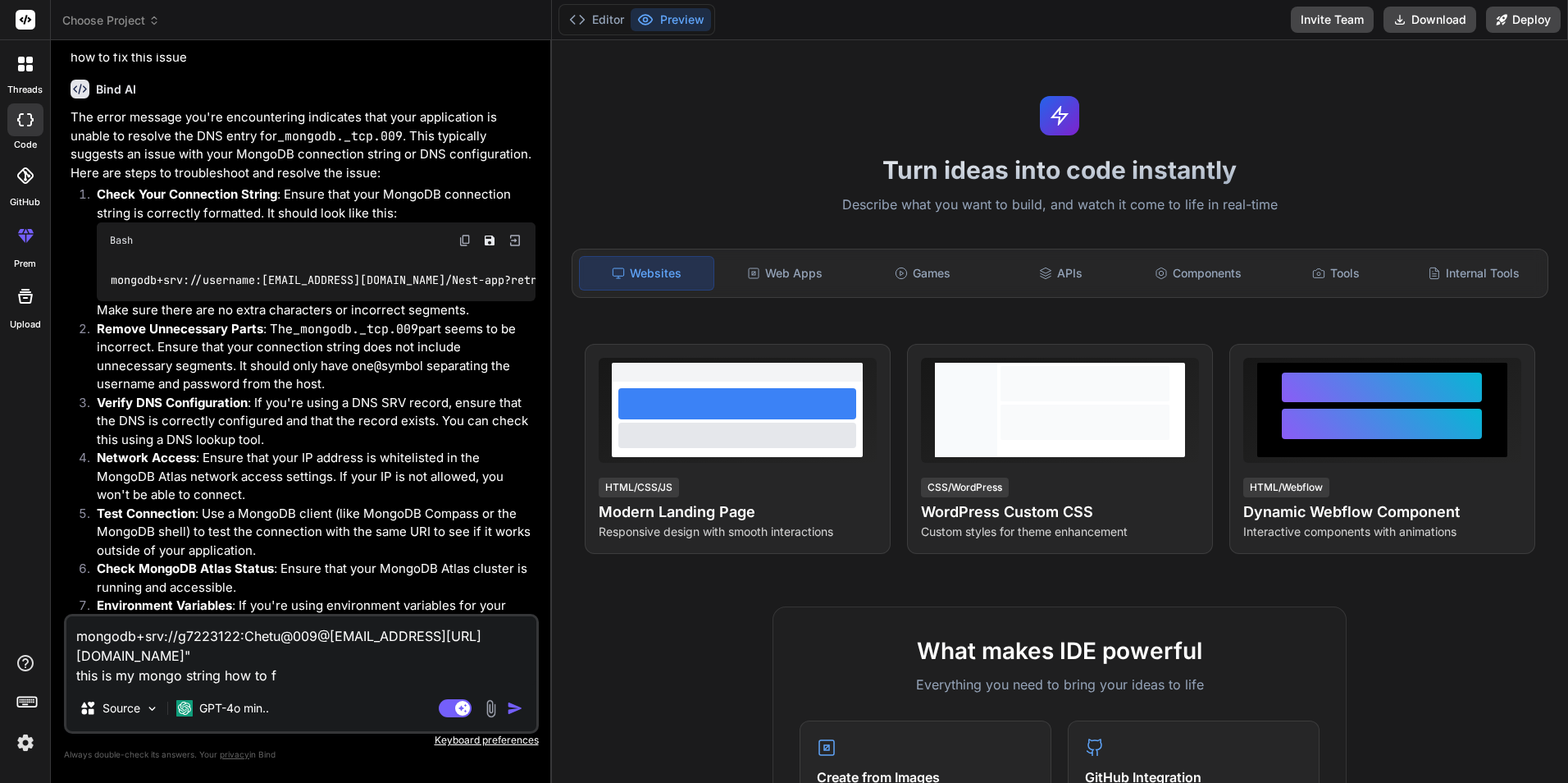
type textarea "x"
type textarea "mongodb+srv://g7223122:Chetu@009@[EMAIL_ADDRESS][URL][DOMAIN_NAME]" this is my …"
type textarea "x"
type textarea "mongodb+srv://g7223122:Chetu@009@[EMAIL_ADDRESS][URL][DOMAIN_NAME]" this is my …"
type textarea "x"
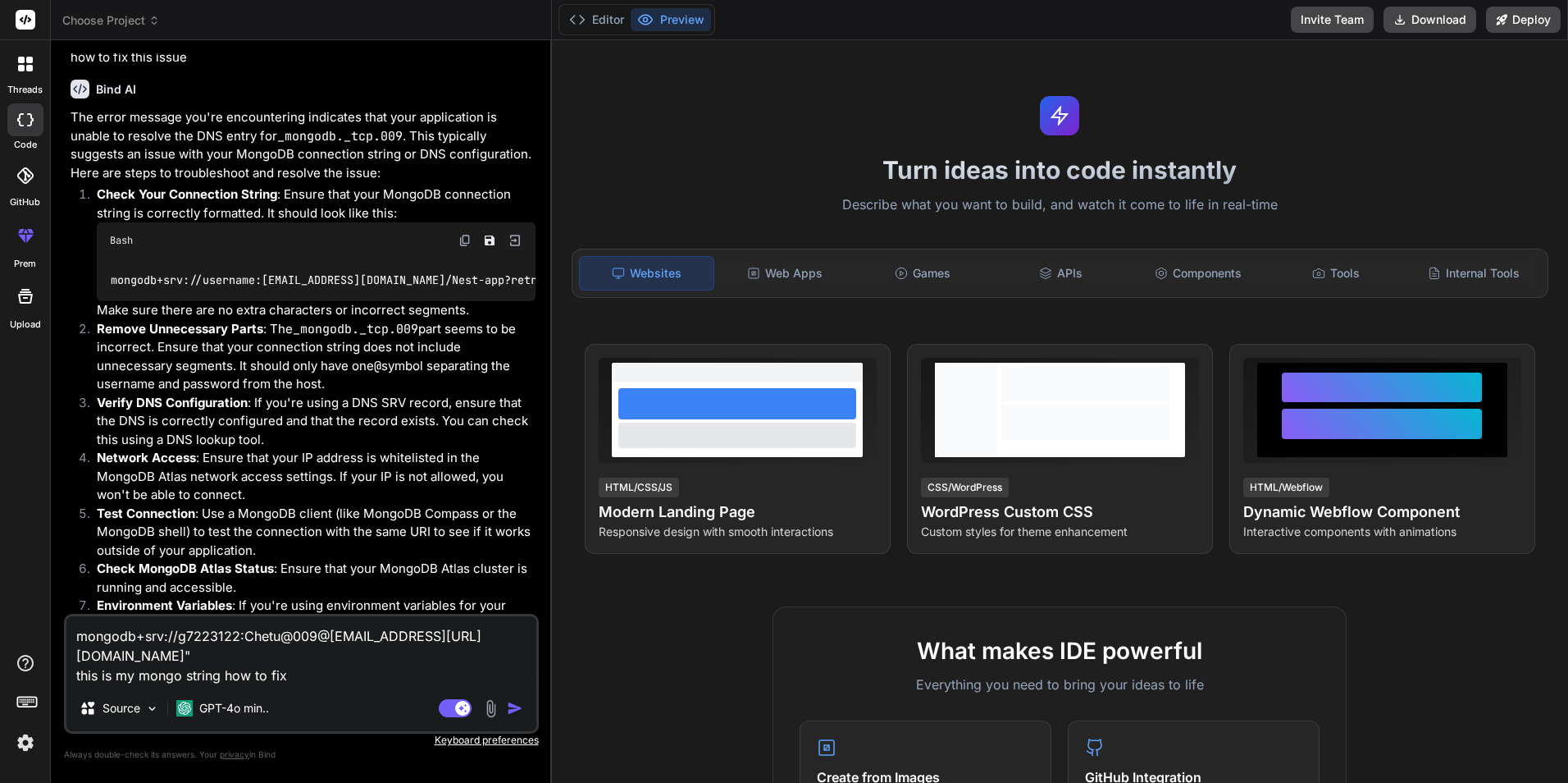
type textarea "mongodb+srv://g7223122:Chetu@009@[EMAIL_ADDRESS][URL][DOMAIN_NAME]" this is my …"
type textarea "x"
type textarea "mongodb+srv://g7223122:Chetu@009@[EMAIL_ADDRESS][URL][DOMAIN_NAME]" this is my …"
type textarea "x"
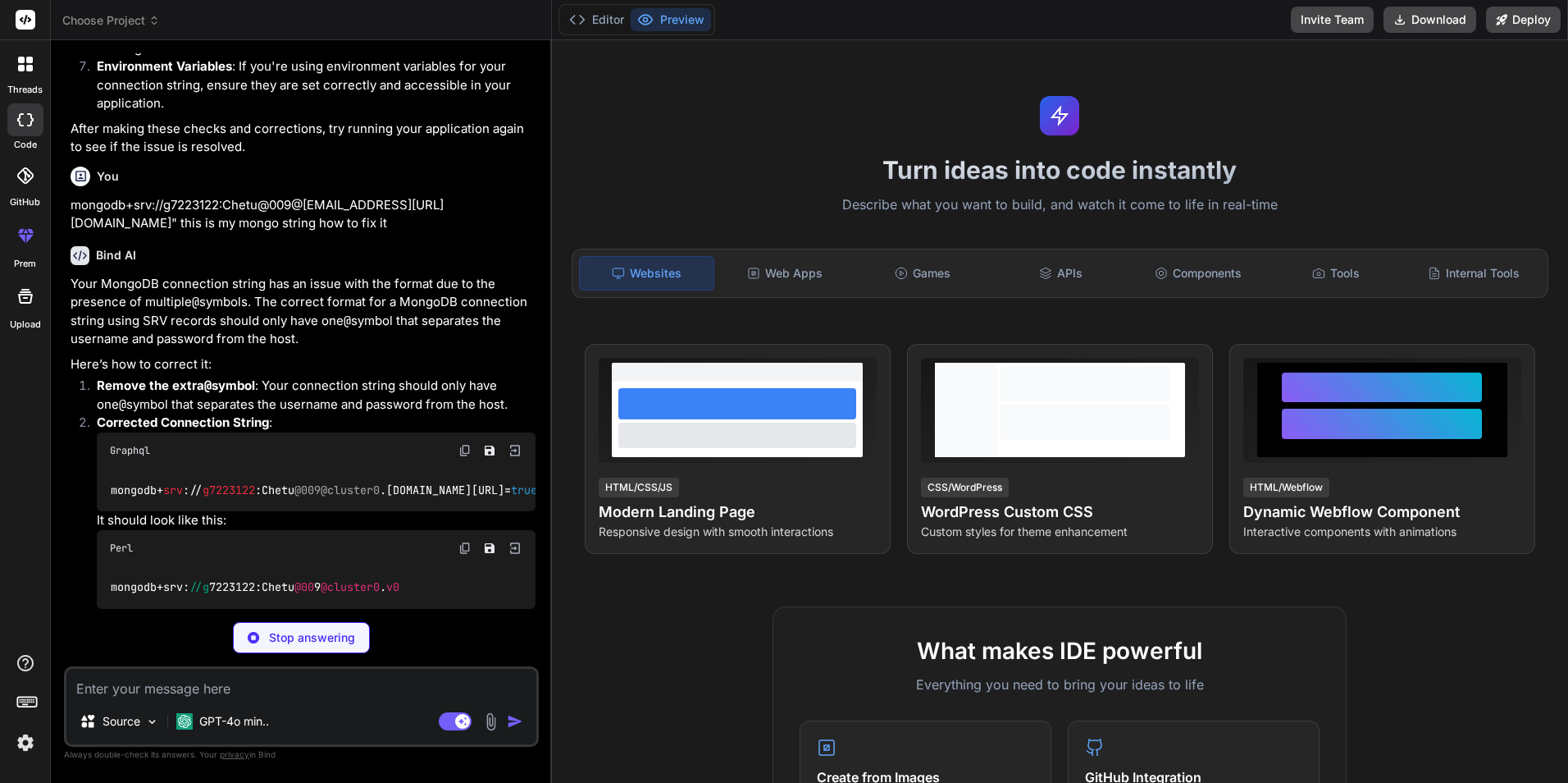
scroll to position [3171, 0]
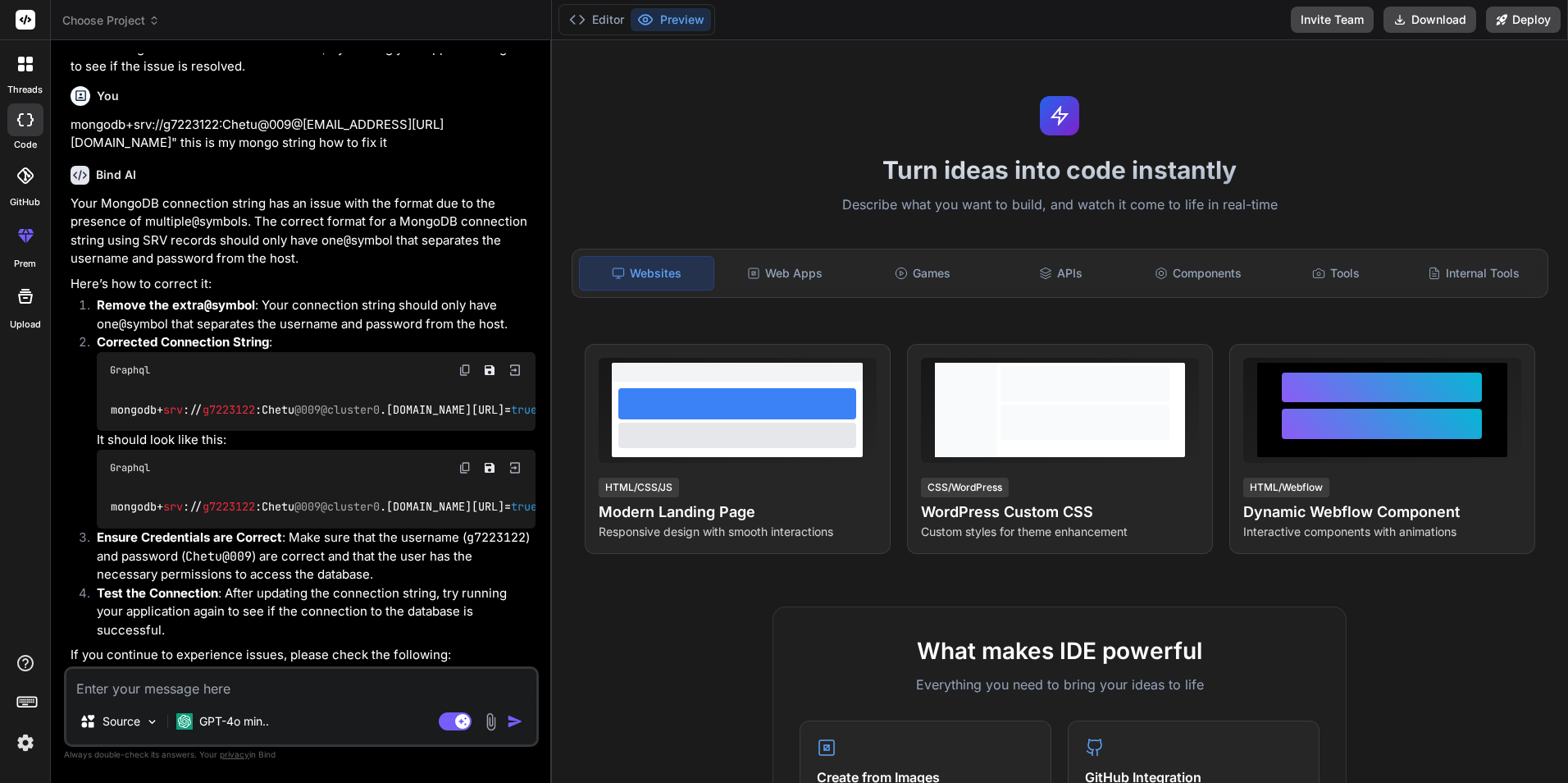
type textarea "x"
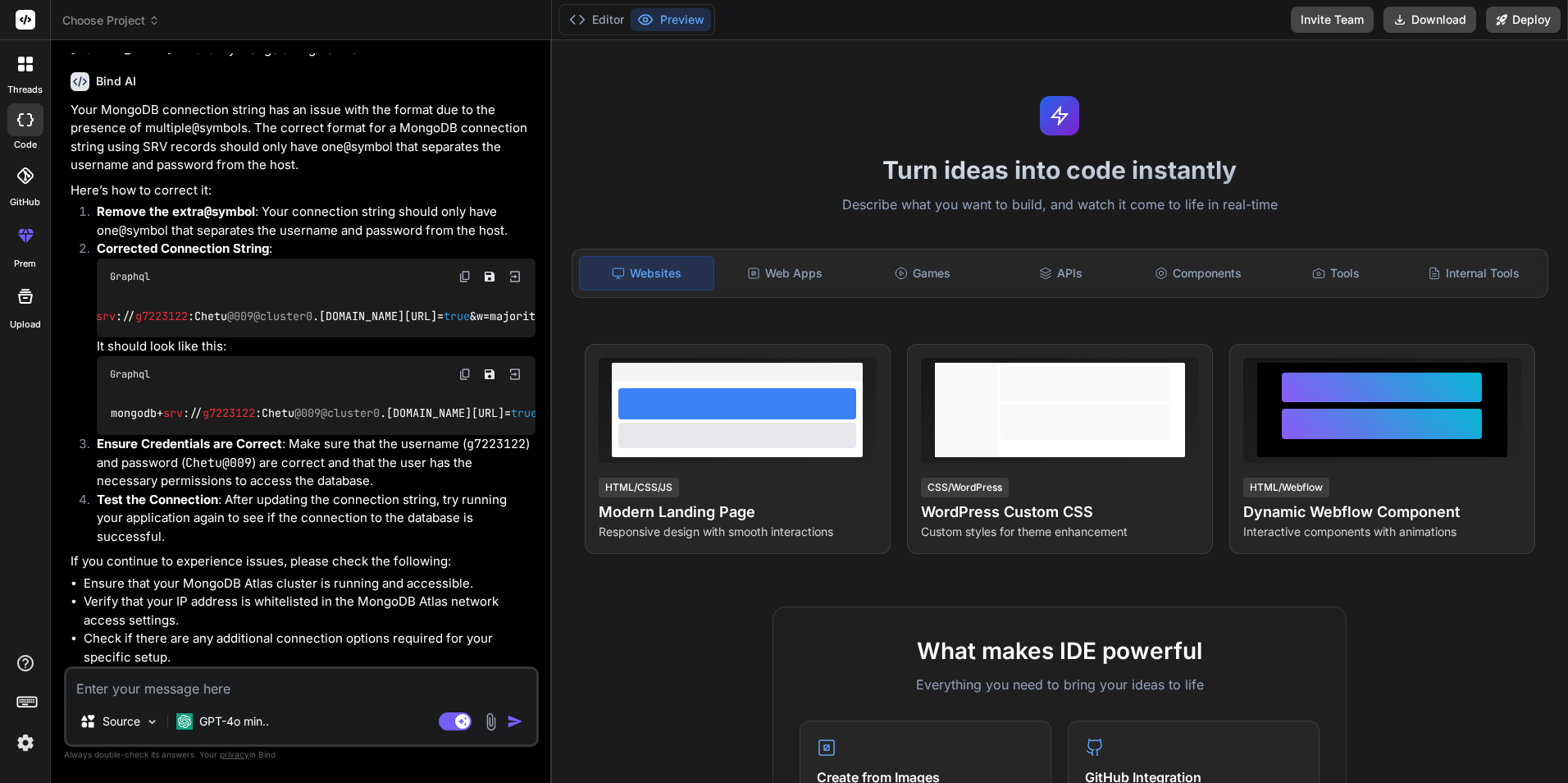
scroll to position [0, 0]
click at [227, 689] on textarea at bounding box center [302, 683] width 470 height 29
type textarea "C"
type textarea "x"
type textarea "Ch"
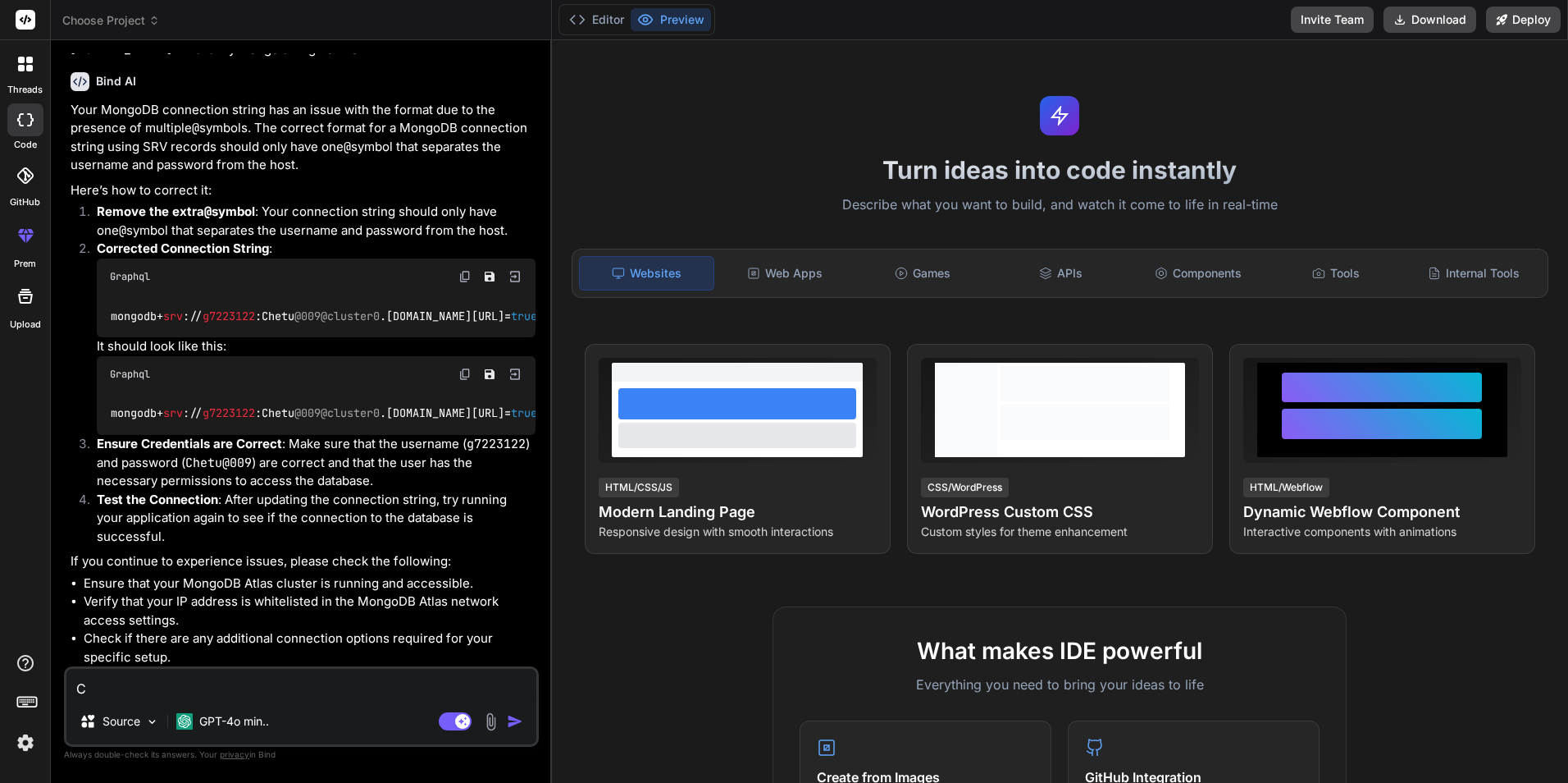
type textarea "x"
type textarea "Che"
type textarea "x"
type textarea "[PERSON_NAME]"
type textarea "x"
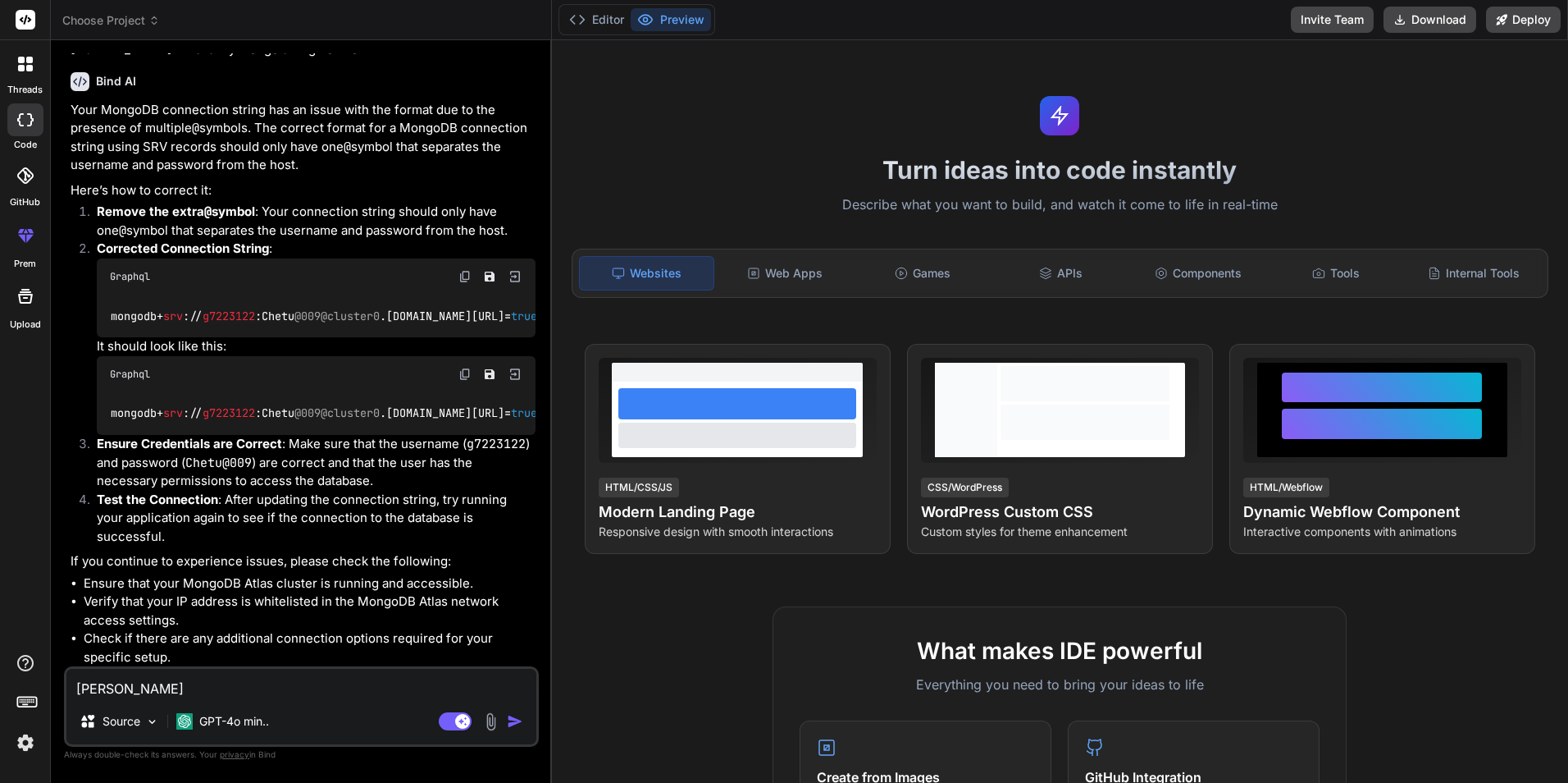
type textarea "Chetu"
type textarea "x"
type textarea "Chetu@"
type textarea "x"
type textarea "Chetu@0"
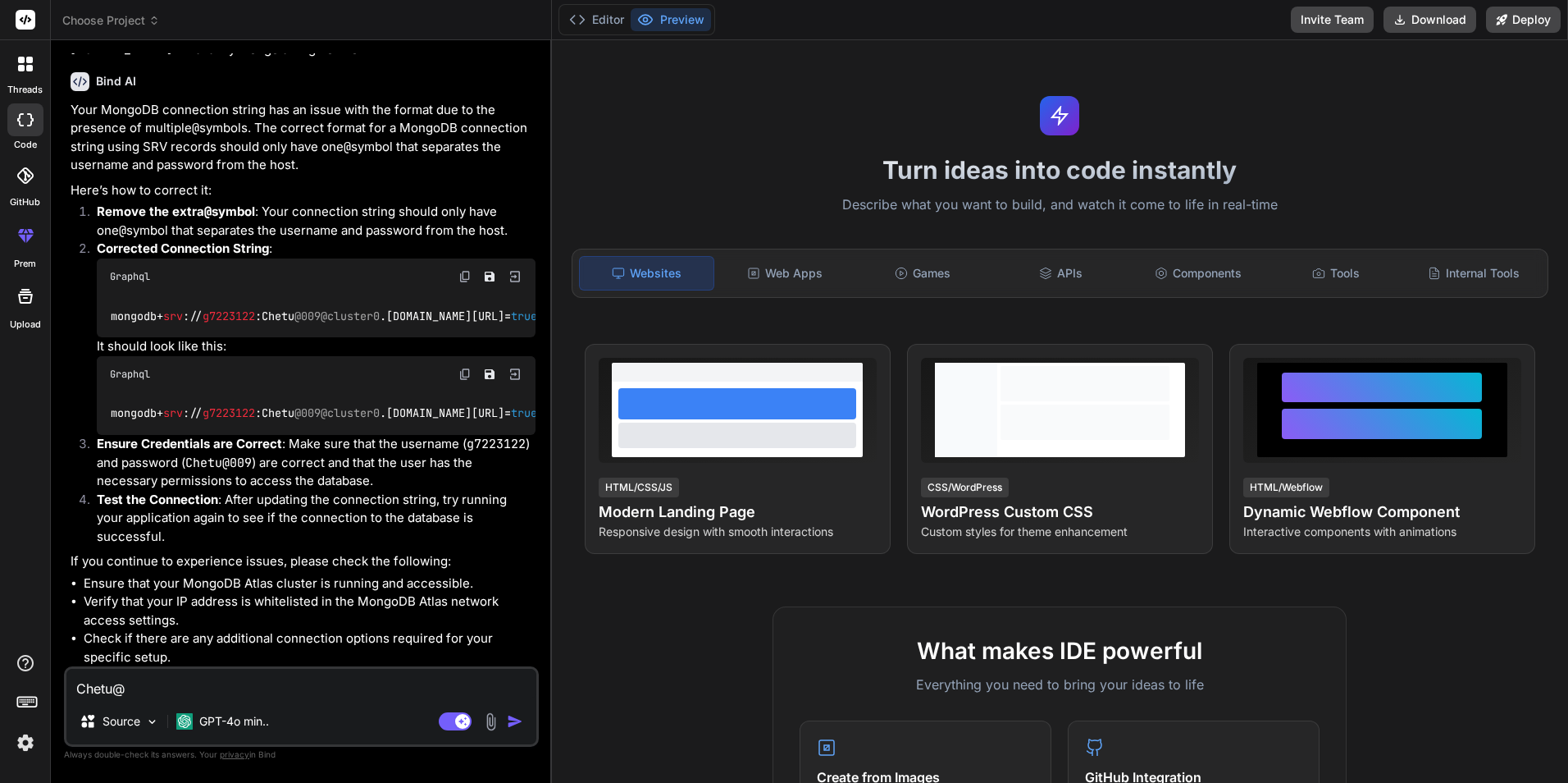
type textarea "x"
type textarea "Chetu@00"
type textarea "x"
type textarea "Chetu@009"
type textarea "x"
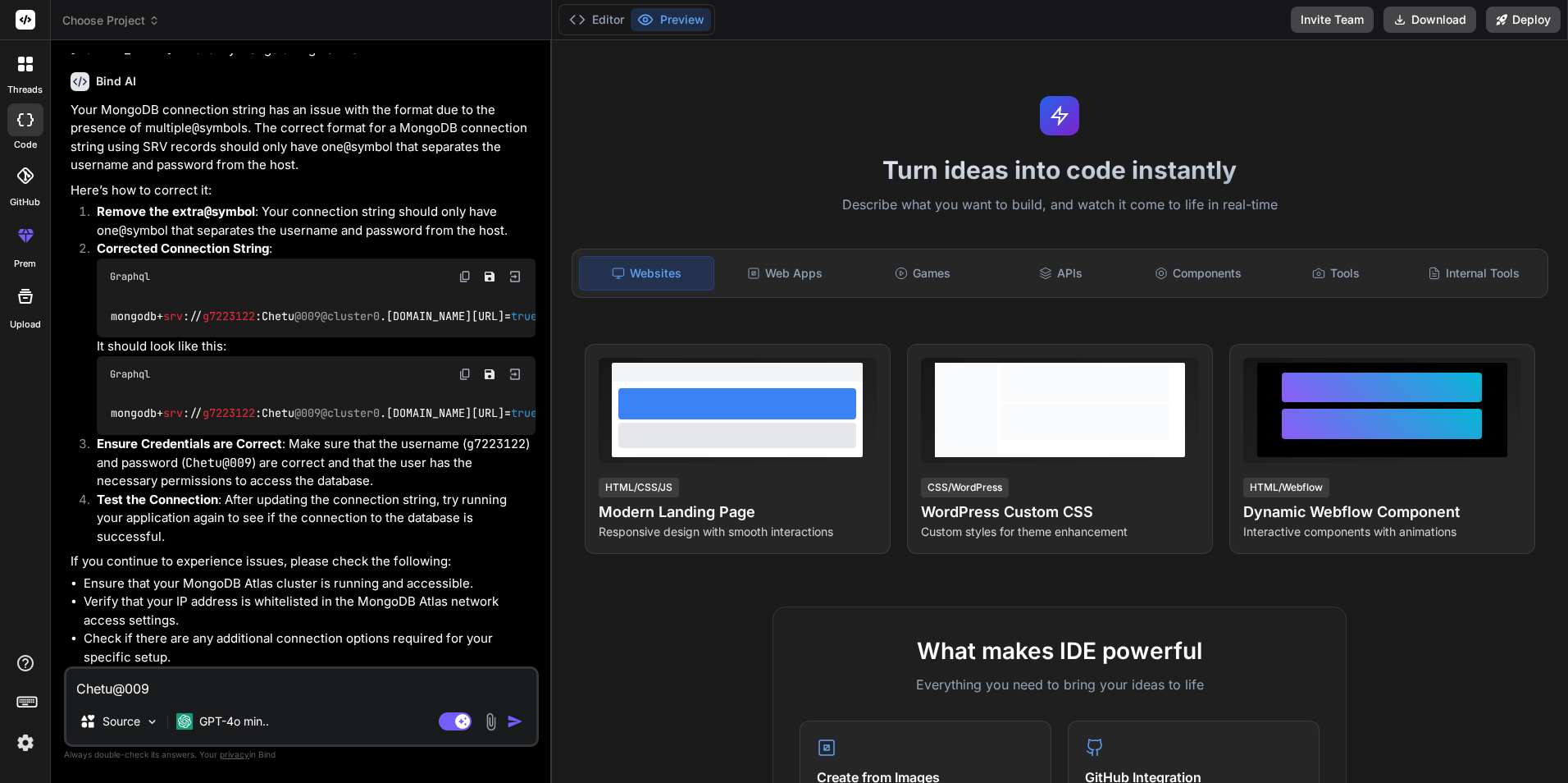
type textarea "Chetu@009@"
type textarea "x"
type textarea "Chetu@009@1"
type textarea "x"
type textarea "Chetu@009@12"
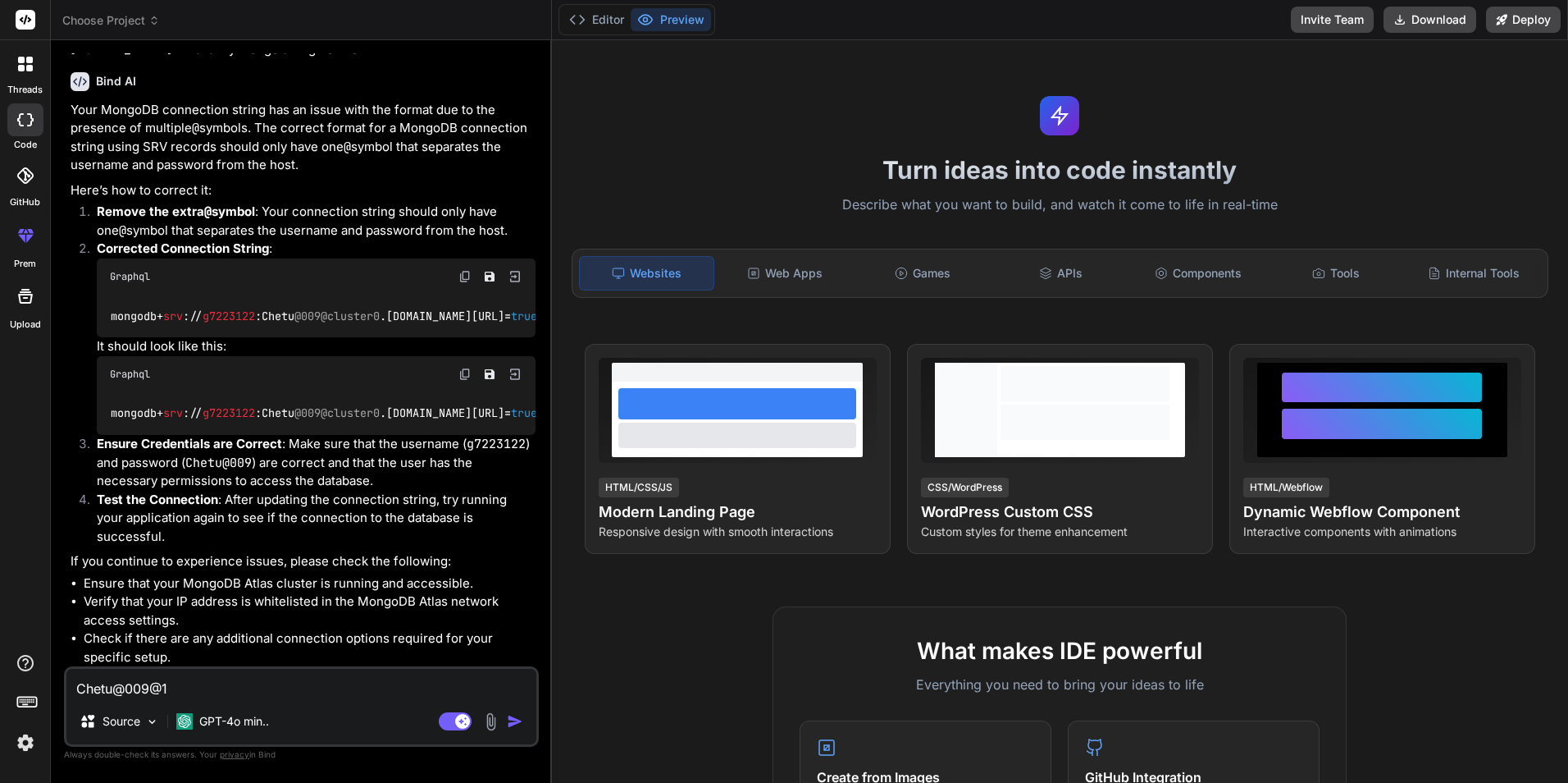
type textarea "x"
type textarea "Chetu@009@123"
type textarea "x"
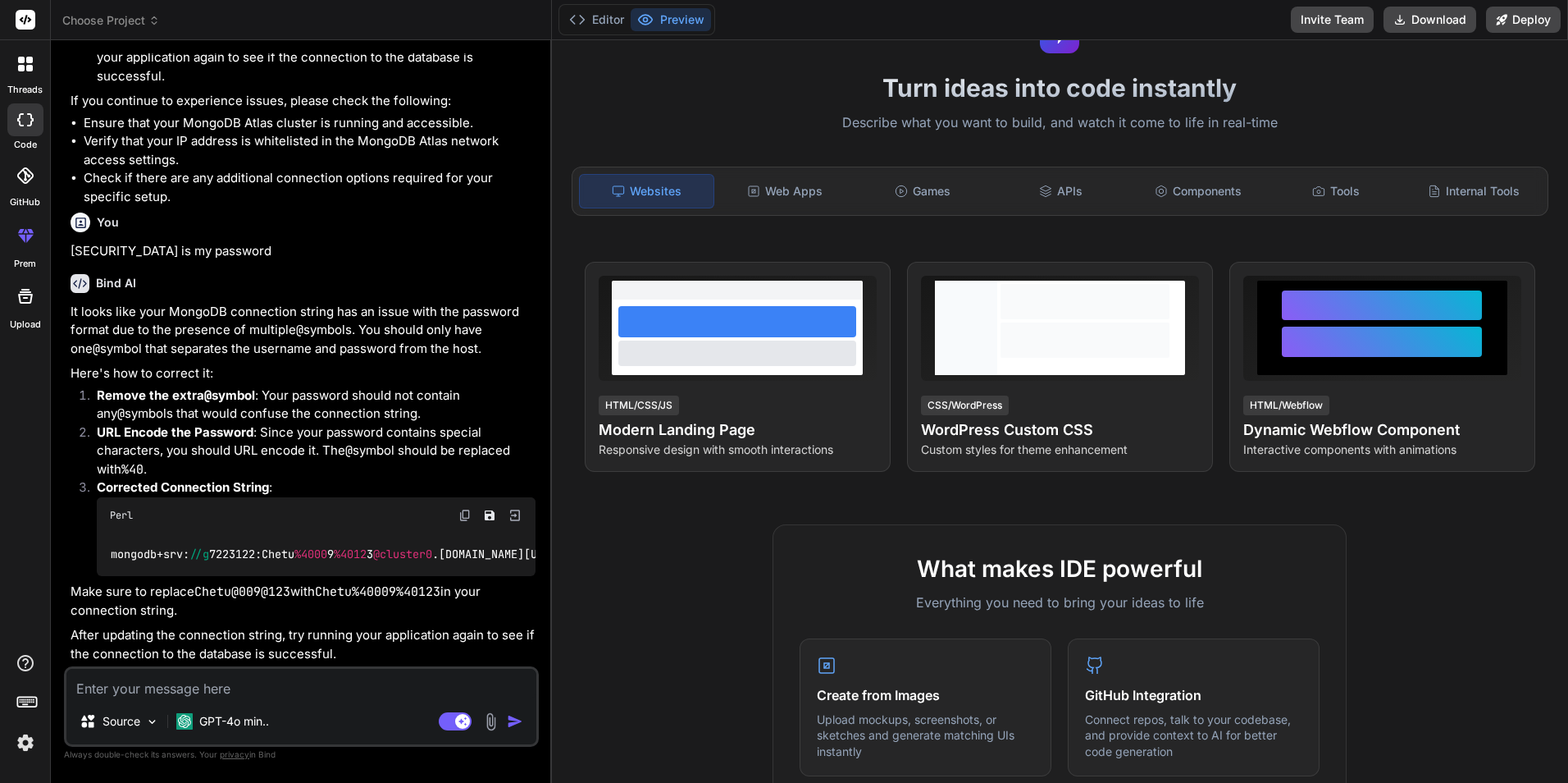
click at [463, 509] on img at bounding box center [465, 515] width 13 height 13
click at [178, 679] on textarea at bounding box center [302, 683] width 470 height 29
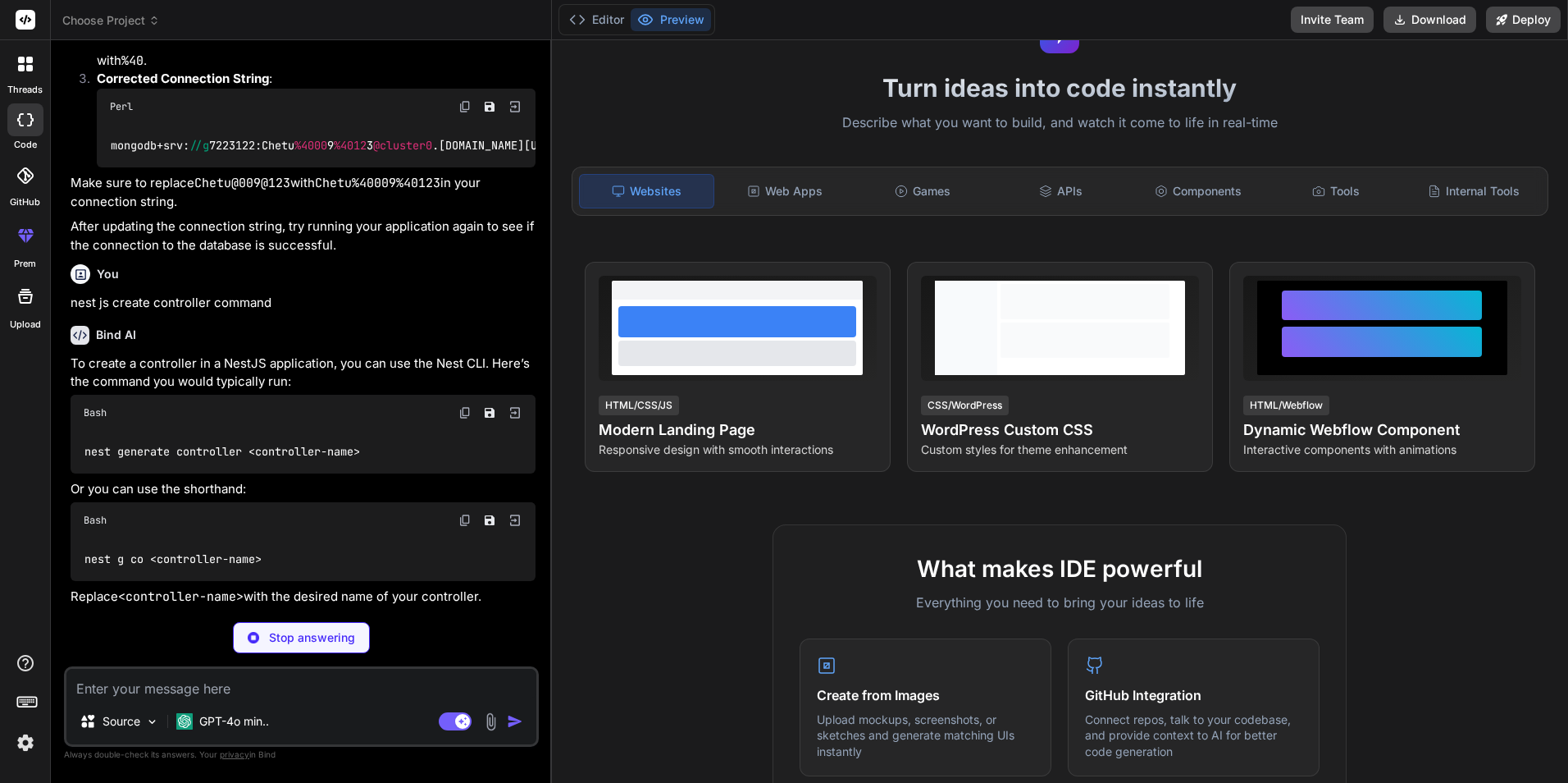
scroll to position [4238, 0]
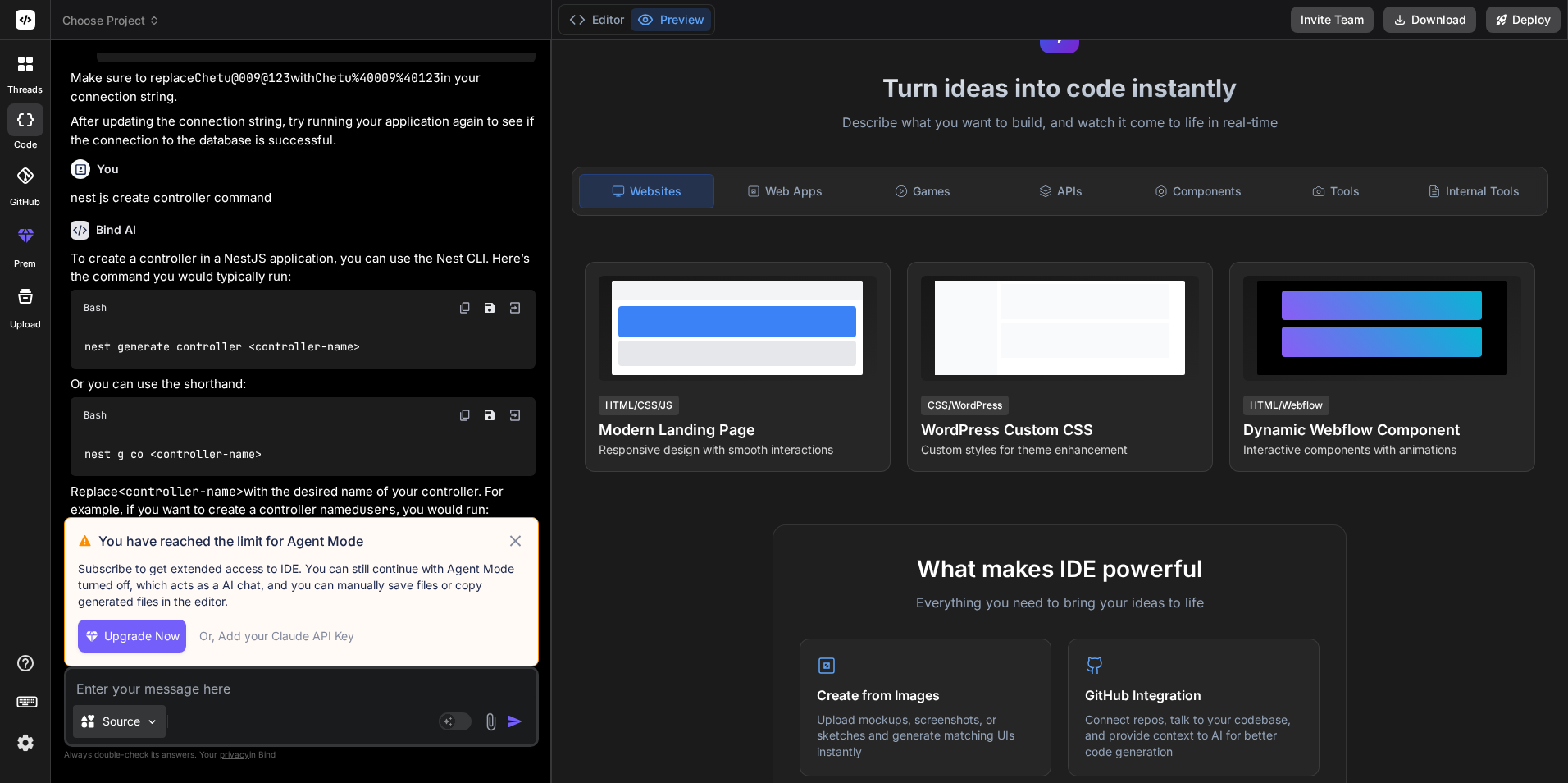
click at [152, 721] on img at bounding box center [153, 722] width 14 height 14
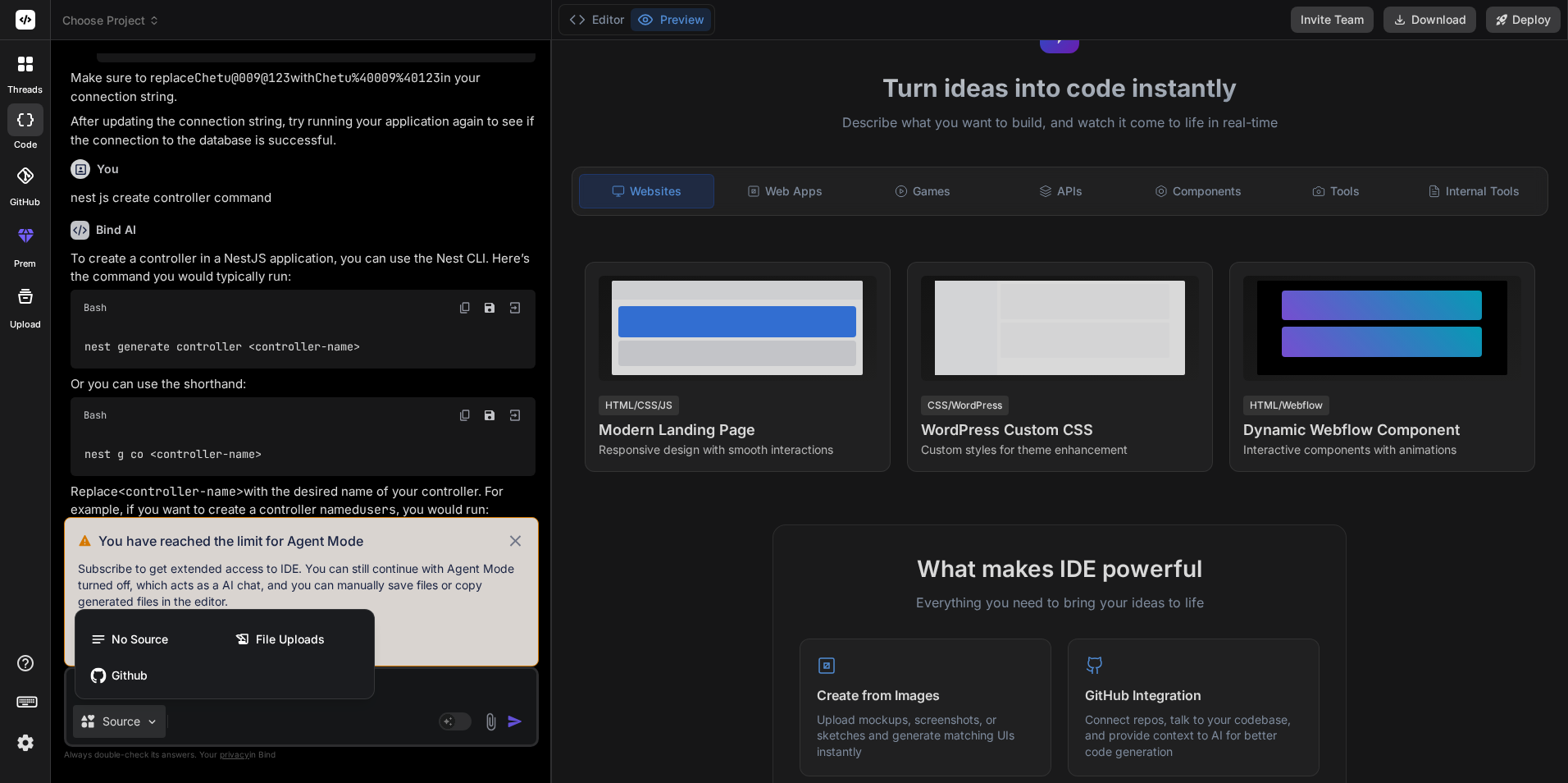
click at [378, 735] on div at bounding box center [784, 392] width 1568 height 783
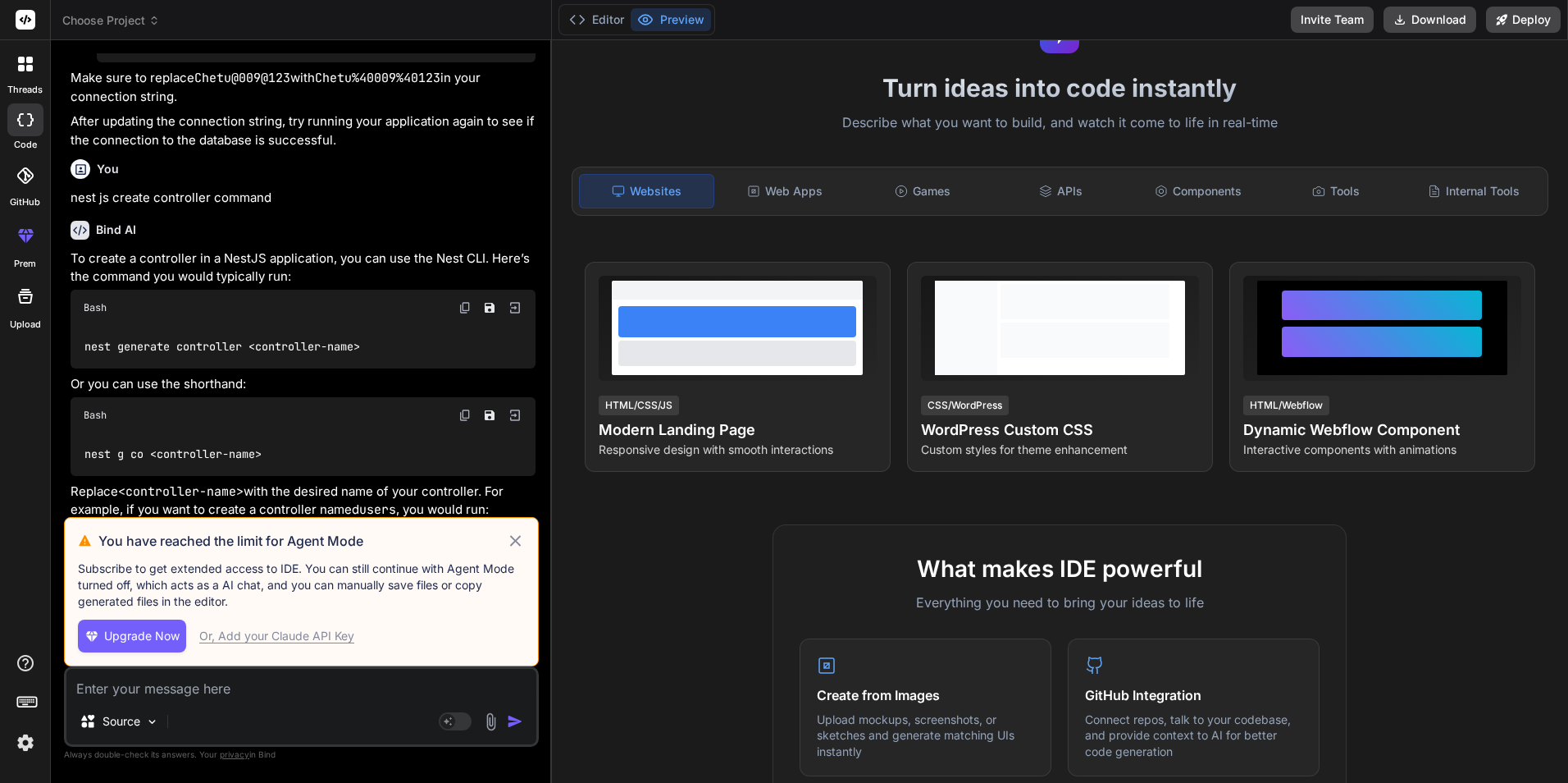
click at [516, 540] on icon at bounding box center [515, 541] width 11 height 11
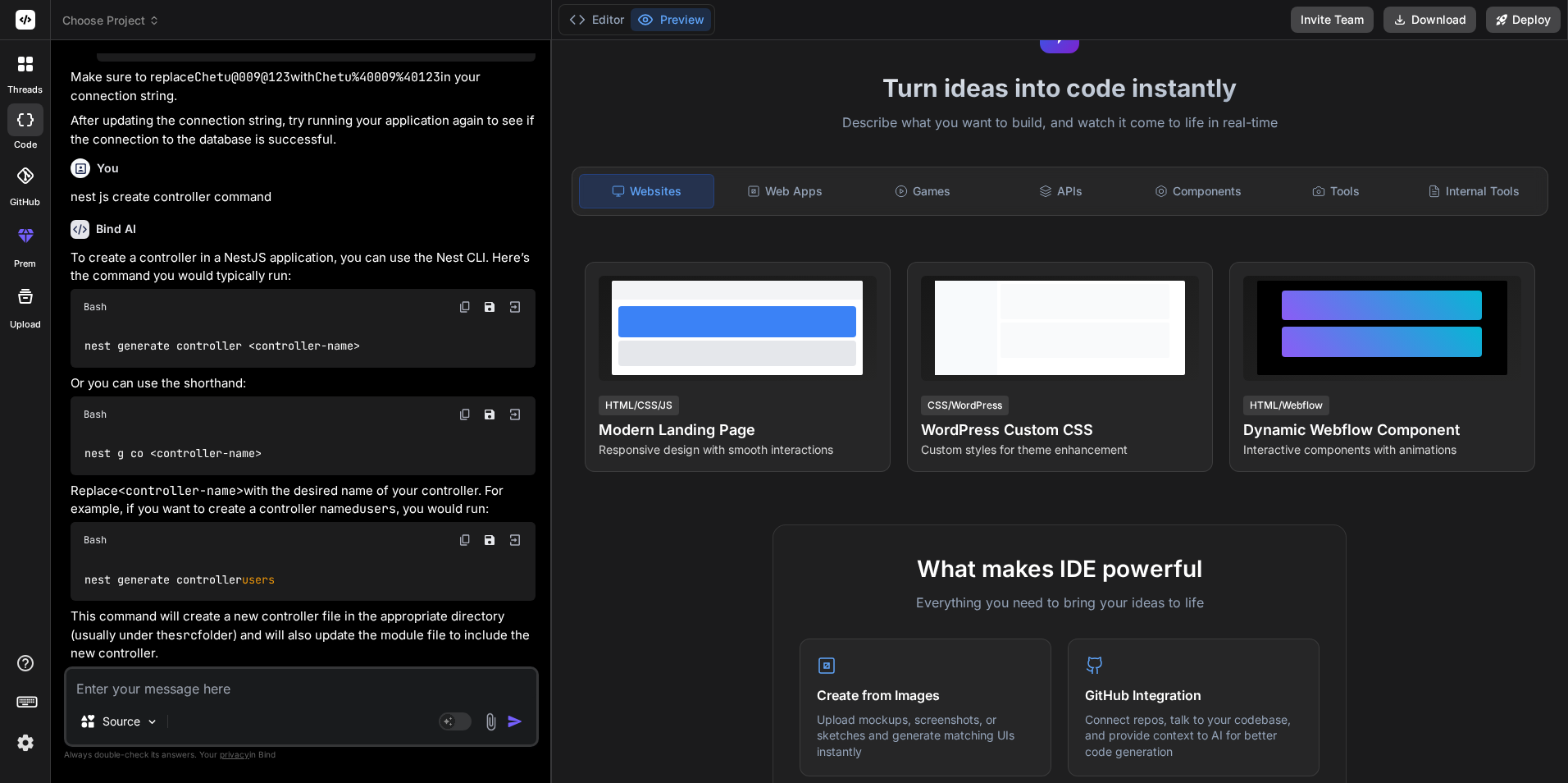
scroll to position [4243, 0]
click at [149, 721] on img at bounding box center [153, 722] width 14 height 14
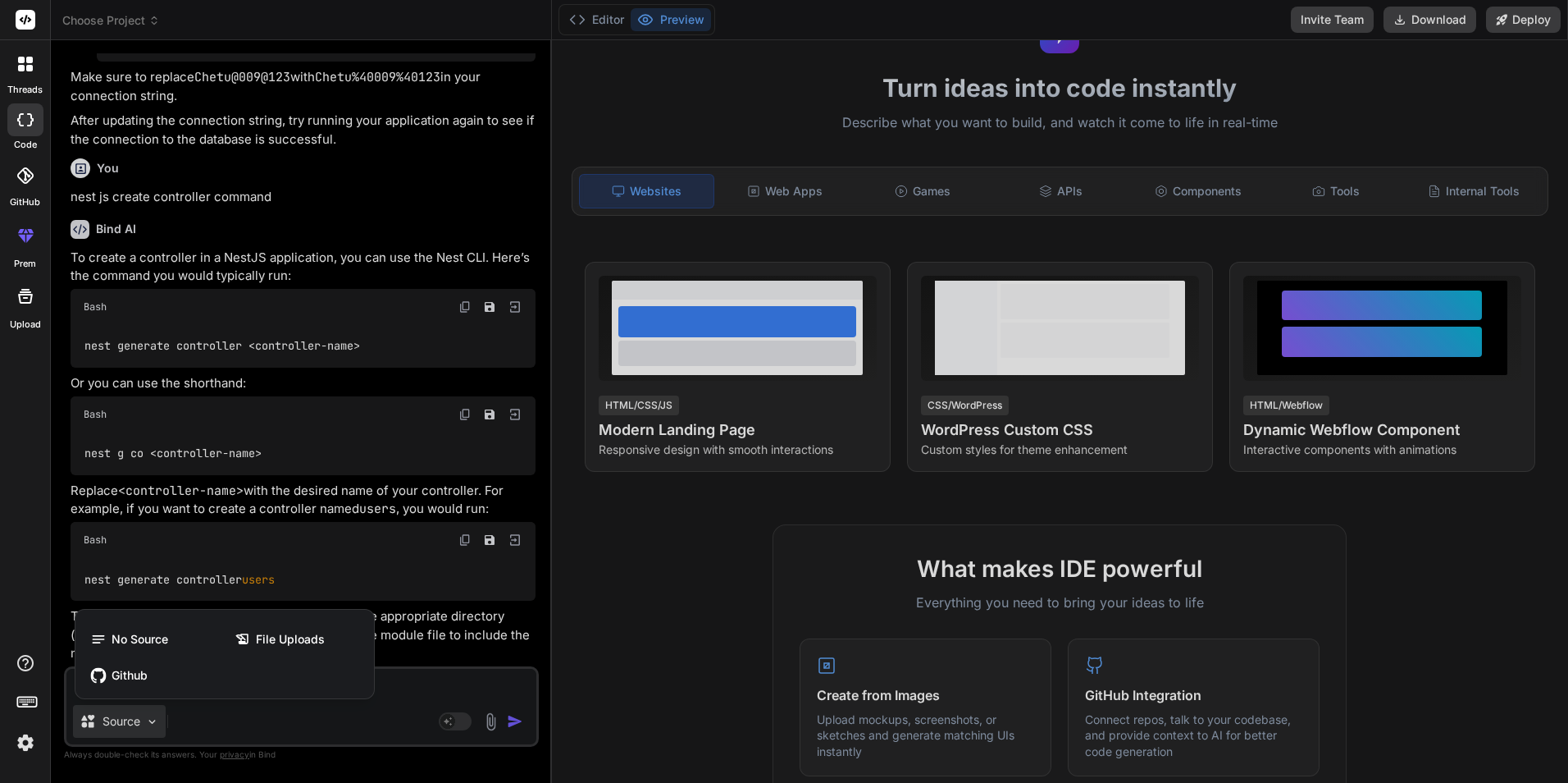
click at [367, 494] on div at bounding box center [784, 392] width 1568 height 783
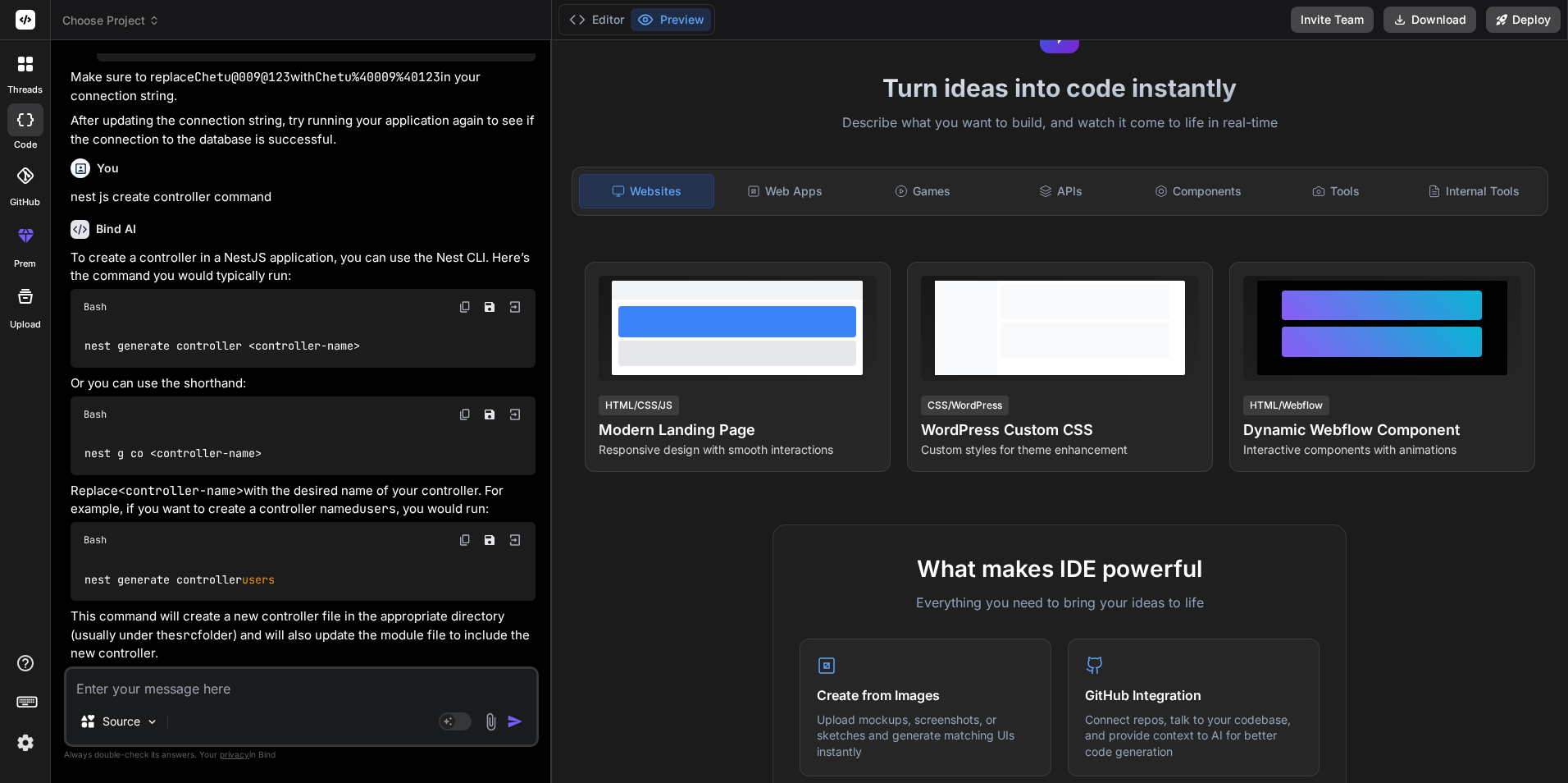
scroll to position [4325, 0]
click at [464, 541] on img at bounding box center [465, 540] width 13 height 13
click at [168, 695] on textarea at bounding box center [302, 683] width 470 height 29
paste textarea "import { Controller } from '@nestjs/common'; @Controller('users') //Decorator e…"
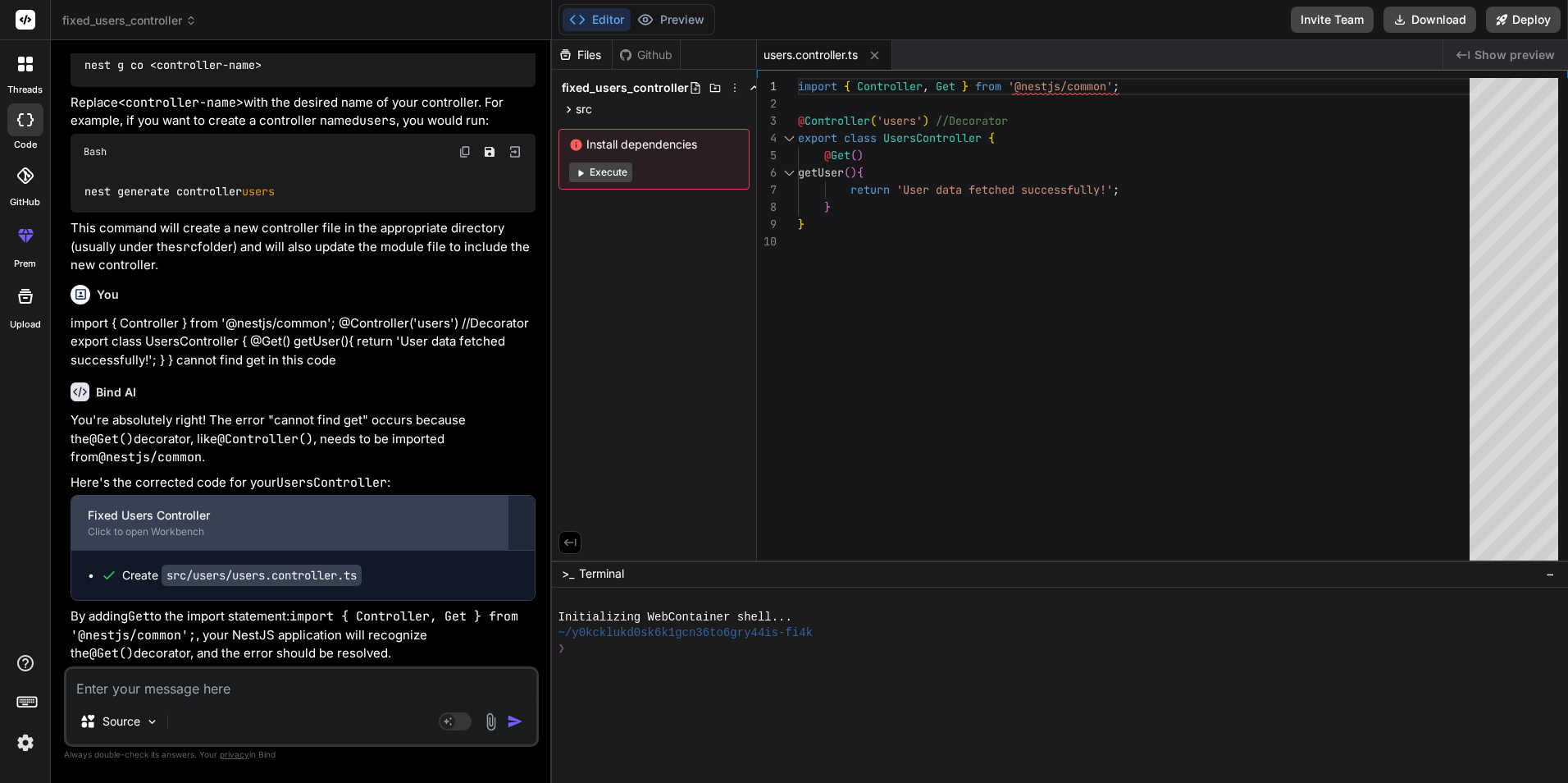
scroll to position [4694, 0]
